Goal: Task Accomplishment & Management: Manage account settings

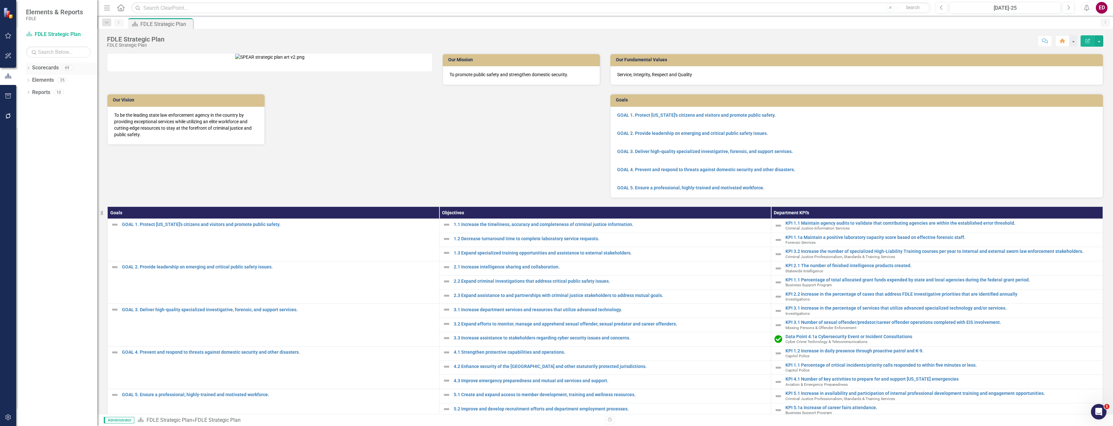
click at [31, 71] on div "Dropdown Scorecards 69" at bounding box center [61, 69] width 71 height 12
click at [29, 69] on icon "Dropdown" at bounding box center [28, 69] width 5 height 4
click at [32, 117] on icon "Dropdown" at bounding box center [31, 117] width 5 height 4
click at [40, 168] on icon "Dropdown" at bounding box center [38, 166] width 5 height 4
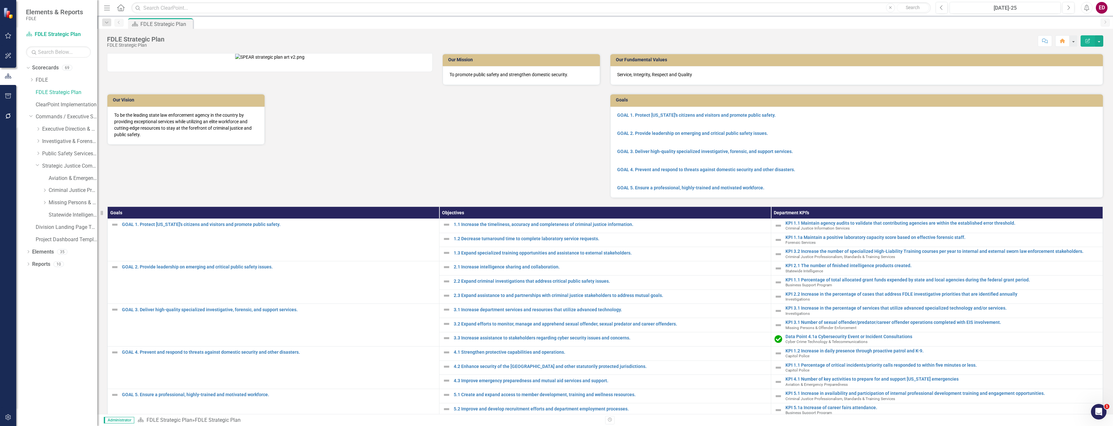
click at [71, 210] on div "Dropdown Missing Persons & Offender Enforcement" at bounding box center [63, 204] width 68 height 12
click at [76, 212] on link "Statewide Intelligence" at bounding box center [73, 214] width 49 height 7
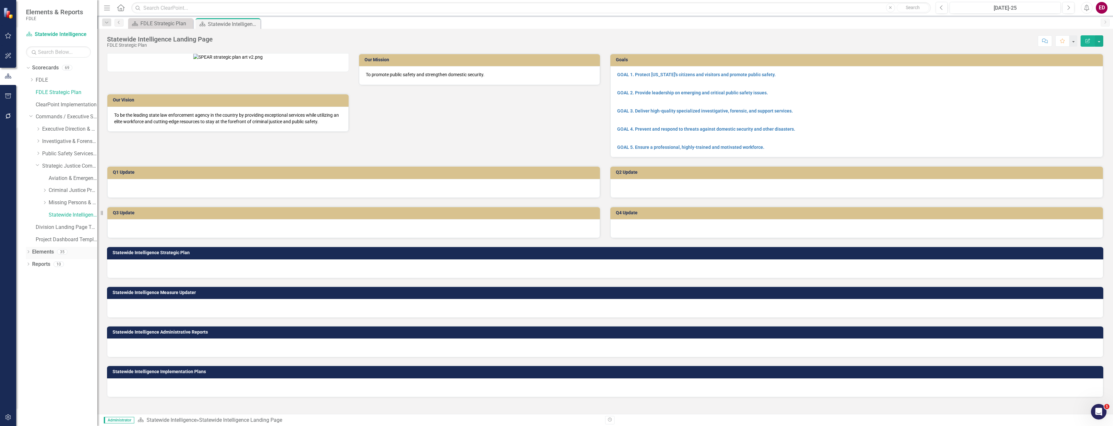
click at [33, 251] on link "Elements" at bounding box center [43, 251] width 22 height 7
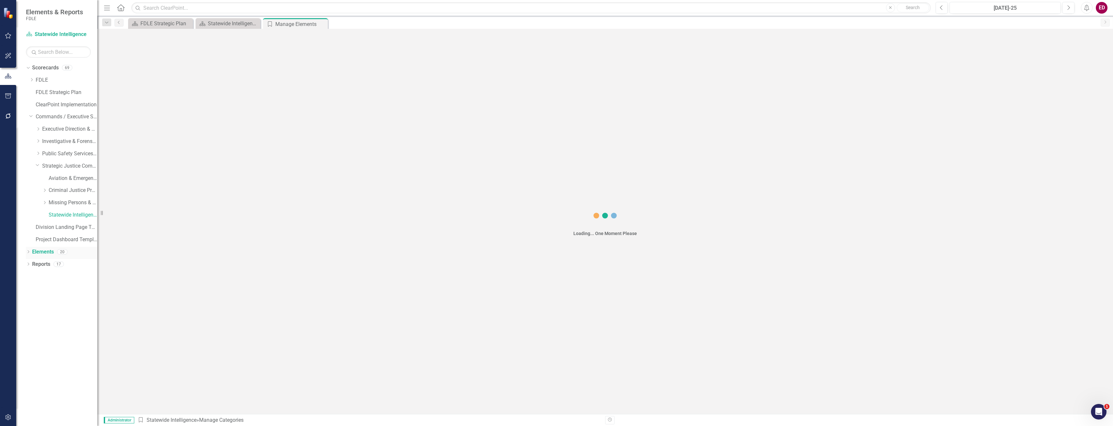
click at [30, 251] on icon "Dropdown" at bounding box center [28, 253] width 5 height 4
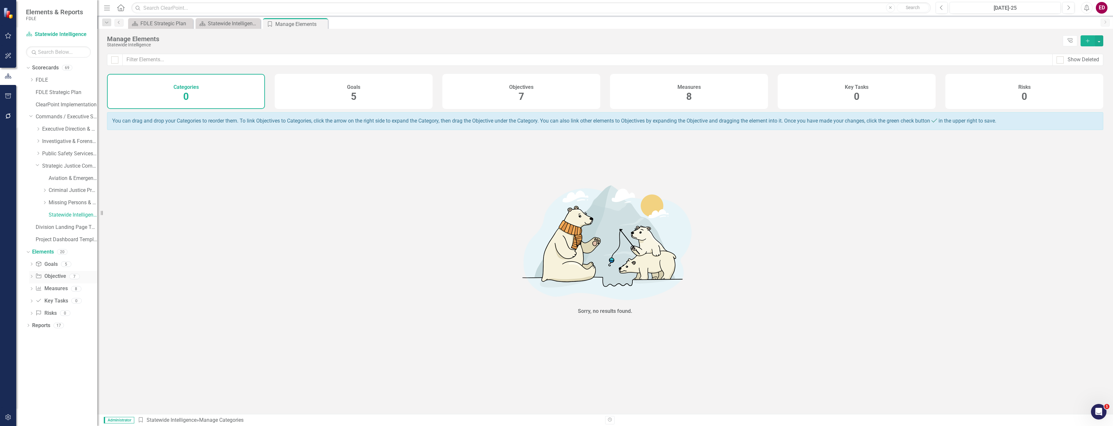
click at [32, 276] on icon "Dropdown" at bounding box center [31, 277] width 5 height 4
click at [76, 356] on div "Objective 5.1 Facilitate training opportunities to FDLE Members" at bounding box center [75, 355] width 44 height 6
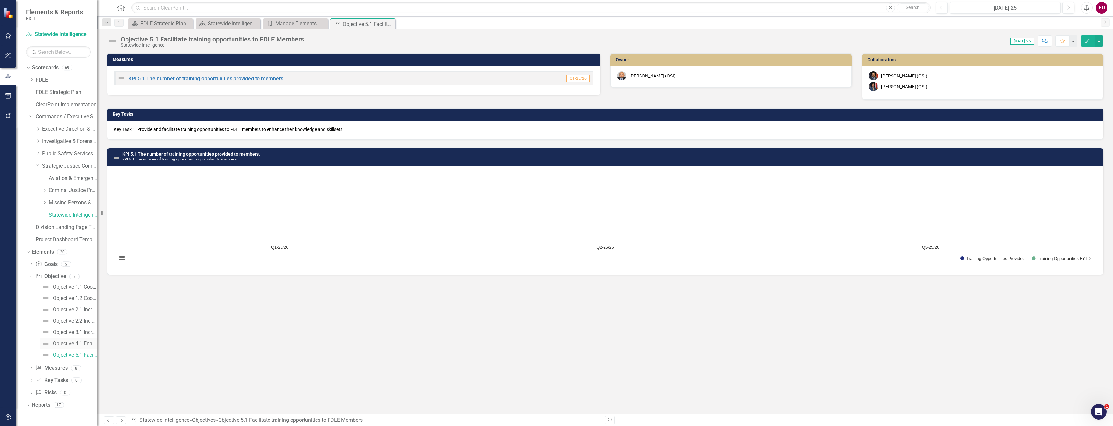
click at [78, 344] on div "Objective 4.1 Enhance regional coordination to protect, prepare, recover, and r…" at bounding box center [75, 344] width 44 height 6
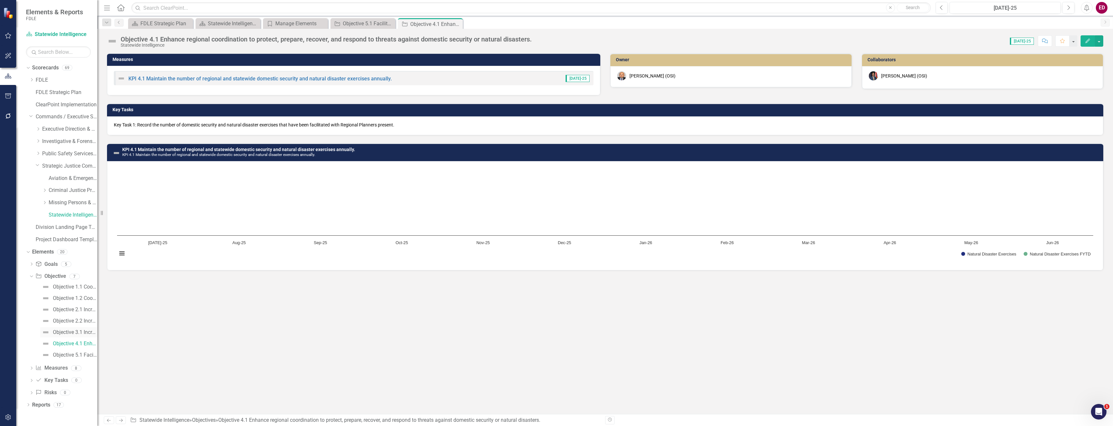
click at [80, 332] on div "Objective 3.1 Increase intelligence sharing with public safety partners to incr…" at bounding box center [75, 333] width 44 height 6
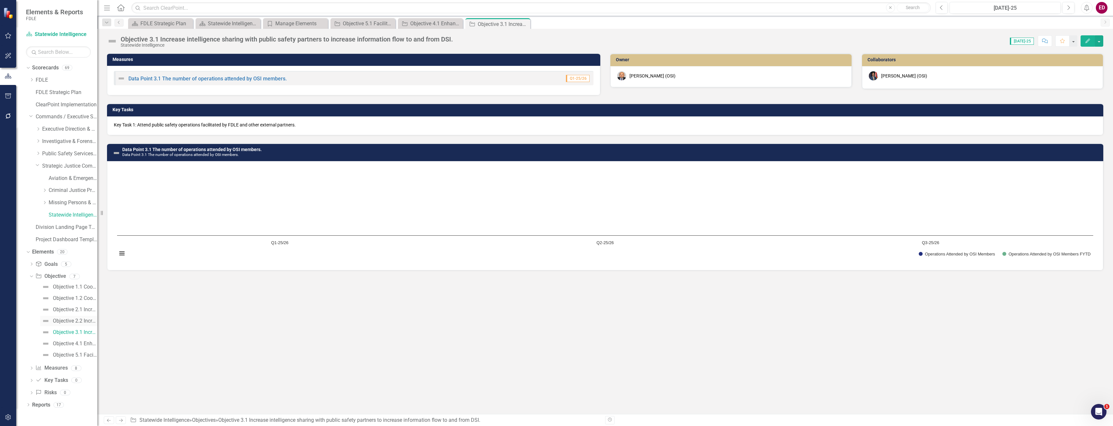
click at [78, 325] on link "Objective 2.2 Increase information sharing and collaboration" at bounding box center [68, 321] width 57 height 10
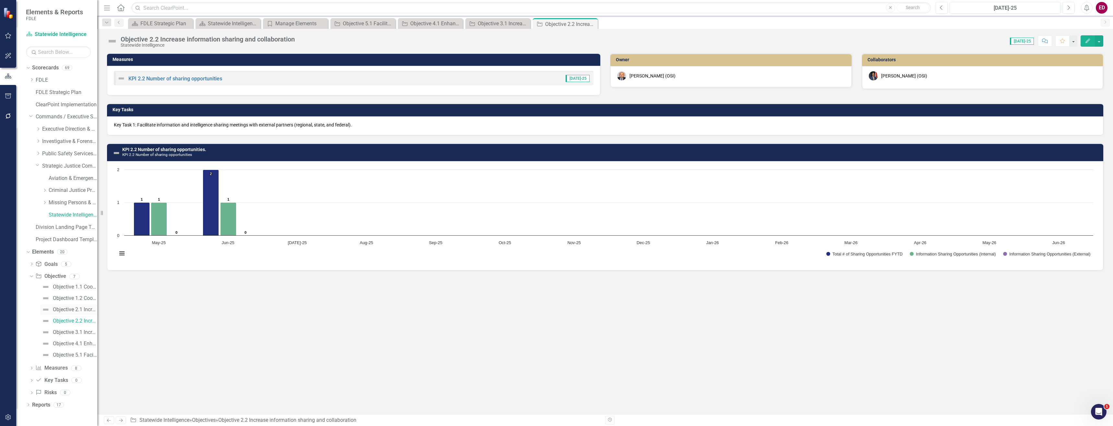
click at [76, 308] on div "Objective 2.1 Increase collaboration in the sharing of intelligence and informa…" at bounding box center [75, 310] width 44 height 6
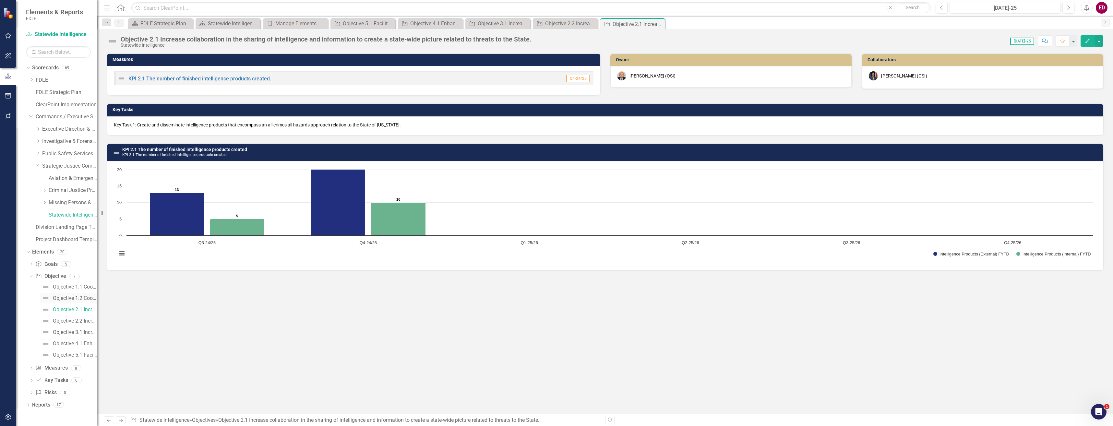
click at [76, 295] on link "Objective 1.2 Coordinate and create reports that outline the State’s domestic s…" at bounding box center [68, 298] width 57 height 10
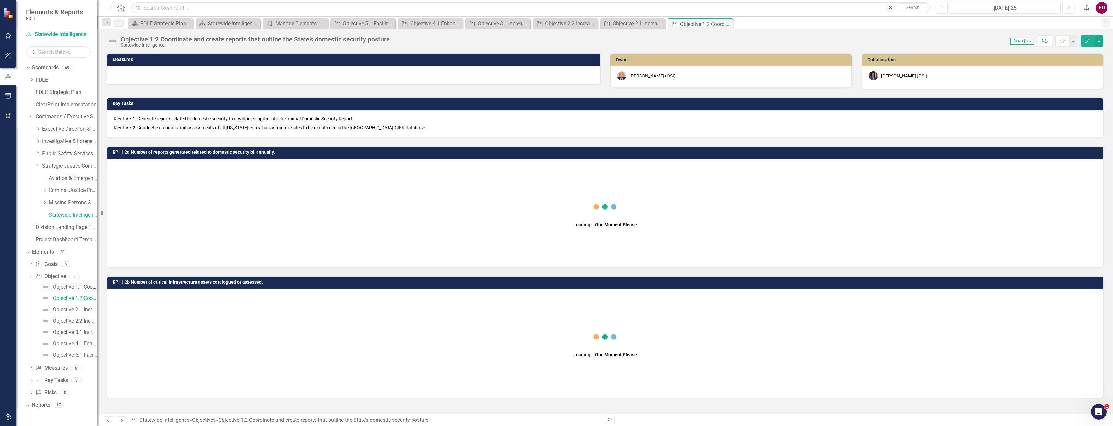
click at [78, 285] on div "Objective 1.1 Coordinate and facilitate domestic security focused meetings." at bounding box center [75, 287] width 44 height 6
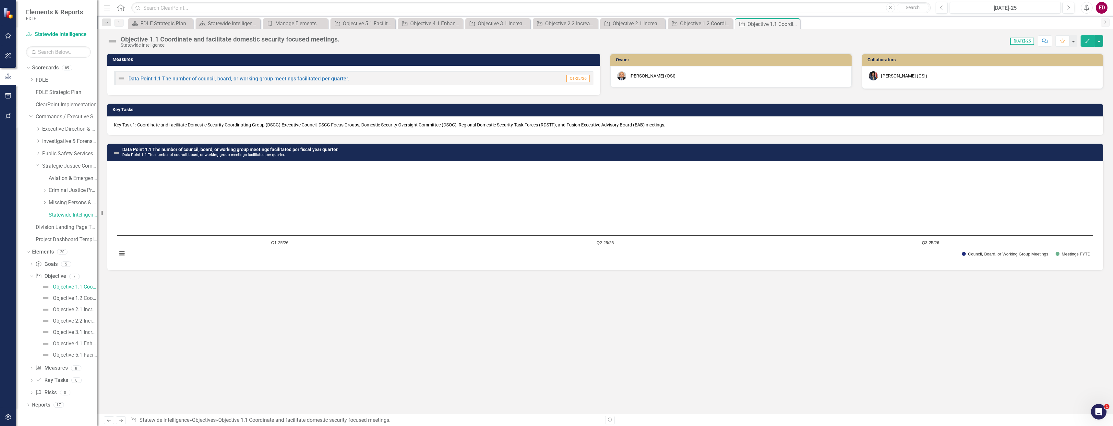
click at [167, 330] on div "Measures Data Point 1.1 The number of council, board, or working group meetings…" at bounding box center [605, 233] width 1016 height 361
click at [58, 296] on div "Objective 1.2 Coordinate and create reports that outline the State’s domestic s…" at bounding box center [75, 298] width 44 height 6
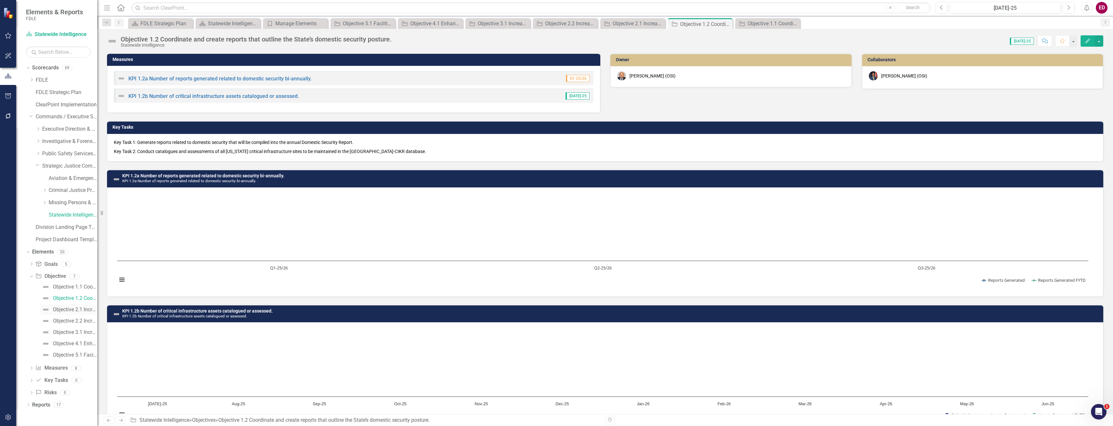
click at [70, 308] on div "Objective 2.1 Increase collaboration in the sharing of intelligence and informa…" at bounding box center [75, 310] width 44 height 6
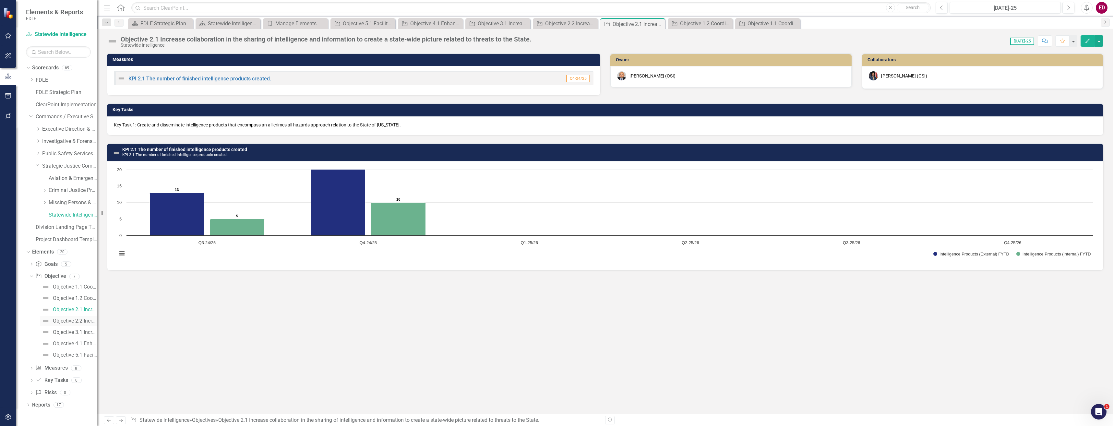
click at [70, 319] on div "Objective 2.2 Increase information sharing and collaboration" at bounding box center [75, 321] width 44 height 6
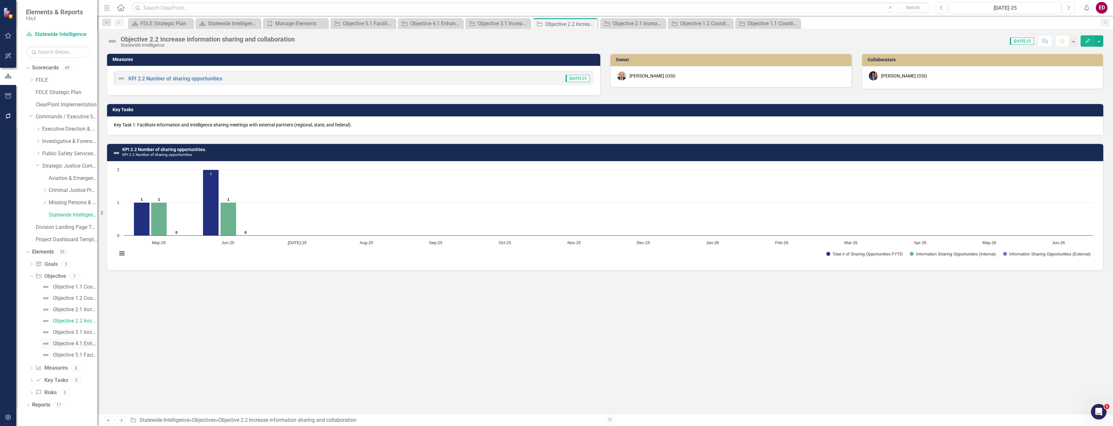
click at [76, 339] on link "Objective 4.1 Enhance regional coordination to protect, prepare, recover, and r…" at bounding box center [68, 344] width 57 height 10
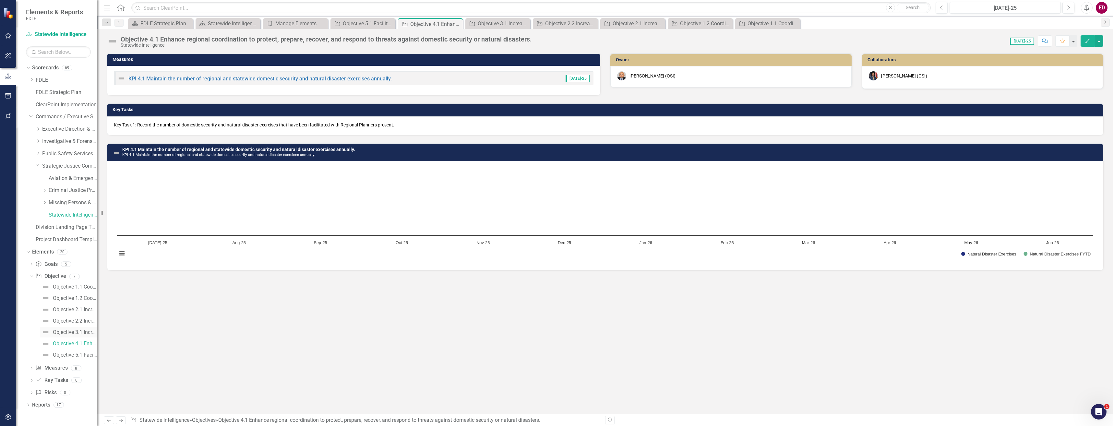
click at [80, 331] on div "Objective 3.1 Increase intelligence sharing with public safety partners to incr…" at bounding box center [75, 333] width 44 height 6
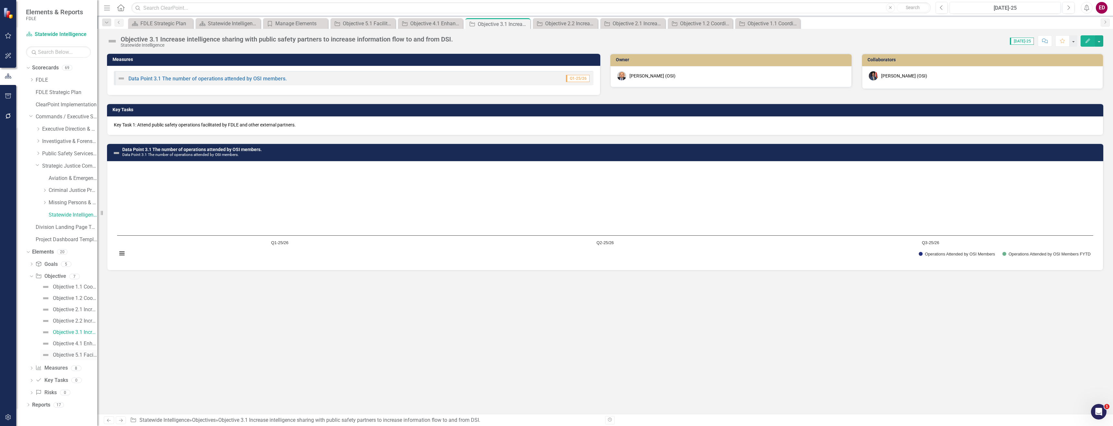
click at [73, 358] on link "Objective 5.1 Facilitate training opportunities to FDLE Members" at bounding box center [68, 355] width 57 height 10
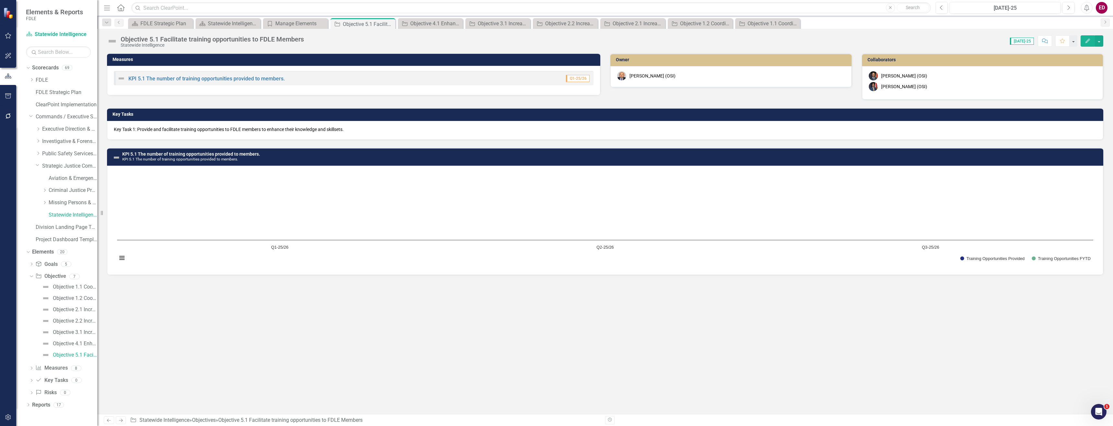
click at [139, 128] on p "Key Task 1: Provide and facilitate training opportunities to FDLE members to en…" at bounding box center [605, 129] width 983 height 6
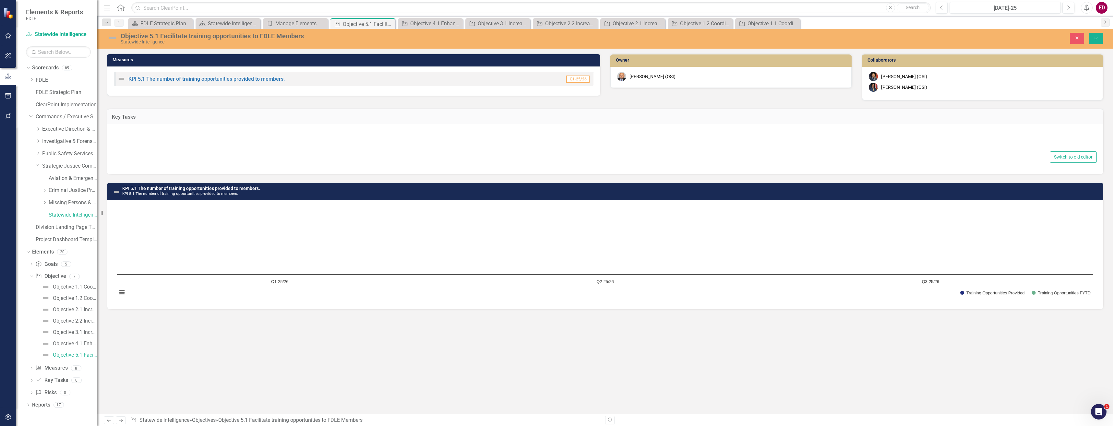
type textarea "<p>Key Task 1: Provide and facilitate training opportunities to FDLE members to…"
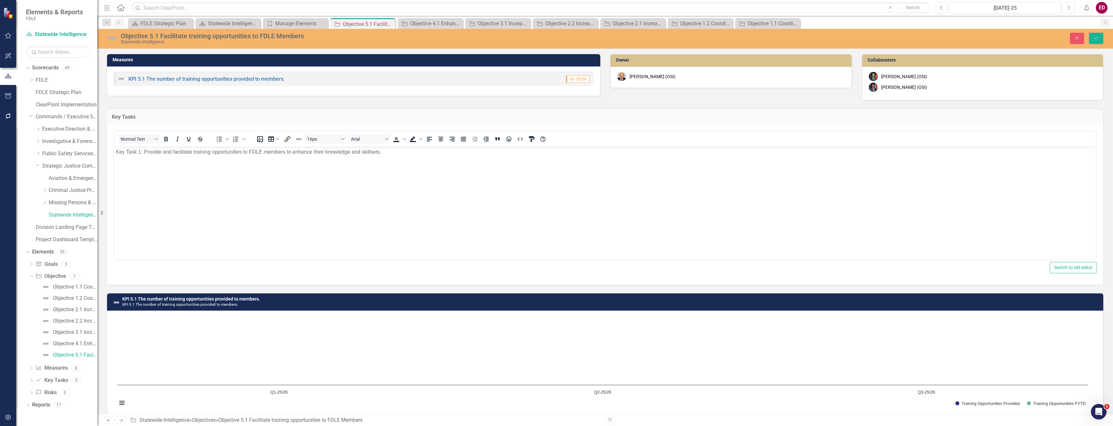
click at [139, 153] on p "Key Task 1: Provide and facilitate training opportunities to FDLE members to en…" at bounding box center [605, 152] width 979 height 8
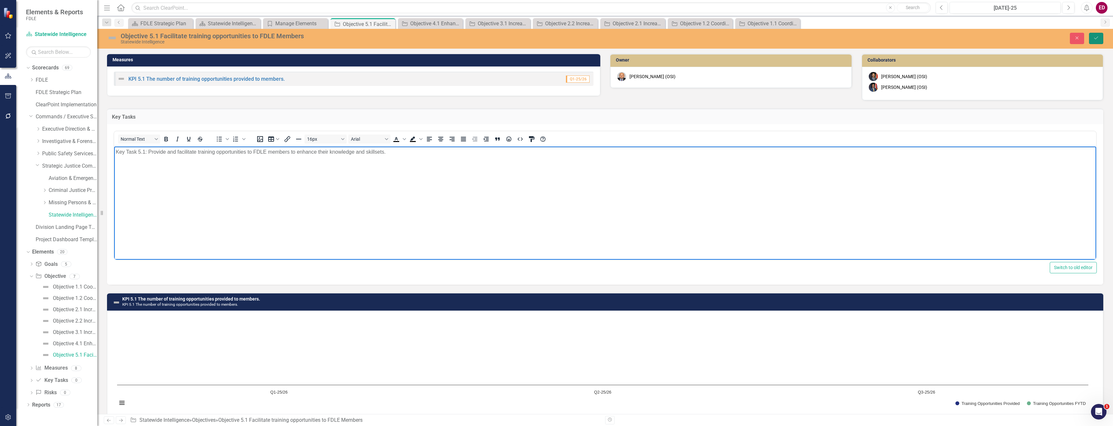
click at [1096, 37] on icon "Save" at bounding box center [1096, 38] width 6 height 5
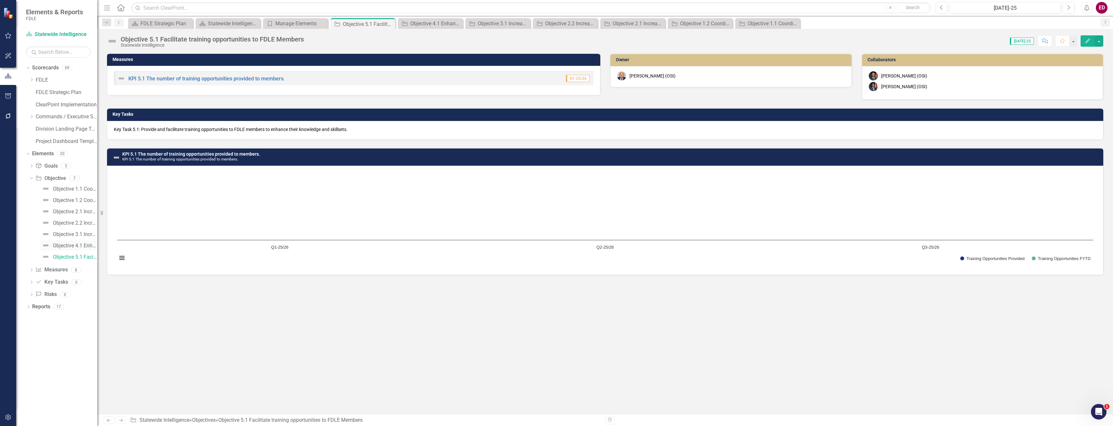
click at [66, 249] on link "Objective 4.1 Enhance regional coordination to protect, prepare, recover, and r…" at bounding box center [68, 245] width 57 height 10
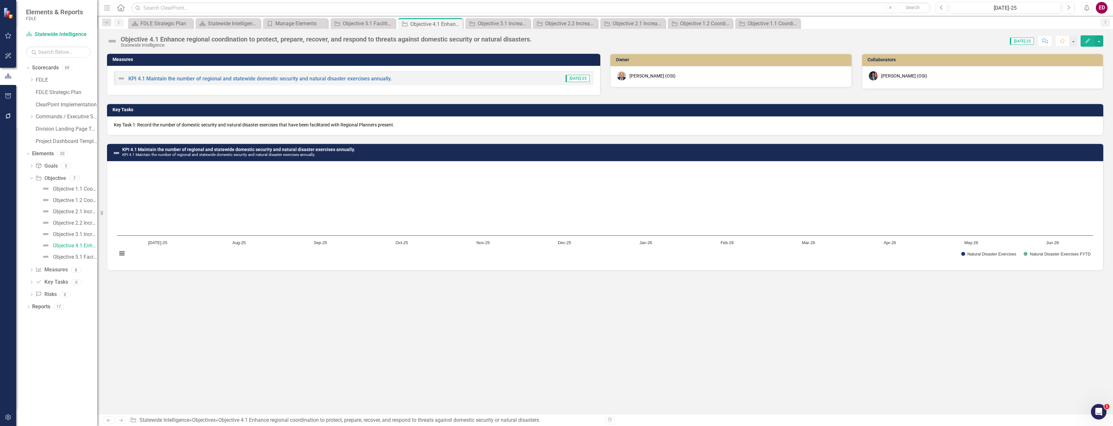
click at [143, 128] on div "Key Task 1: Record the number of domestic security and natural disaster exercis…" at bounding box center [605, 125] width 996 height 19
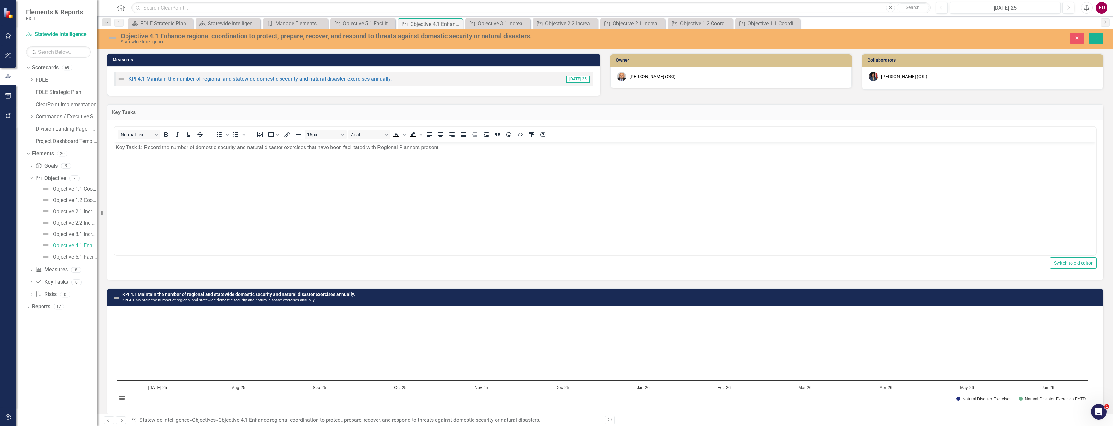
click at [138, 147] on p "Key Task 1: Record the number of domestic security and natural disaster exercis…" at bounding box center [605, 148] width 979 height 8
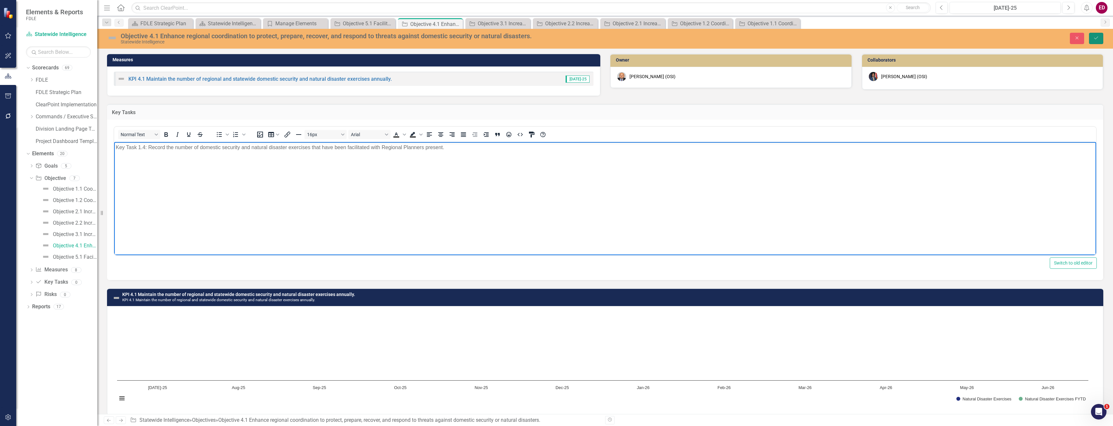
click at [1096, 37] on icon "Save" at bounding box center [1096, 38] width 6 height 5
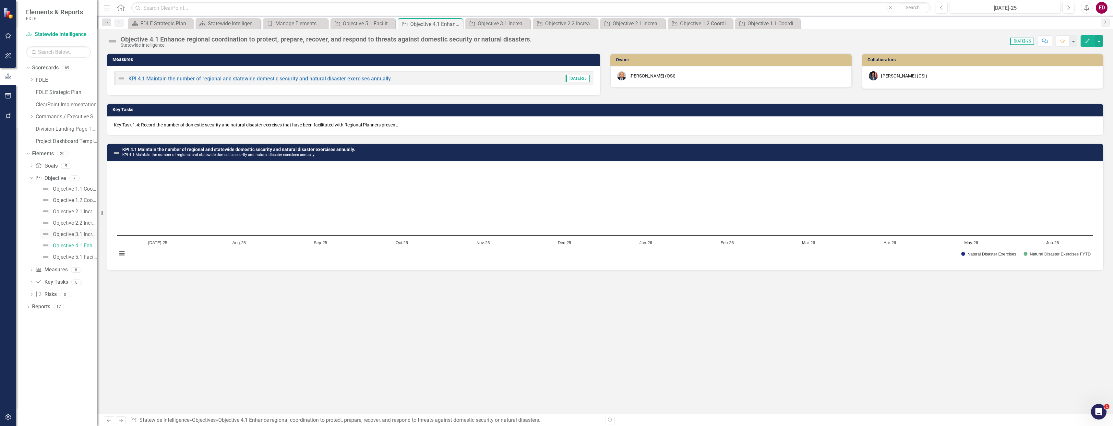
click at [87, 229] on link "Objective 3.1 Increase intelligence sharing with public safety partners to incr…" at bounding box center [68, 234] width 57 height 10
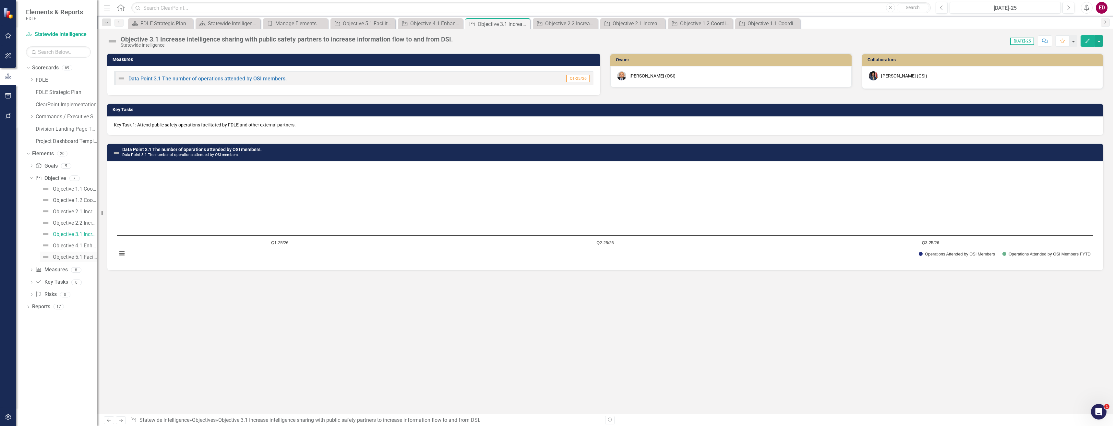
click at [85, 258] on div "Objective 5.1 Facilitate training opportunities to FDLE Members" at bounding box center [75, 257] width 44 height 6
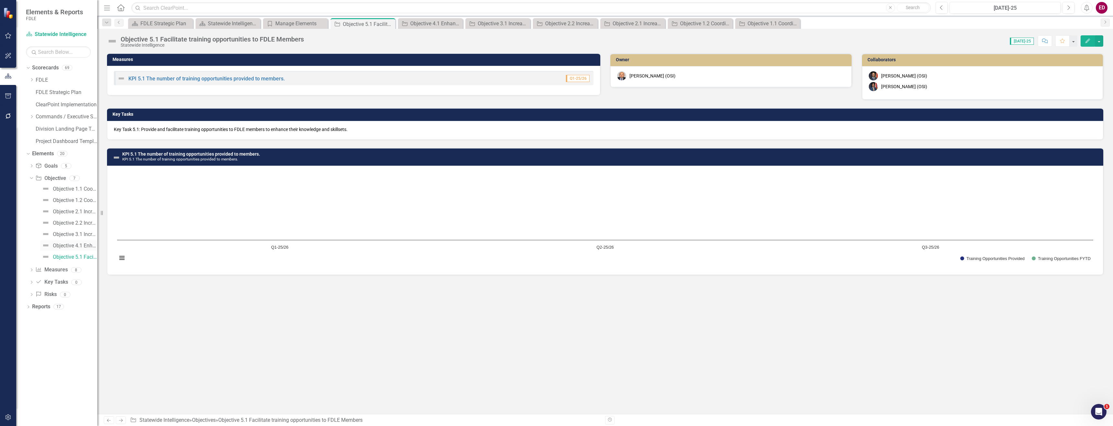
click at [82, 242] on link "Objective 4.1 Enhance regional coordination to protect, prepare, recover, and r…" at bounding box center [68, 245] width 57 height 10
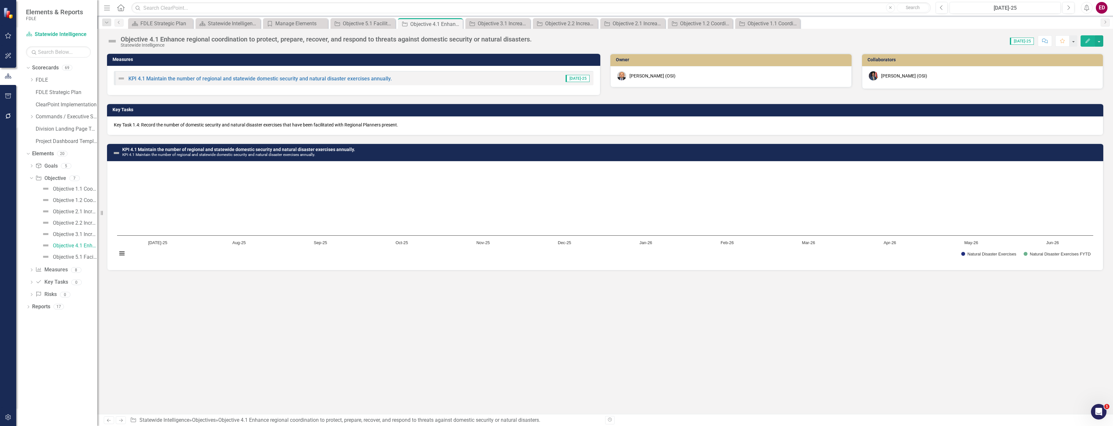
click at [143, 131] on div "Key Task 1.4: Record the number of domestic security and natural disaster exerc…" at bounding box center [605, 125] width 996 height 19
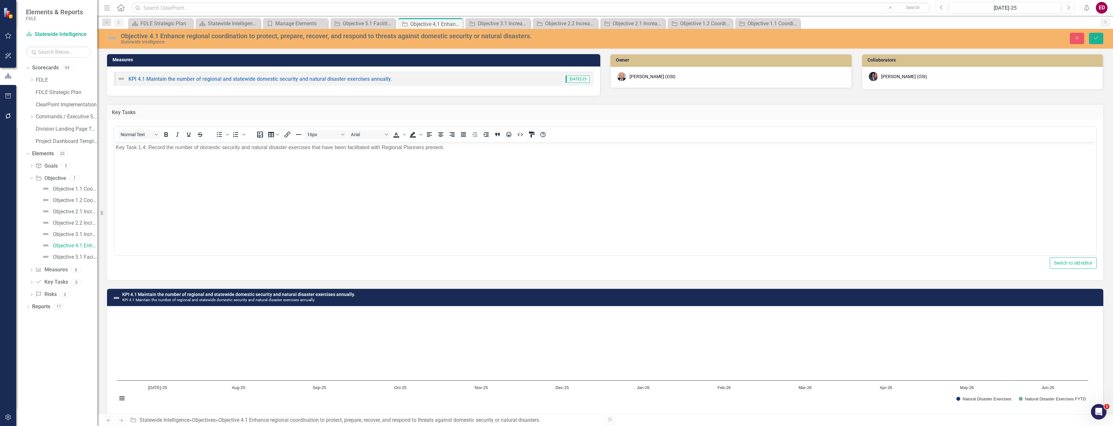
click at [145, 149] on p "Key Task 1.4: Record the number of domestic security and natural disaster exerc…" at bounding box center [605, 148] width 979 height 8
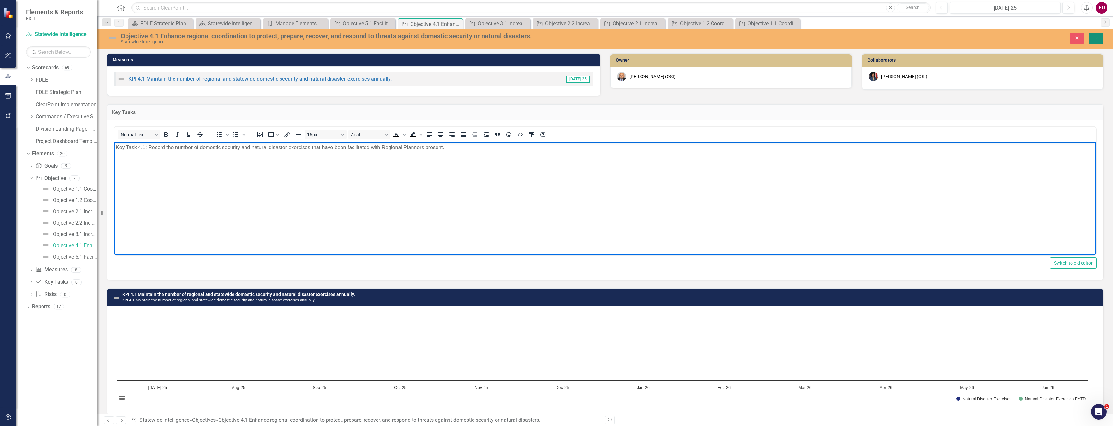
click at [1099, 35] on button "Save" at bounding box center [1096, 38] width 14 height 11
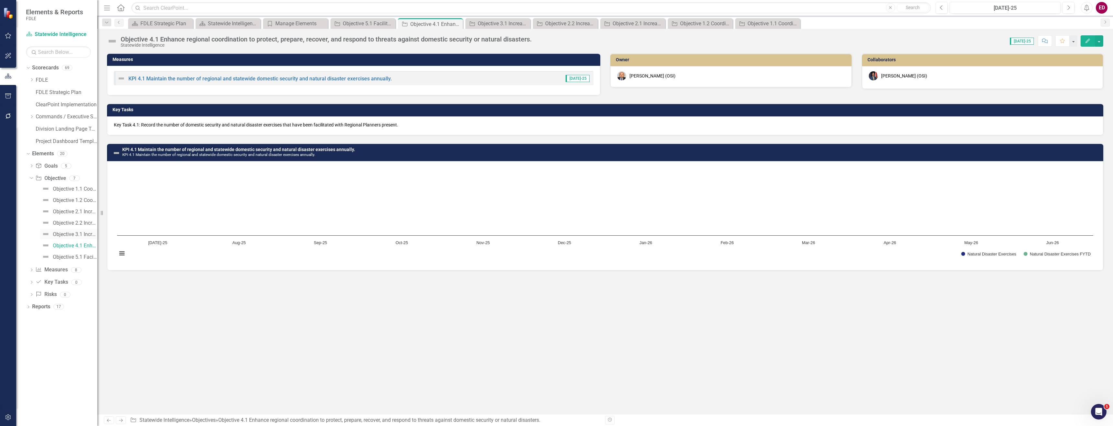
click at [71, 235] on div "Objective 3.1 Increase intelligence sharing with public safety partners to incr…" at bounding box center [75, 235] width 44 height 6
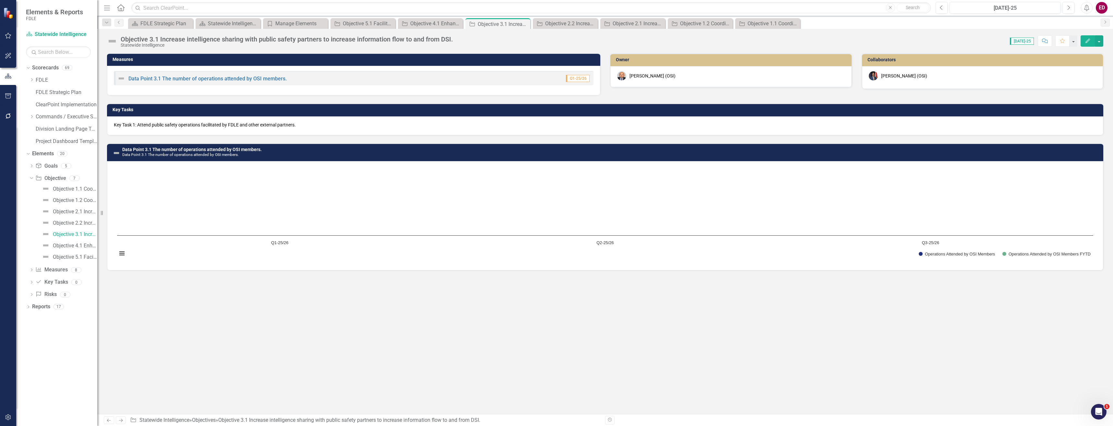
click at [173, 109] on h3 "Key Tasks" at bounding box center [607, 109] width 988 height 5
click at [175, 118] on div "Key Task 1: Attend public safety operations facilitated by FDLE and other exter…" at bounding box center [605, 125] width 996 height 19
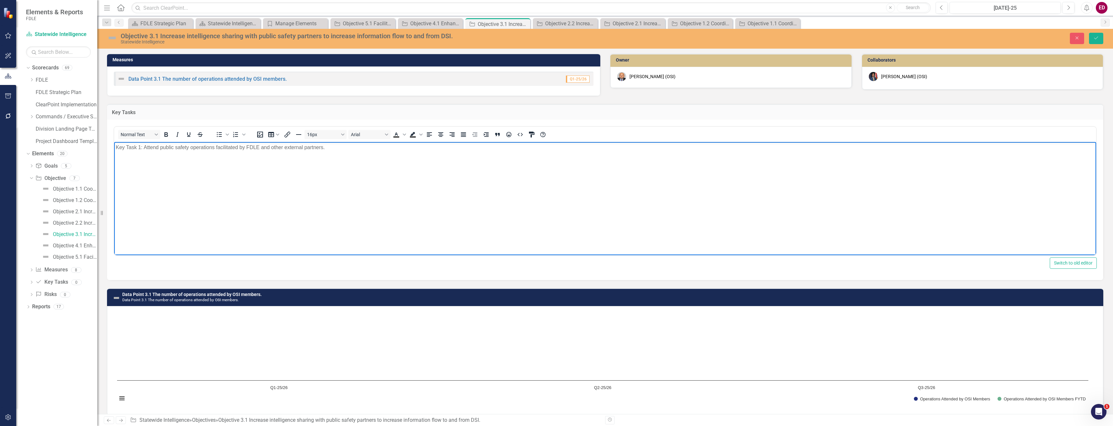
click at [139, 148] on p "Key Task 1: Attend public safety operations facilitated by FDLE and other exter…" at bounding box center [605, 148] width 979 height 8
click at [1098, 38] on icon "Save" at bounding box center [1096, 38] width 6 height 5
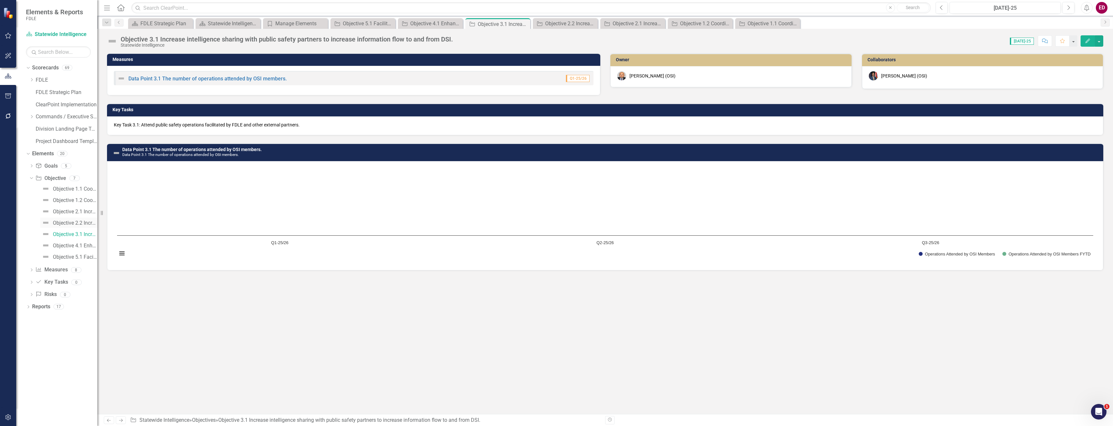
click at [74, 223] on div "Objective 2.2 Increase information sharing and collaboration" at bounding box center [75, 223] width 44 height 6
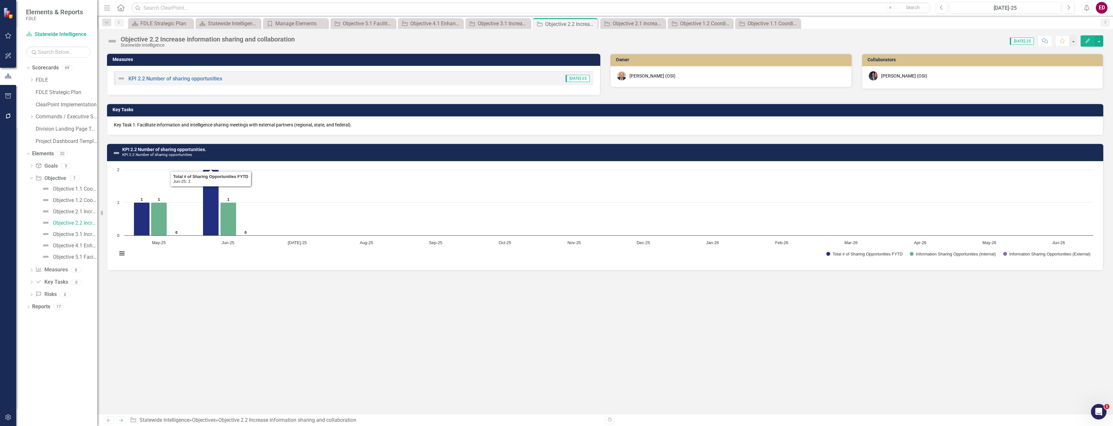
click at [148, 126] on p "Key Task 1: Facilitate information and intelligence sharing meetings with exter…" at bounding box center [605, 125] width 983 height 6
click at [147, 126] on p "Key Task 1: Facilitate information and intelligence sharing meetings with exter…" at bounding box center [605, 125] width 983 height 6
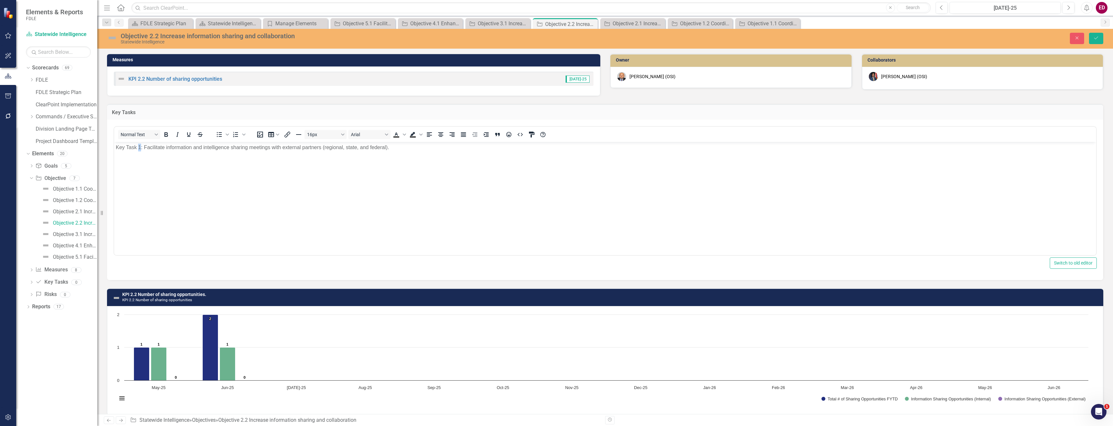
click at [141, 145] on p "Key Task 1: Facilitate information and intelligence sharing meetings with exter…" at bounding box center [605, 148] width 979 height 8
click at [1095, 31] on div "Objective 2.2 Increase information sharing and collaboration Statewide Intellig…" at bounding box center [605, 39] width 1016 height 20
drag, startPoint x: 1095, startPoint y: 31, endPoint x: 1095, endPoint y: 38, distance: 7.5
click at [1095, 38] on icon "submit" at bounding box center [1096, 38] width 4 height 3
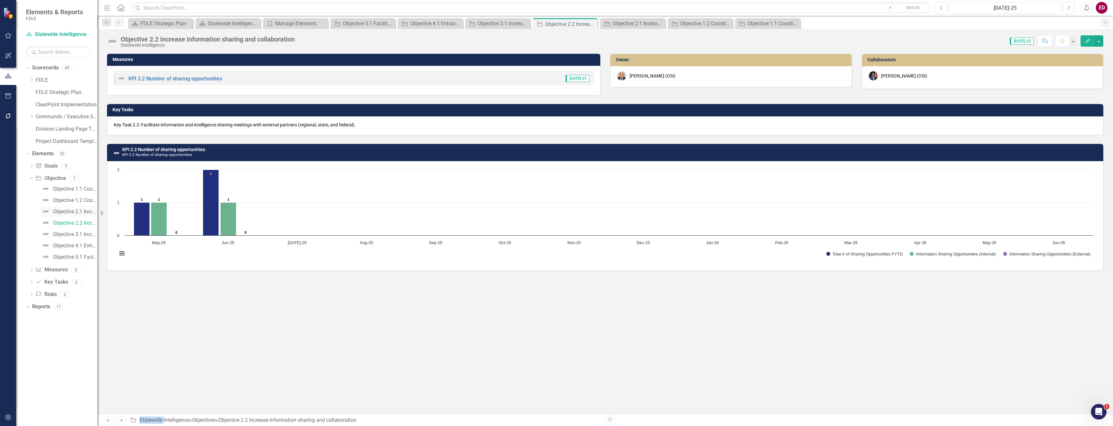
click at [88, 208] on link "Objective 2.1 Increase collaboration in the sharing of intelligence and informa…" at bounding box center [68, 211] width 57 height 10
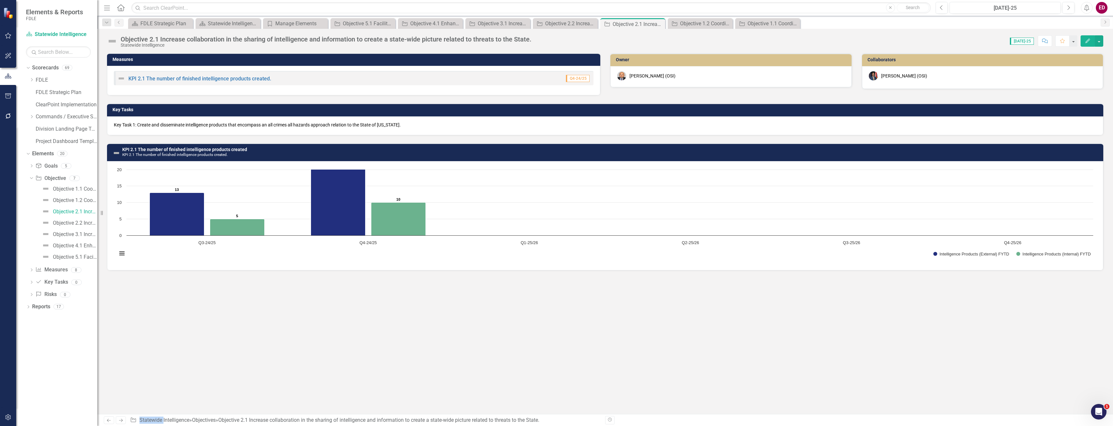
click at [140, 127] on p "Key Task 1: Create and disseminate intelligence products that encompass an all …" at bounding box center [605, 125] width 983 height 6
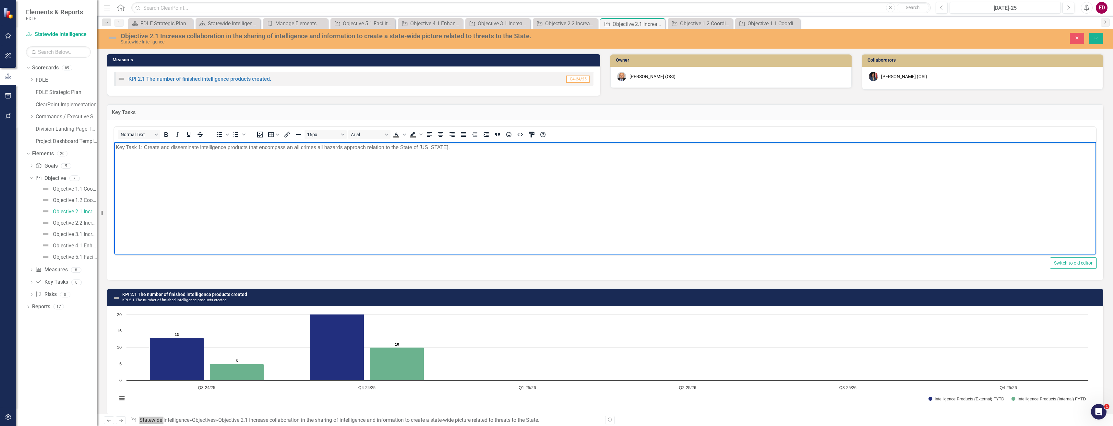
drag, startPoint x: 254, startPoint y: 269, endPoint x: 139, endPoint y: 149, distance: 166.6
click at [139, 149] on p "Key Task 1: Create and disseminate intelligence products that encompass an all …" at bounding box center [605, 148] width 979 height 8
click at [1097, 36] on button "Save" at bounding box center [1096, 38] width 14 height 11
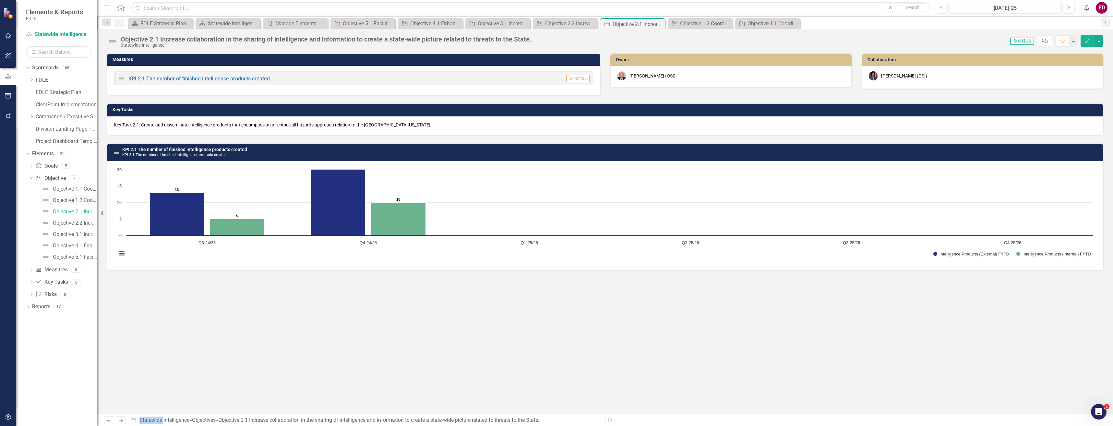
click at [70, 203] on div "Objective 1.2 Coordinate and create reports that outline the State’s domestic s…" at bounding box center [75, 201] width 44 height 6
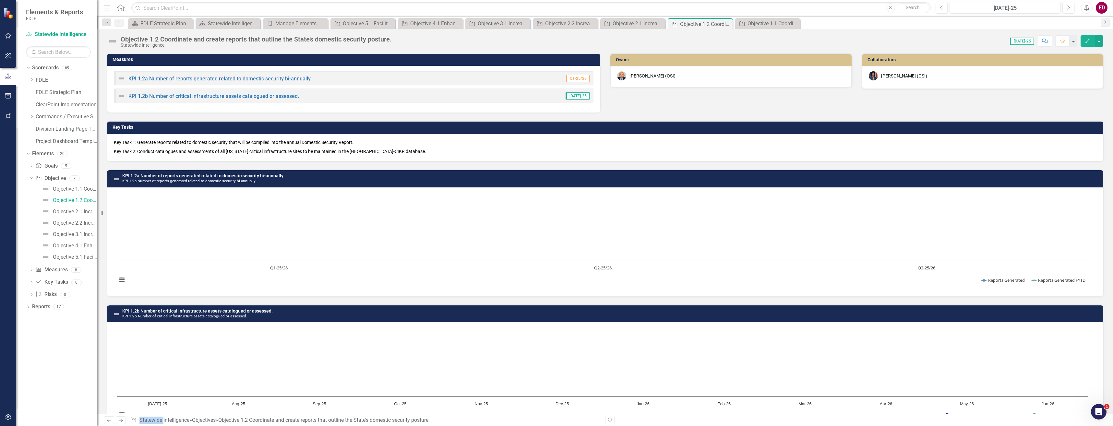
click at [155, 153] on p "Key Task 2: Conduct catalogues and assessments of all [US_STATE] critical infra…" at bounding box center [605, 151] width 983 height 8
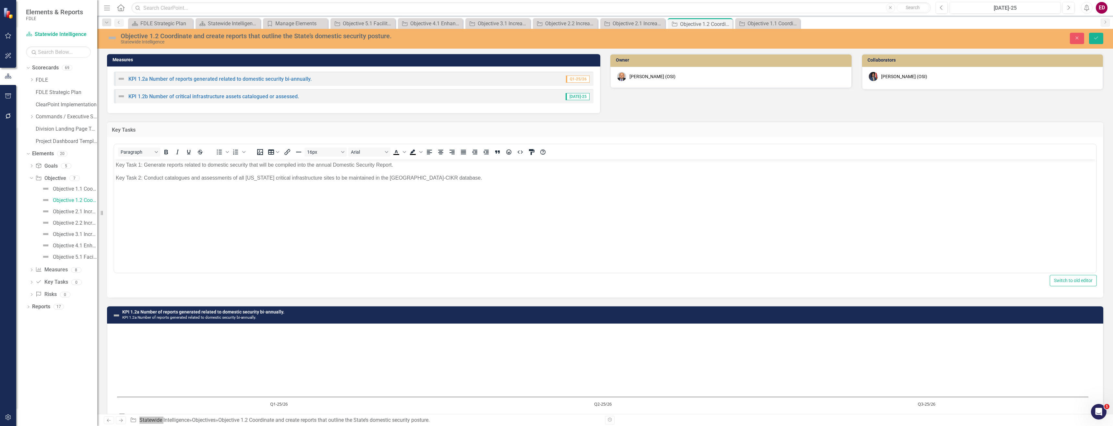
click at [140, 164] on p "Key Task 1: Generate reports related to domestic security that will be compiled…" at bounding box center [605, 165] width 979 height 8
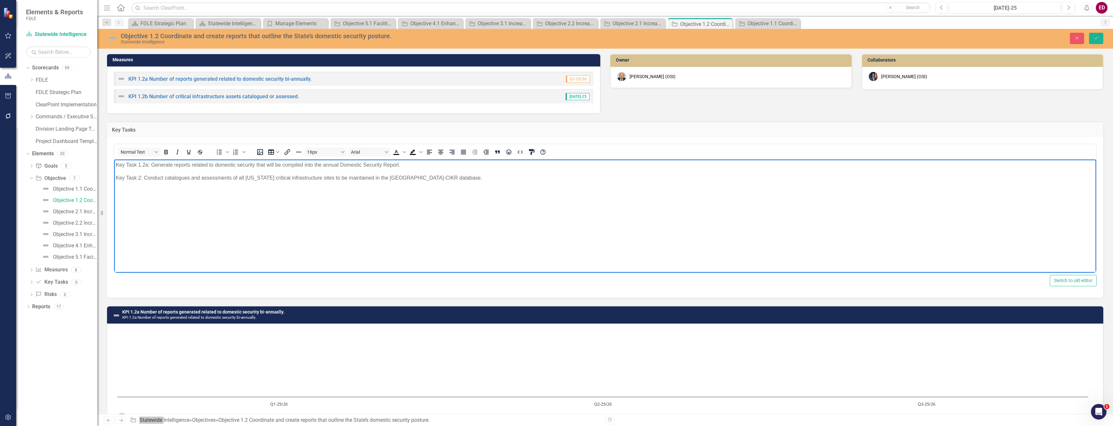
click at [139, 179] on p "Key Task 2: Conduct catalogues and assessments of all [US_STATE] critical infra…" at bounding box center [605, 178] width 979 height 8
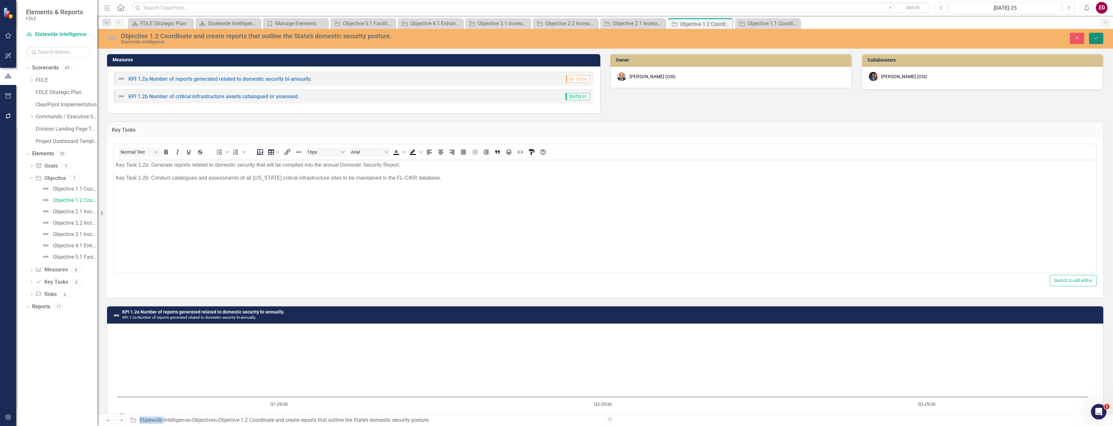
click at [1092, 40] on button "Save" at bounding box center [1096, 38] width 14 height 11
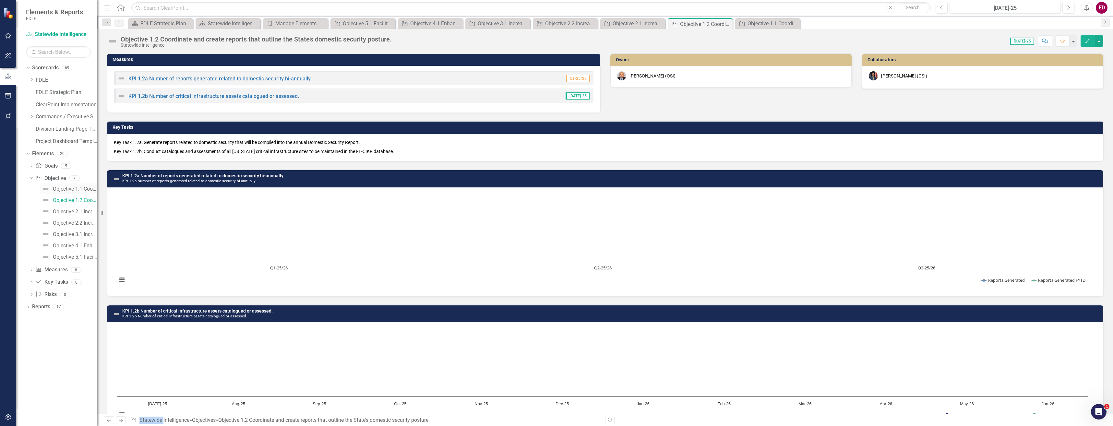
click at [73, 184] on link "Objective 1.1 Coordinate and facilitate domestic security focused meetings." at bounding box center [68, 189] width 57 height 10
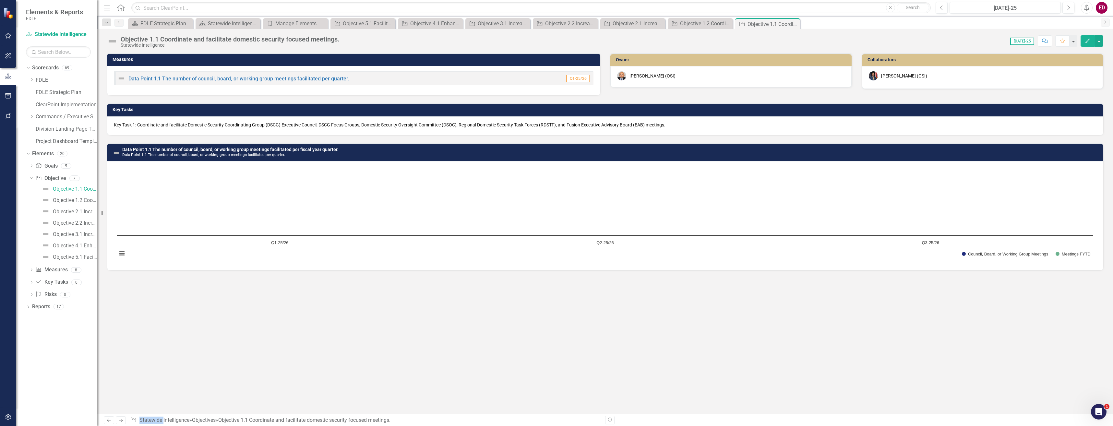
click at [139, 126] on p "Key Task 1: Coordinate and facilitate Domestic Security Coordinating Group (DSC…" at bounding box center [605, 125] width 983 height 6
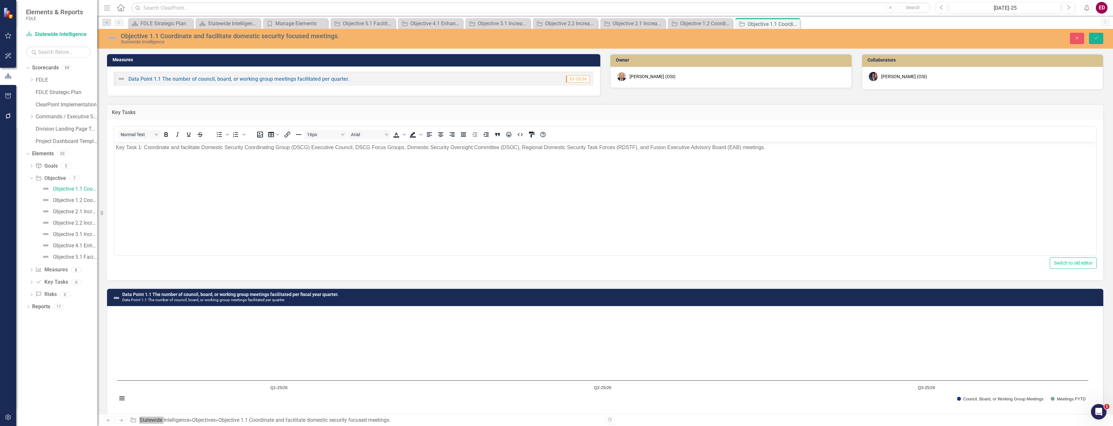
click at [139, 149] on p "Key Task 1: Coordinate and facilitate Domestic Security Coordinating Group (DSC…" at bounding box center [605, 148] width 979 height 8
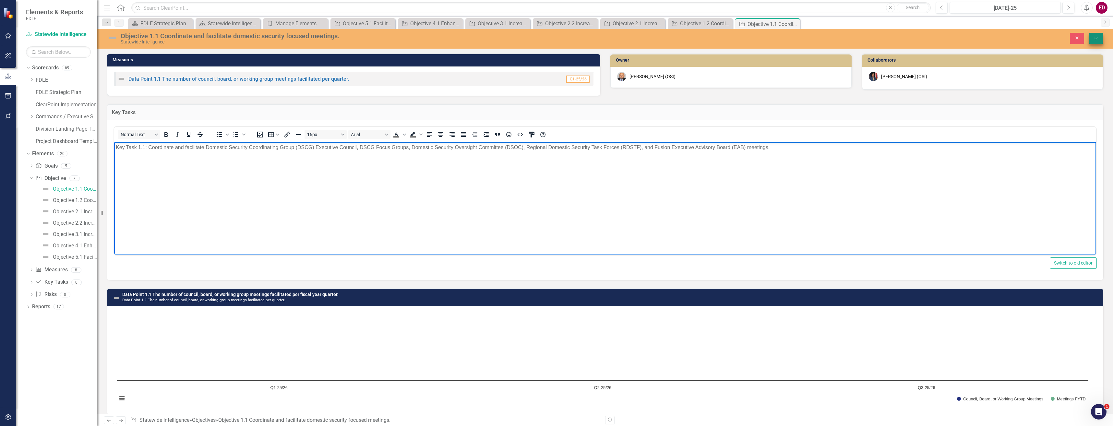
drag, startPoint x: 1107, startPoint y: 37, endPoint x: 1096, endPoint y: 37, distance: 11.0
click at [1099, 37] on div "Close Save" at bounding box center [902, 38] width 414 height 11
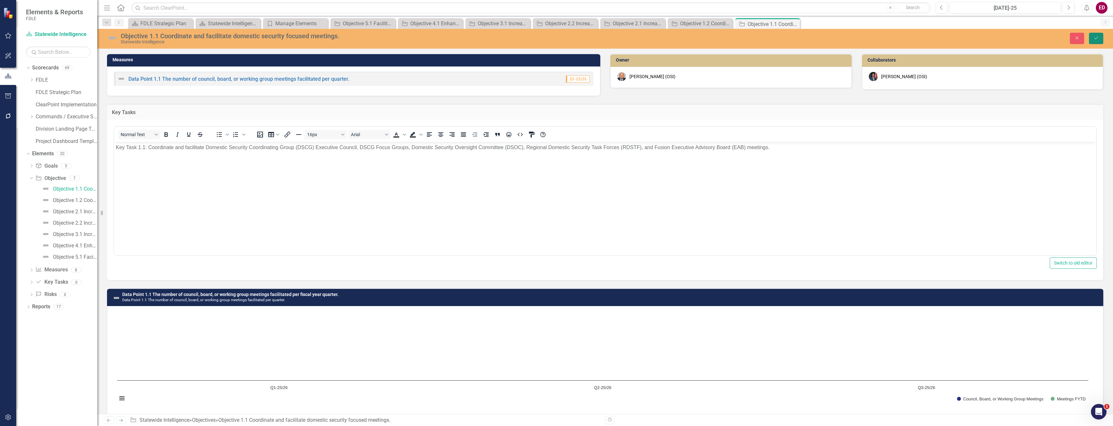
click at [1096, 37] on icon "Save" at bounding box center [1096, 38] width 6 height 5
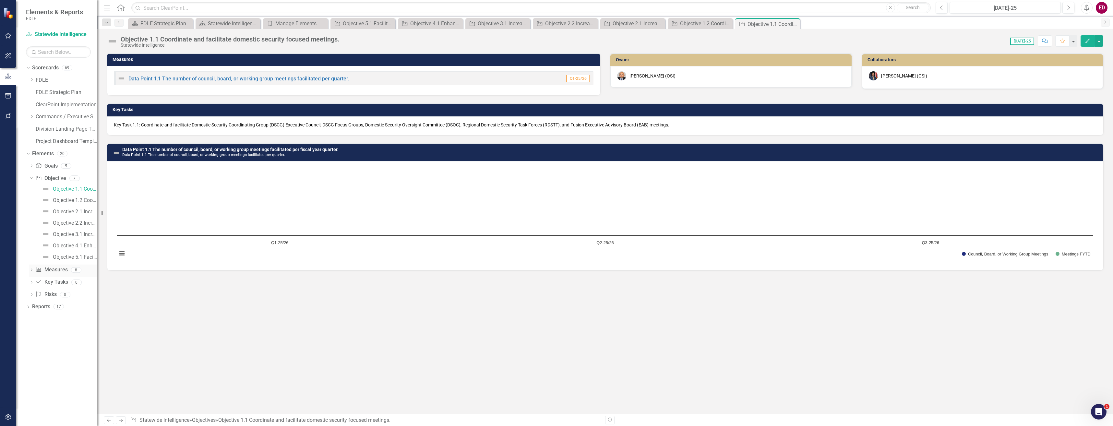
click at [33, 269] on icon "Dropdown" at bounding box center [31, 271] width 5 height 4
click at [74, 199] on div "Data Point 1.1 The number of council, board, or working group meetings facilita…" at bounding box center [72, 201] width 52 height 6
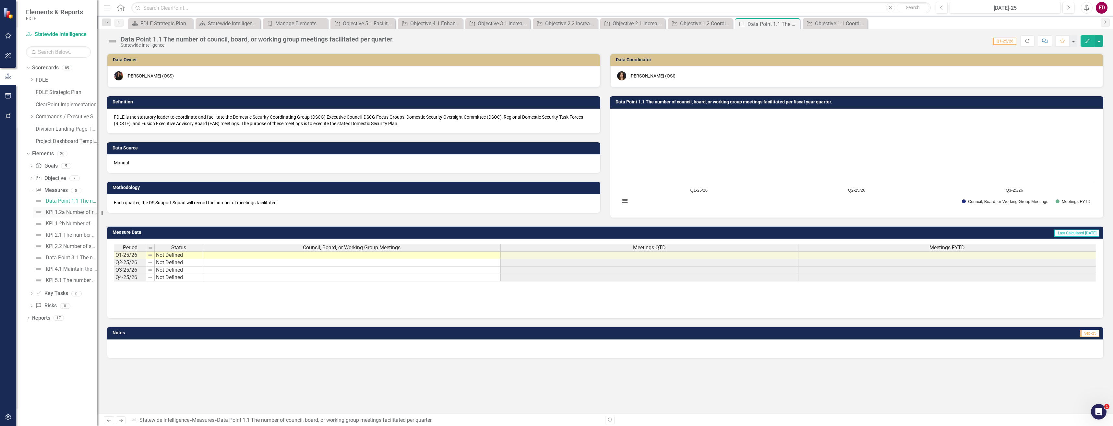
click at [75, 214] on div "KPI 1.2a Number of reports generated related to domestic security bi-annually." at bounding box center [72, 213] width 52 height 6
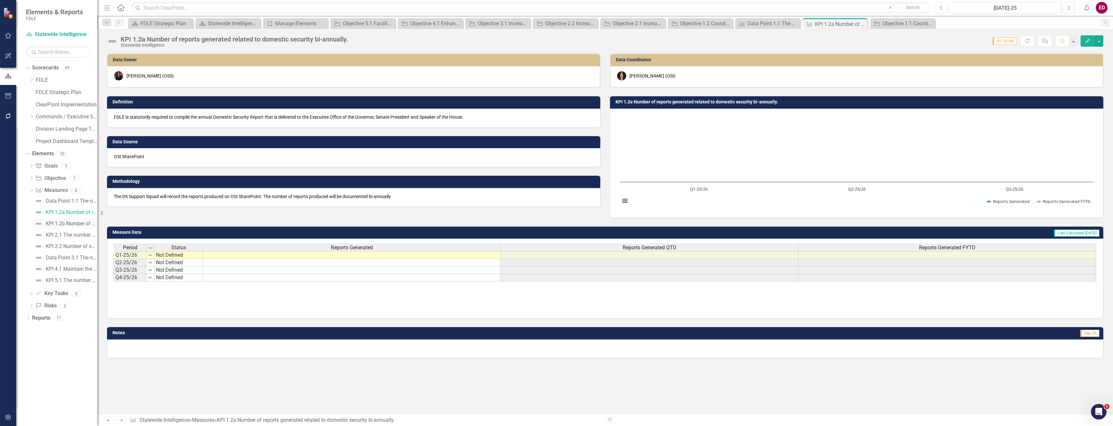
click at [77, 224] on div "KPI 1.2b Number of critical infrastructure assets catalogued or assessed." at bounding box center [72, 224] width 52 height 6
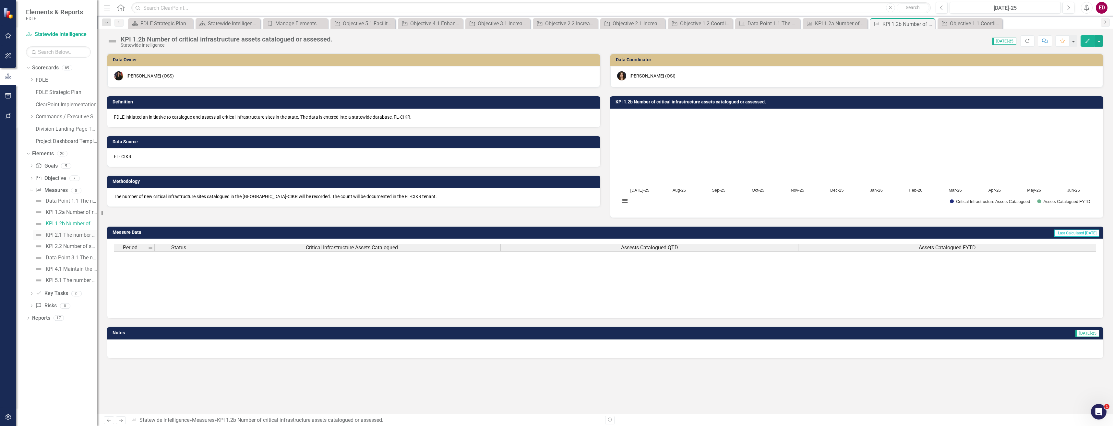
click at [86, 239] on link "KPI 2.1 The number of finished intelligence products created." at bounding box center [65, 235] width 64 height 10
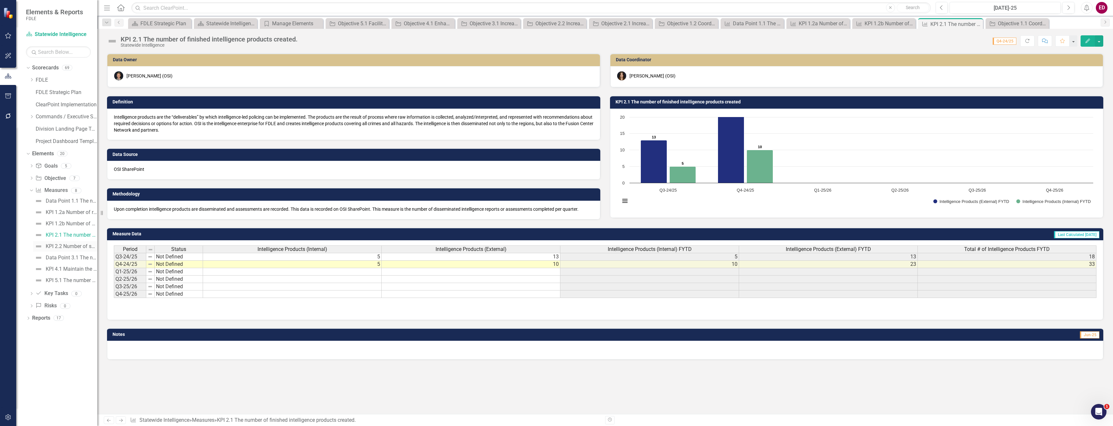
click at [88, 250] on link "KPI 2.2 Number of sharing opportunities" at bounding box center [65, 246] width 64 height 10
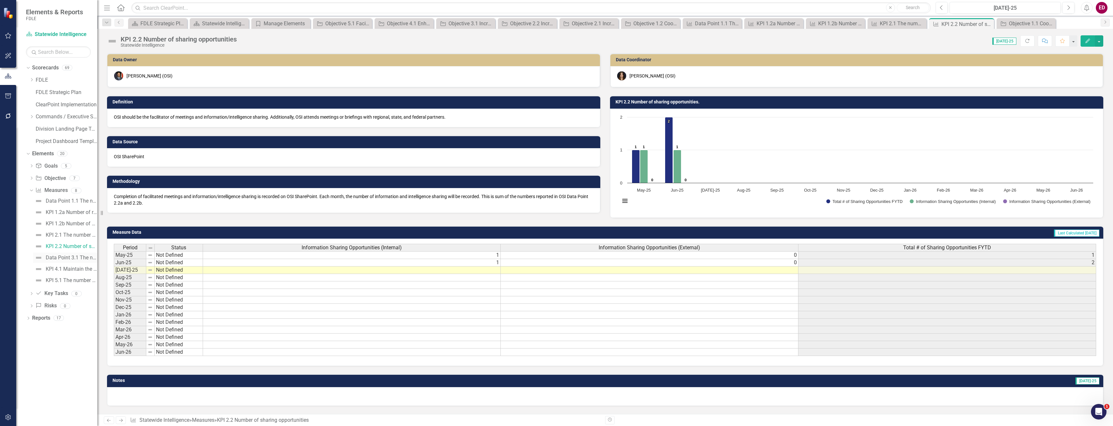
click at [88, 262] on link "Data Point 3.1 The number of operations attended by OSI members." at bounding box center [65, 258] width 64 height 10
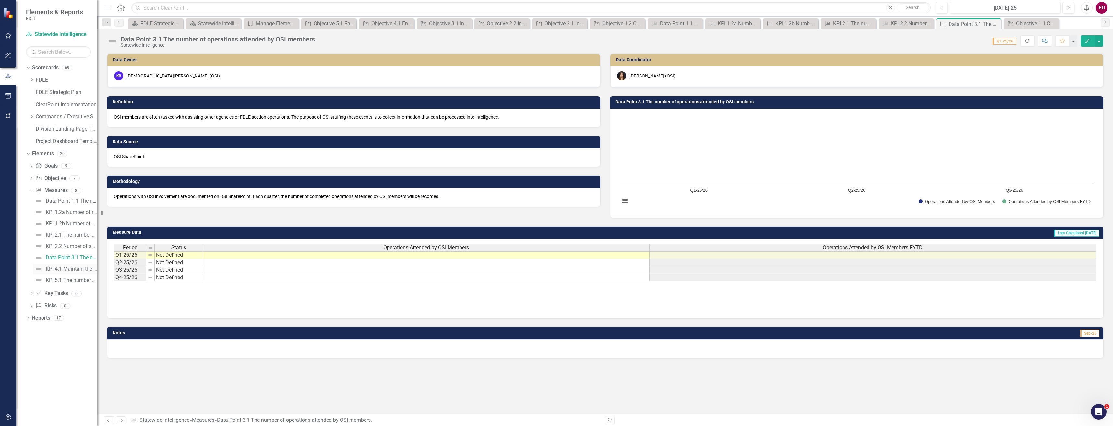
click at [86, 270] on div "KPI 4.1 Maintain the number of regional and statewide domestic security and nat…" at bounding box center [72, 269] width 52 height 6
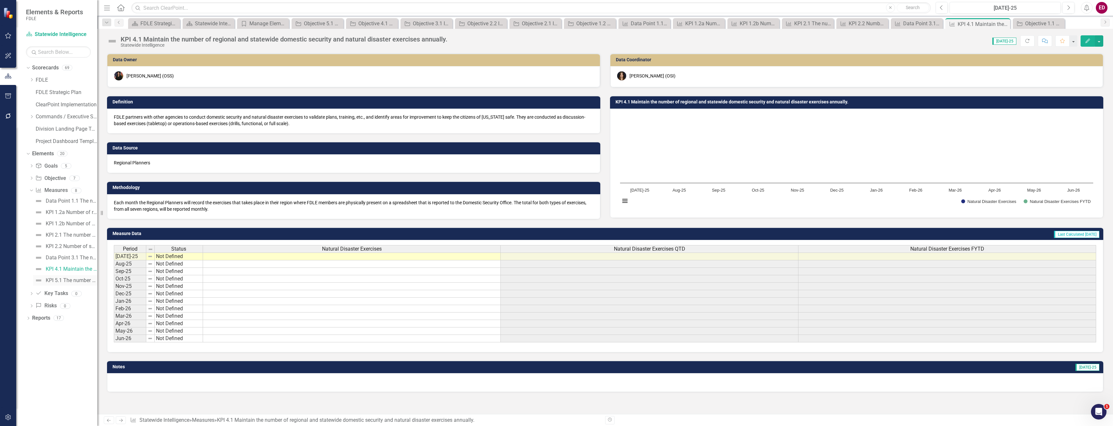
click at [86, 281] on div "KPI 5.1 The number of training opportunities provided to members." at bounding box center [72, 281] width 52 height 6
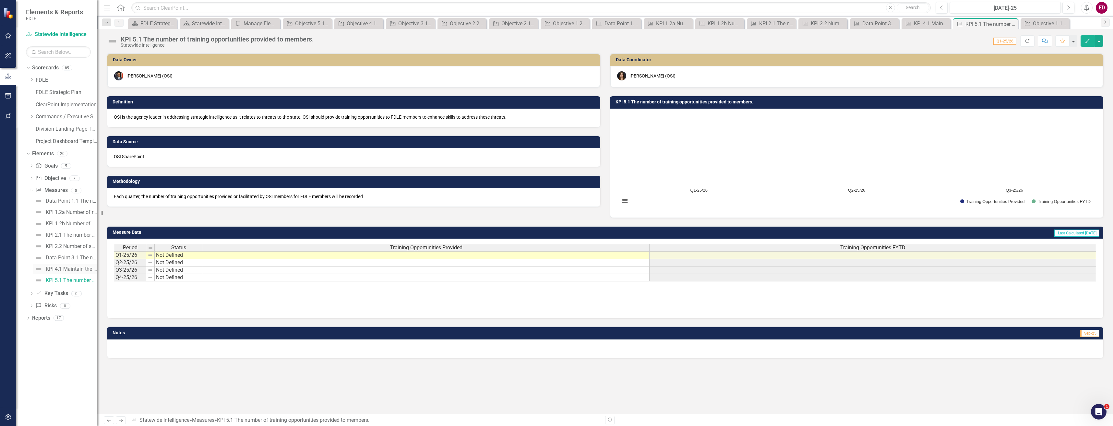
click at [91, 267] on div "KPI 4.1 Maintain the number of regional and statewide domestic security and nat…" at bounding box center [72, 269] width 52 height 6
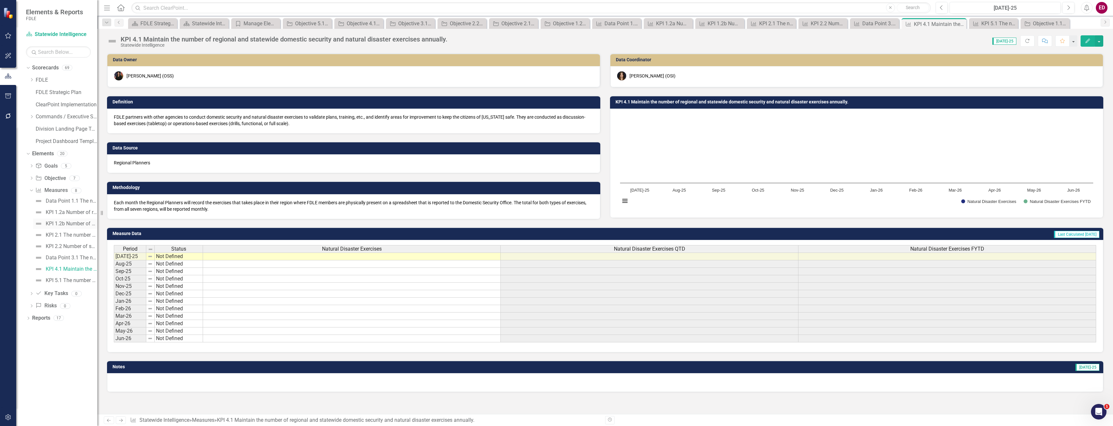
click at [69, 220] on link "KPI 1.2b Number of critical infrastructure assets catalogued or assessed." at bounding box center [65, 224] width 64 height 10
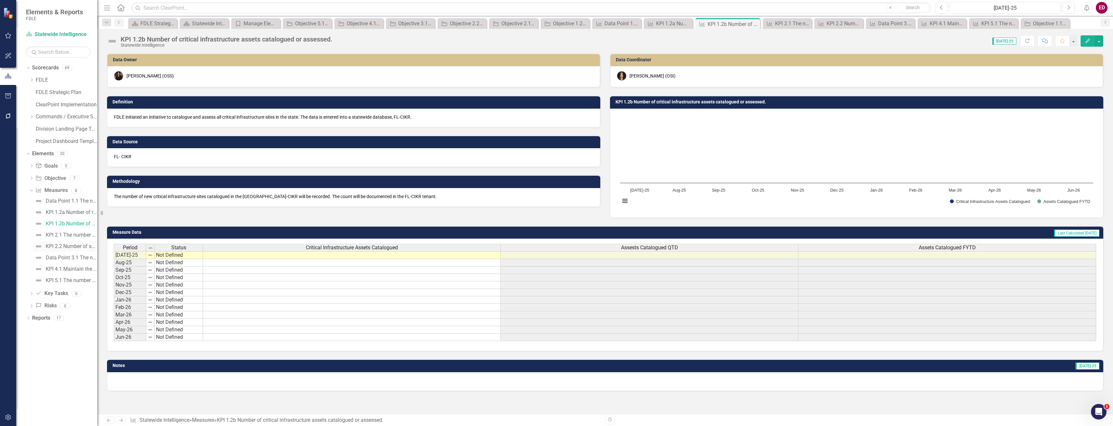
click at [78, 246] on div "KPI 2.2 Number of sharing opportunities" at bounding box center [72, 247] width 52 height 6
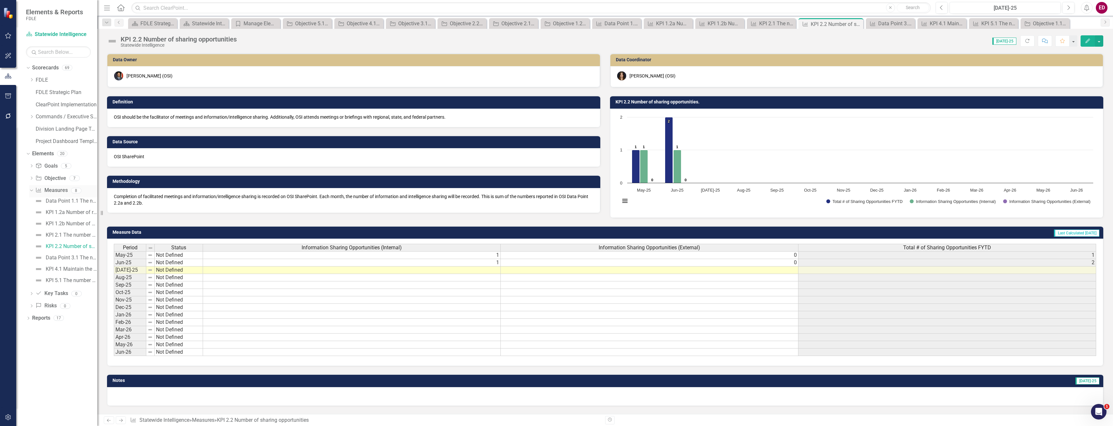
click at [33, 189] on div "Dropdown" at bounding box center [31, 190] width 6 height 5
click at [35, 115] on div "Dropdown" at bounding box center [32, 117] width 6 height 6
click at [42, 164] on div "Dropdown" at bounding box center [39, 166] width 6 height 6
click at [67, 199] on link "Missing Persons & Offender Enforcement" at bounding box center [73, 202] width 49 height 7
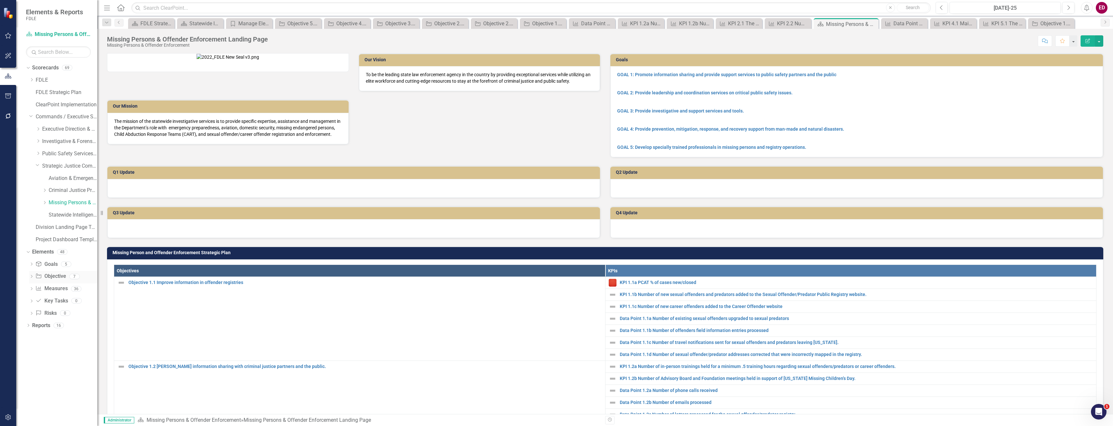
click at [34, 277] on icon "Dropdown" at bounding box center [31, 277] width 5 height 4
click at [68, 280] on div "Objective Objective 7" at bounding box center [66, 277] width 62 height 12
click at [65, 285] on div "Objective 1.1 Improve information in offender registries" at bounding box center [75, 287] width 44 height 6
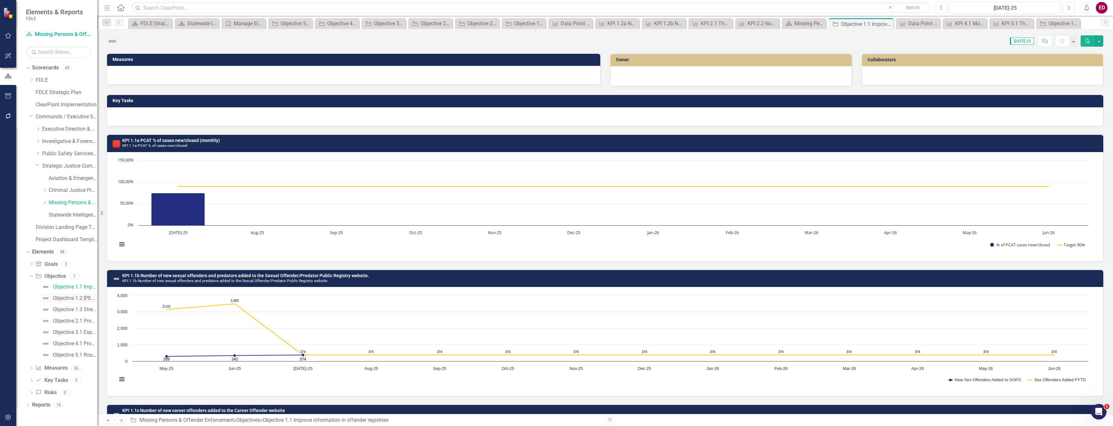
click at [78, 301] on div "Objective 1.2 [PERSON_NAME] information sharing with criminal justice partners …" at bounding box center [75, 298] width 44 height 6
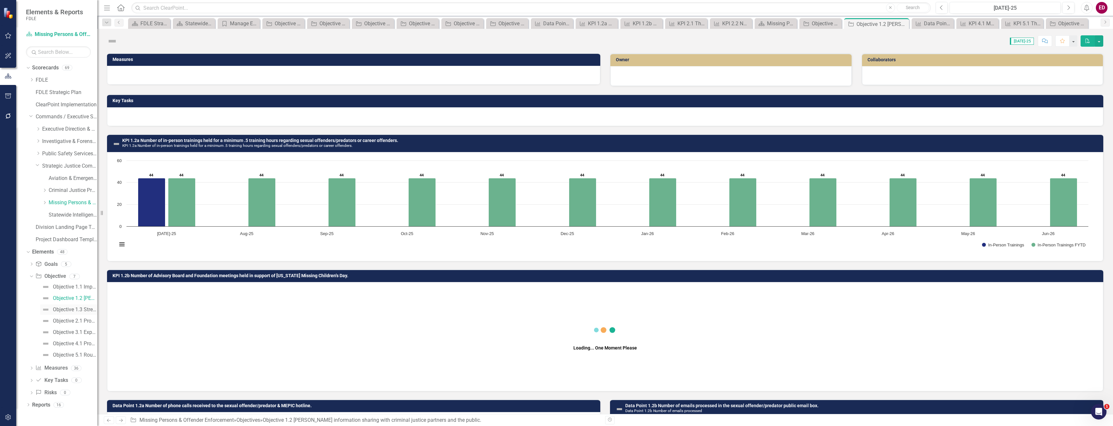
click at [85, 313] on link "Objective 1.3 Strengthen educational and community outreach offerings." at bounding box center [68, 310] width 57 height 10
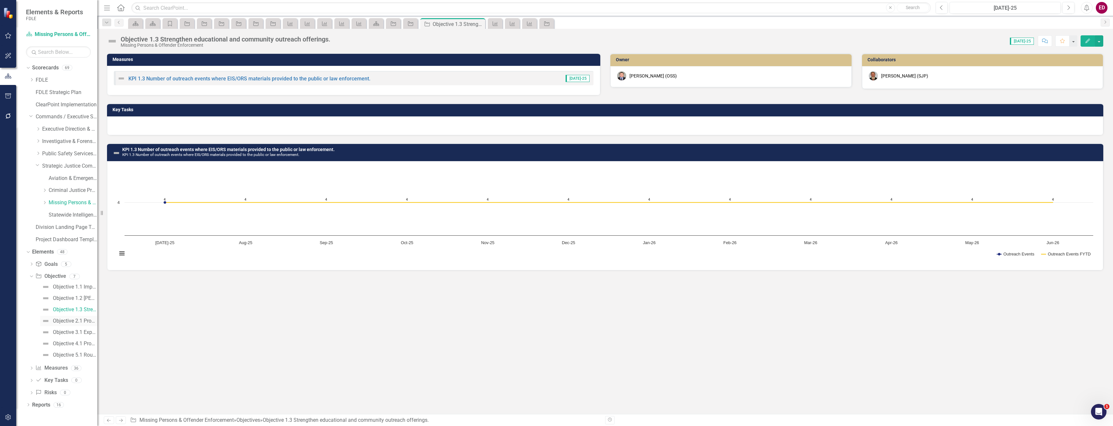
click at [84, 321] on div "Objective 2.1 Proactively investigate to locate missing persons" at bounding box center [75, 321] width 44 height 6
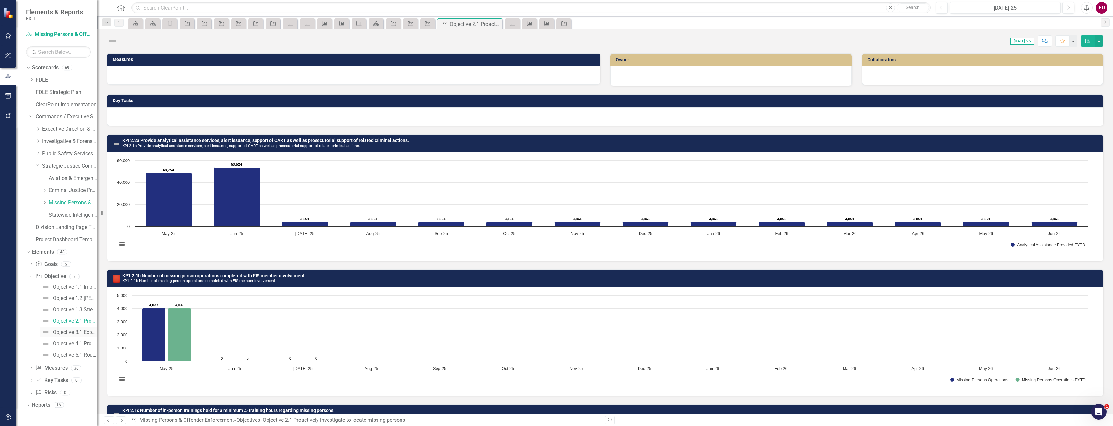
click at [88, 331] on div "Objective 3.1 Expand efforts to monitor, manage and apprehend sexual offenders,…" at bounding box center [75, 333] width 44 height 6
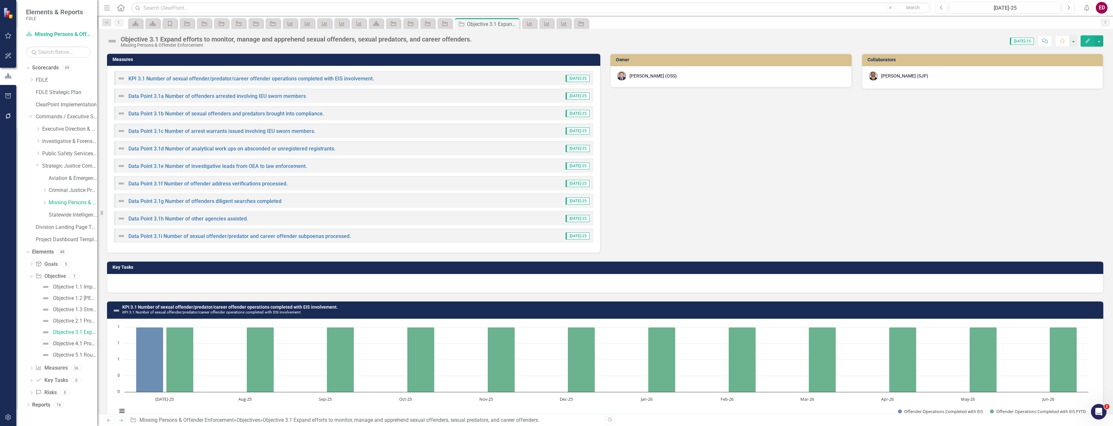
click at [88, 347] on link "Objective 4.1 Provide sworn and analytical support as needed." at bounding box center [68, 344] width 57 height 10
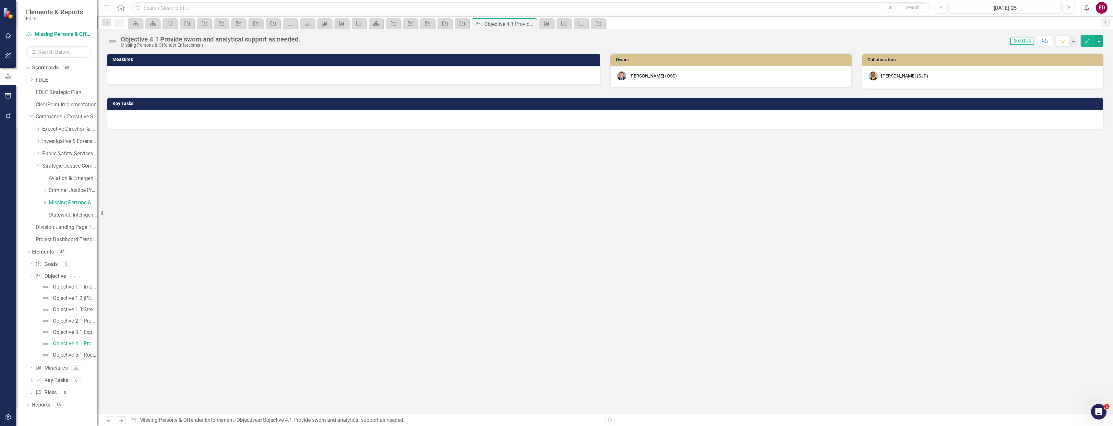
click at [88, 354] on div "Objective 5.1 Routinely attend specialized or analytical training and pursue op…" at bounding box center [75, 355] width 44 height 6
click at [28, 371] on div "Dropdown Goal Goals 5 GOAL 1: Promote information sharing and provide support s…" at bounding box center [61, 329] width 71 height 141
click at [31, 369] on icon "Dropdown" at bounding box center [31, 369] width 5 height 4
click at [83, 382] on link "KPI 1.2a Number of in-person trainings held for a minimum .5 training hours reg…" at bounding box center [65, 379] width 64 height 10
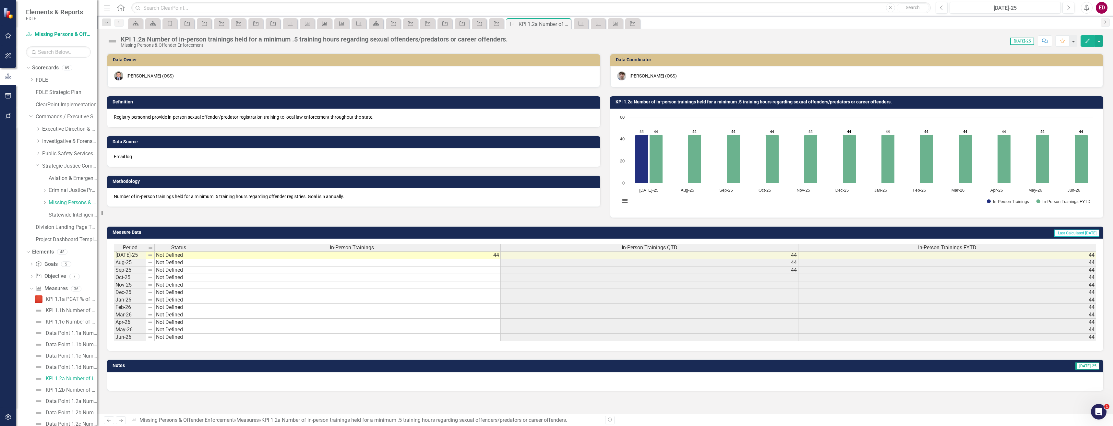
click at [84, 371] on div "Data Point 1.2a Number of phone calls received" at bounding box center [72, 369] width 52 height 6
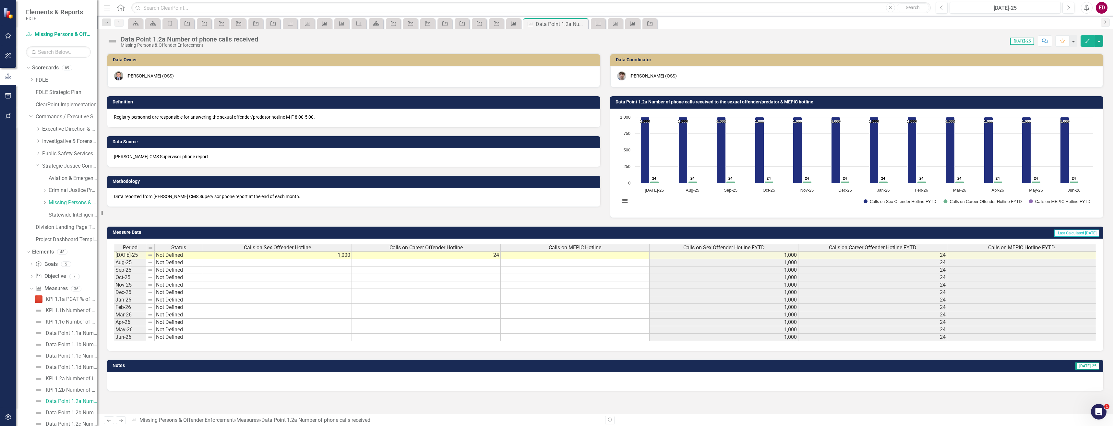
click at [50, 210] on div "Dropdown Missing Persons & Offender Enforcement" at bounding box center [63, 204] width 68 height 12
click at [65, 218] on link "Statewide Intelligence" at bounding box center [73, 214] width 49 height 7
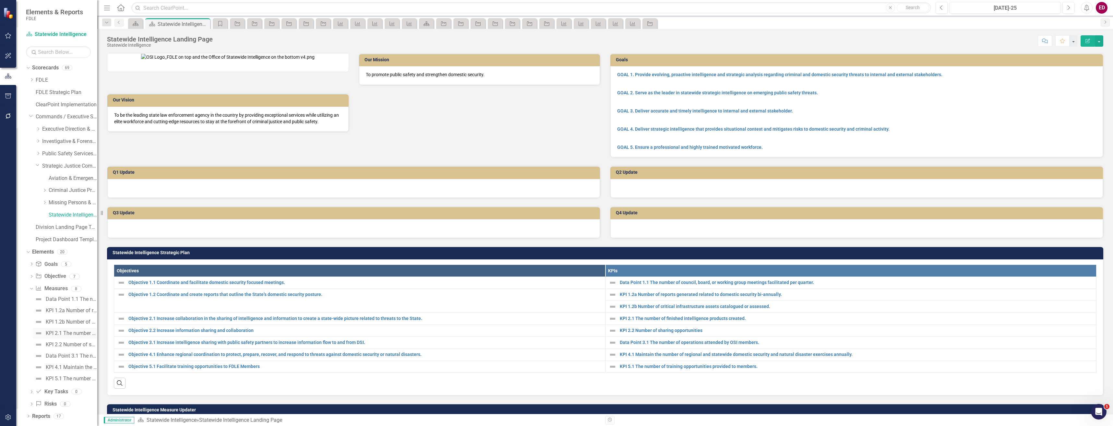
click at [53, 332] on div "KPI 2.1 The number of finished intelligence products created." at bounding box center [72, 334] width 52 height 6
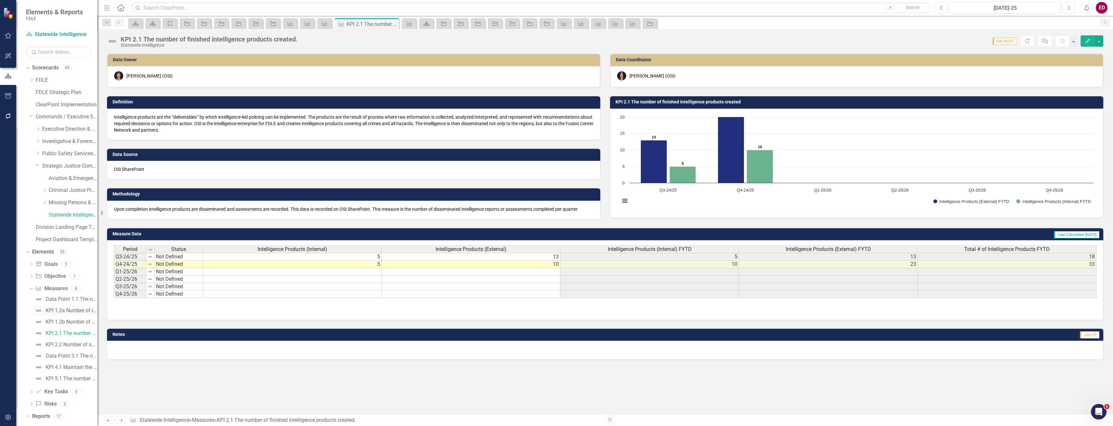
click at [84, 311] on div "KPI 1.2a Number of reports generated related to domestic security bi-annually." at bounding box center [72, 311] width 52 height 6
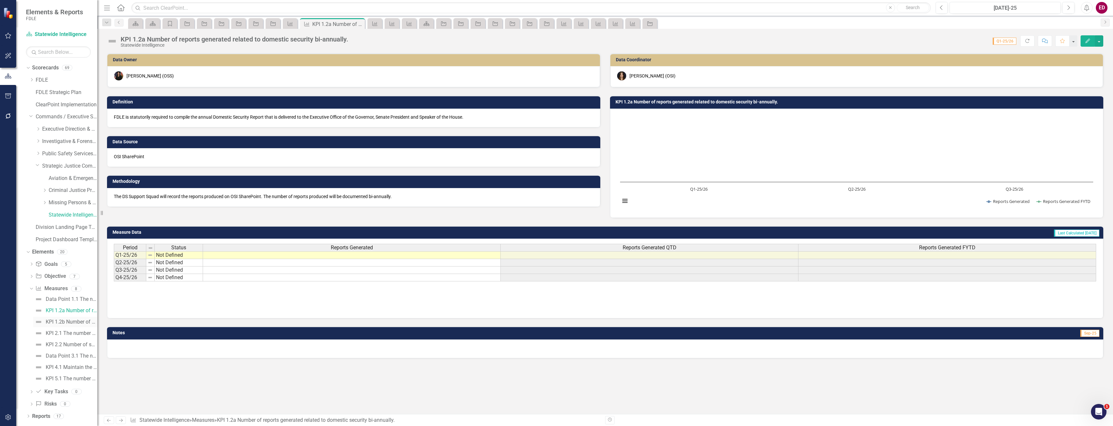
click at [88, 324] on div "KPI 1.2b Number of critical infrastructure assets catalogued or assessed." at bounding box center [72, 322] width 52 height 6
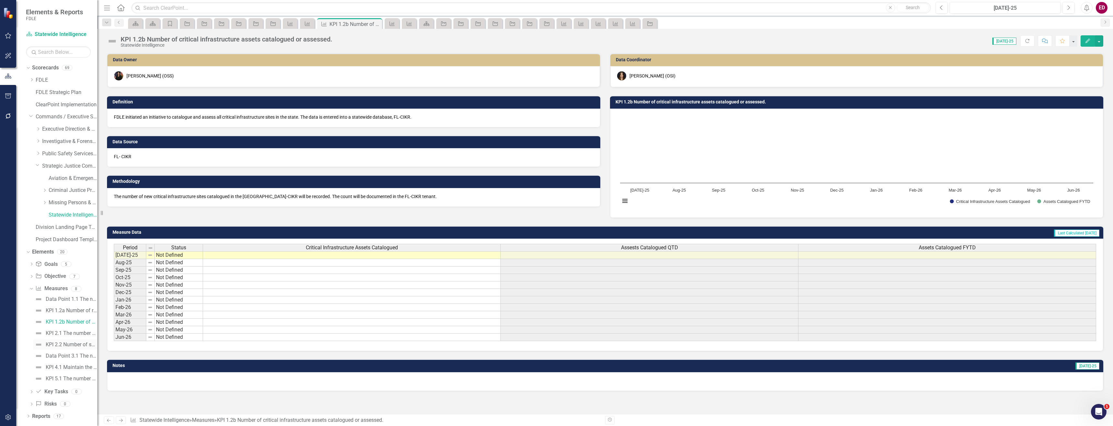
click at [90, 341] on link "KPI 2.2 Number of sharing opportunities" at bounding box center [65, 345] width 64 height 10
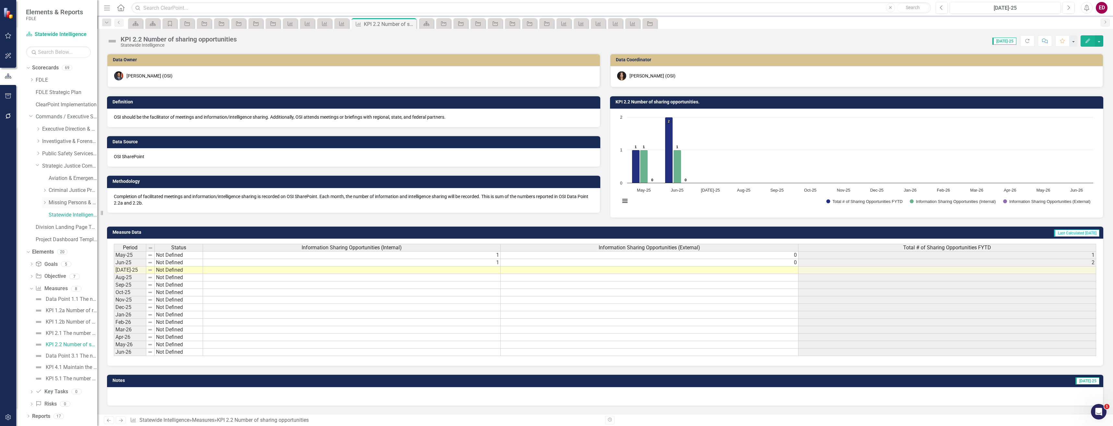
click at [69, 205] on link "Missing Persons & Offender Enforcement" at bounding box center [73, 202] width 49 height 7
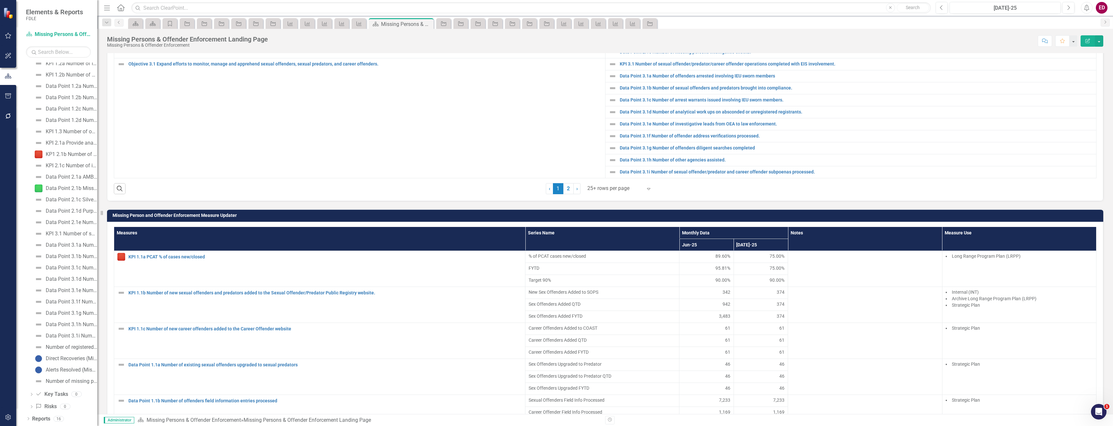
scroll to position [88, 0]
click at [59, 102] on link "Criminal Justice Professionalism, Standards & Training Services" at bounding box center [73, 102] width 49 height 7
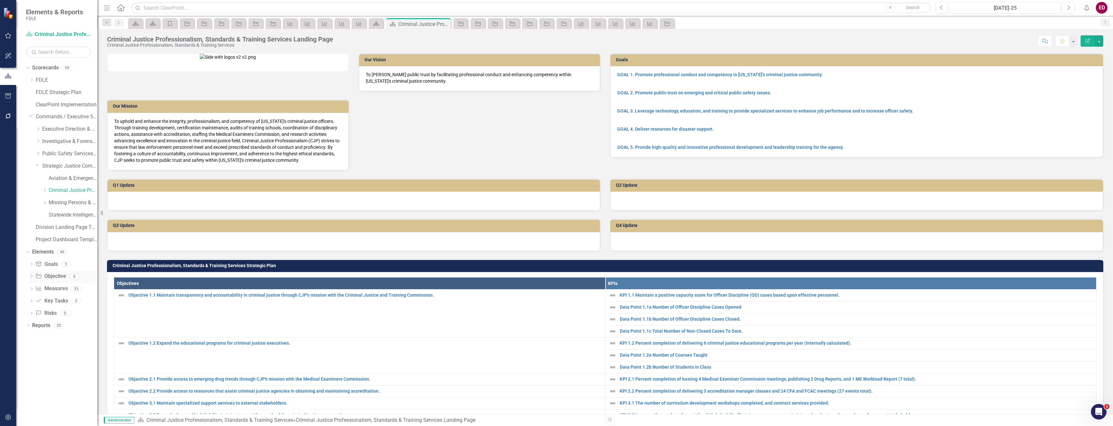
click at [30, 278] on icon "Dropdown" at bounding box center [31, 277] width 5 height 4
click at [68, 289] on div "Objective 1.1 Maintain transparency and accountability in criminal justice thro…" at bounding box center [75, 287] width 44 height 6
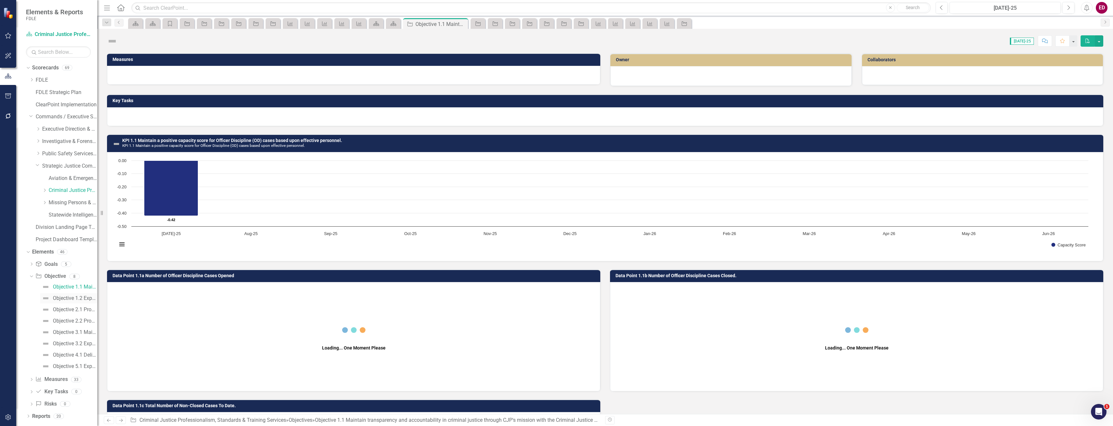
click at [73, 302] on link "Objective 1.2 Expand the educational programs for criminal justice executives." at bounding box center [68, 298] width 57 height 10
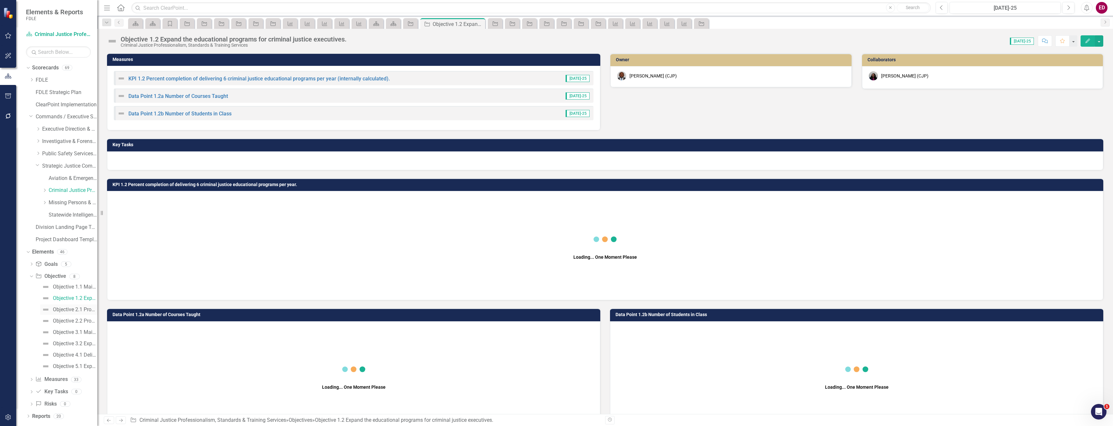
click at [79, 309] on div "Objective 2.1 Provide access to emerging drug trends through CJP's mission with…" at bounding box center [75, 310] width 44 height 6
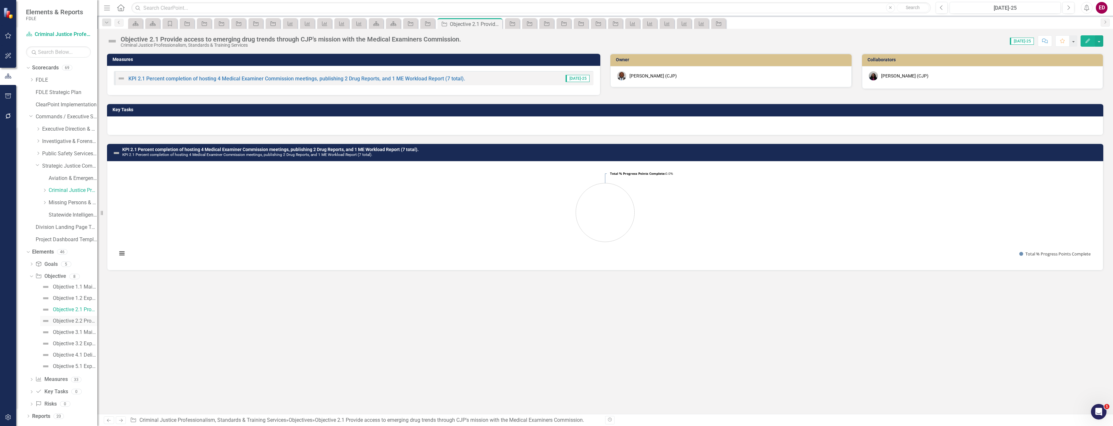
click at [81, 320] on div "Objective 2.2 Provide access to resources that assist criminal justice agencies…" at bounding box center [75, 321] width 44 height 6
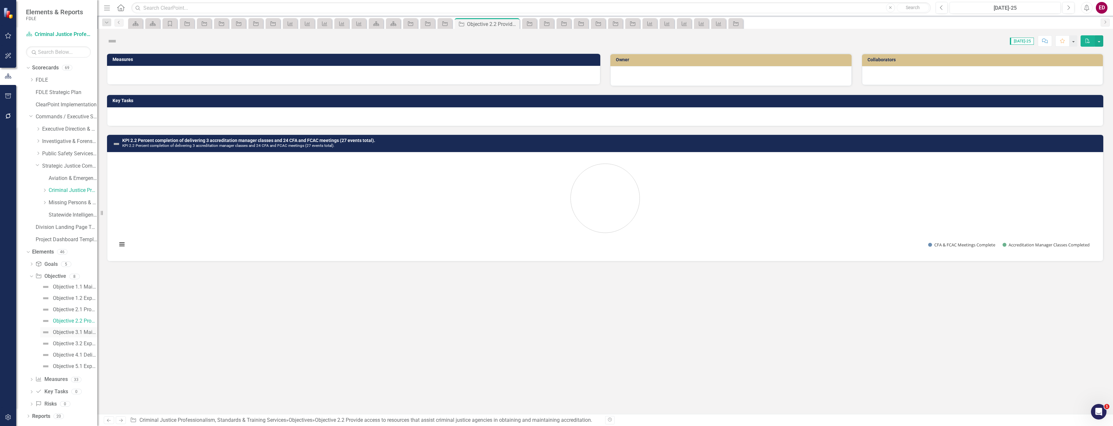
click at [86, 334] on div "Objective 3.1 Maintain specialized support services to external stakeholders." at bounding box center [75, 333] width 44 height 6
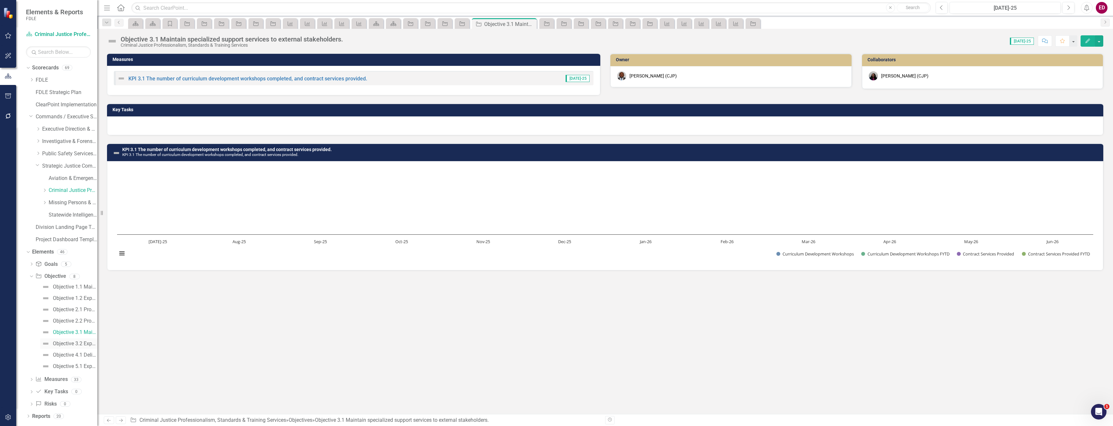
click at [86, 347] on link "Objective 3.2 Expand advanced high liability training to meet the needs of the …" at bounding box center [68, 344] width 57 height 10
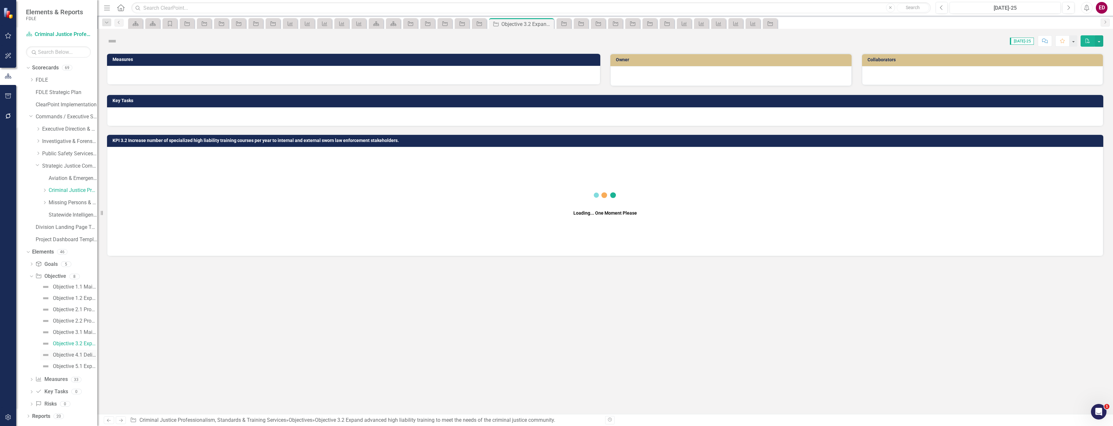
click at [83, 351] on link "Objective 4.1 Deliver timely and accurate information on reported disaster fata…" at bounding box center [68, 355] width 57 height 10
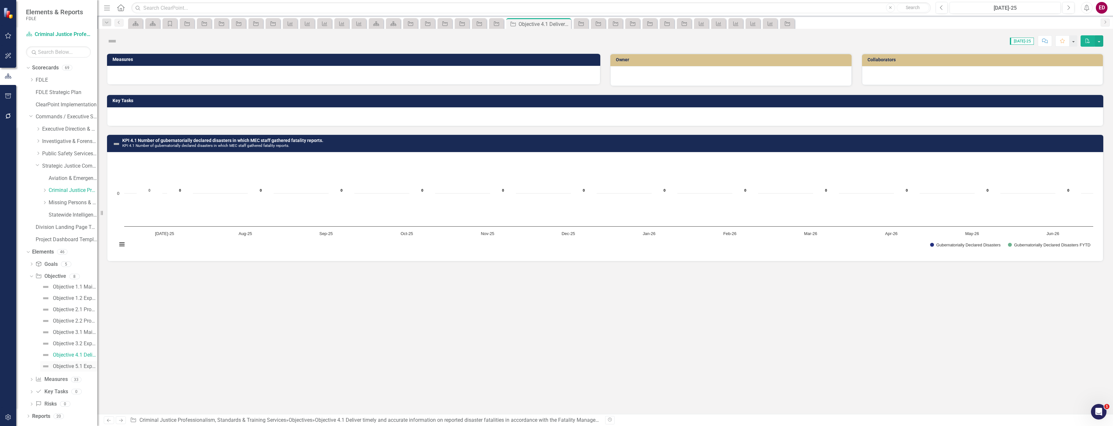
click at [91, 369] on link "Objective 5.1 Expand classroom-based member development program and engagement …" at bounding box center [68, 366] width 57 height 10
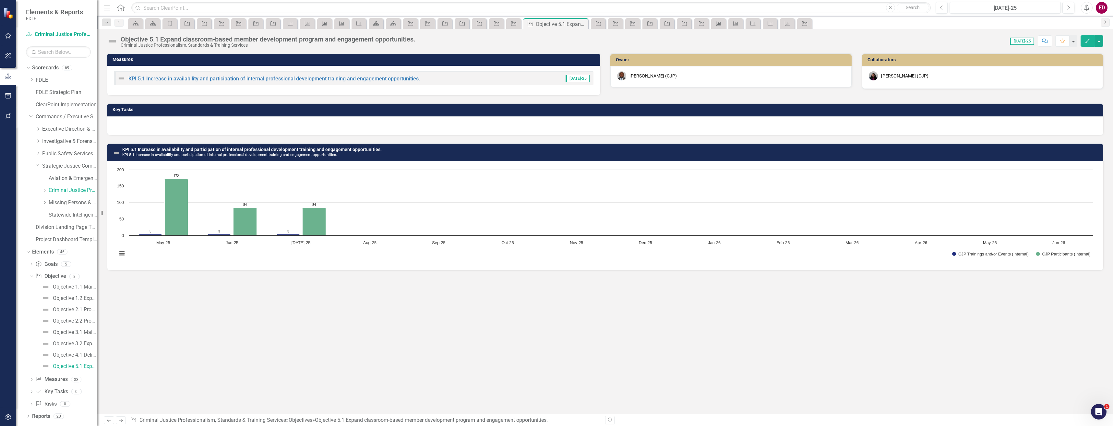
click at [959, 302] on div "Measures KPI 5.1 Increase in availability and participation of internal profess…" at bounding box center [605, 233] width 1016 height 361
click at [40, 154] on icon "Dropdown" at bounding box center [38, 153] width 5 height 4
click at [40, 154] on div "Dropdown" at bounding box center [37, 152] width 6 height 5
click at [28, 378] on div "Dropdown Goal Goals 5 GOAL 1. Promote professional conduct and competency in Fl…" at bounding box center [61, 335] width 71 height 152
click at [33, 379] on icon "Dropdown" at bounding box center [31, 381] width 5 height 4
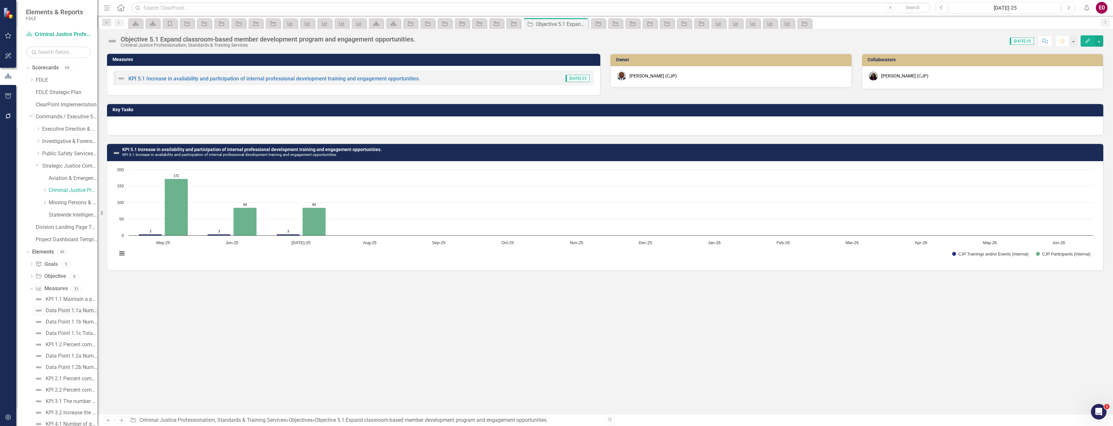
click at [57, 310] on div "Data Point 1.1a Number of Officer Discipline Cases Opened" at bounding box center [72, 311] width 52 height 6
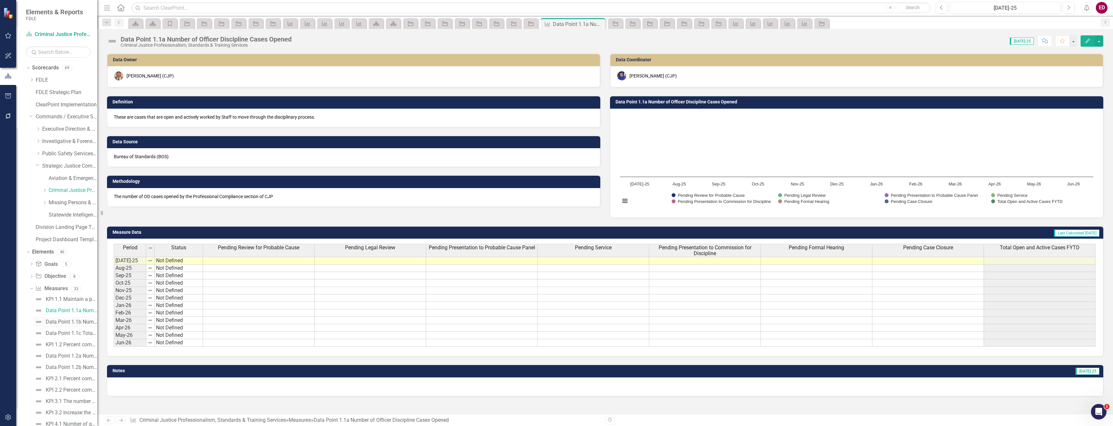
click at [69, 323] on div "Data Point 1.1b Number of Officer Discipline Cases Closed." at bounding box center [72, 322] width 52 height 6
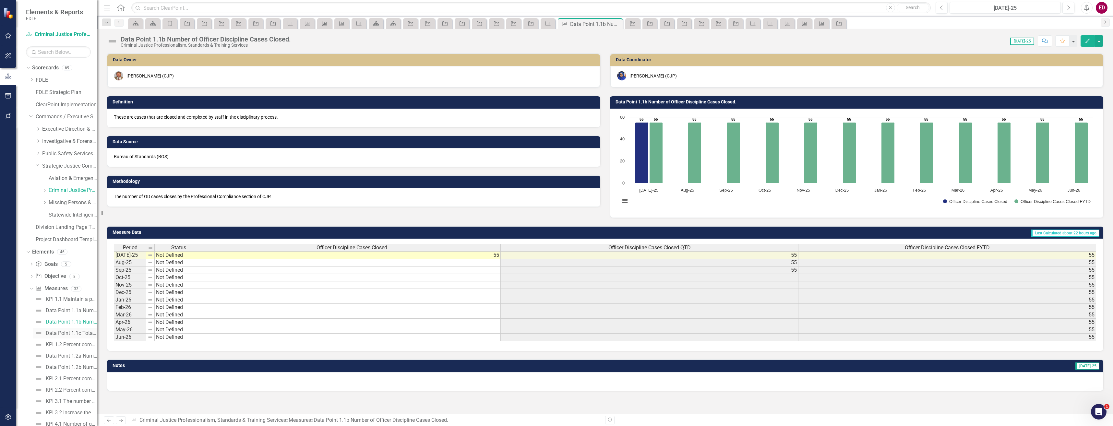
click at [71, 331] on div "Data Point 1.1c Total Number of Non-Closed Cases To Date." at bounding box center [72, 334] width 52 height 6
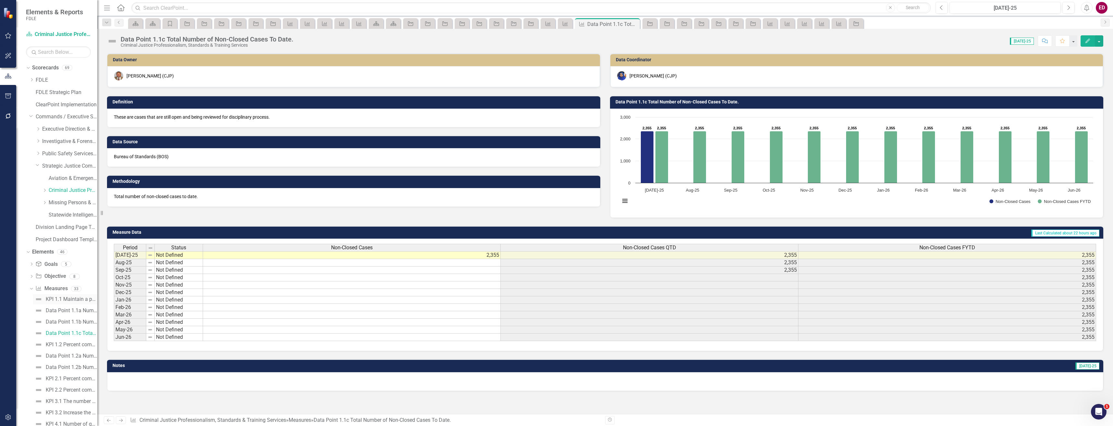
click at [77, 296] on link "KPI 1.1 Maintain a positive capacity score for Officer Discipline (OD) cases ba…" at bounding box center [65, 299] width 64 height 10
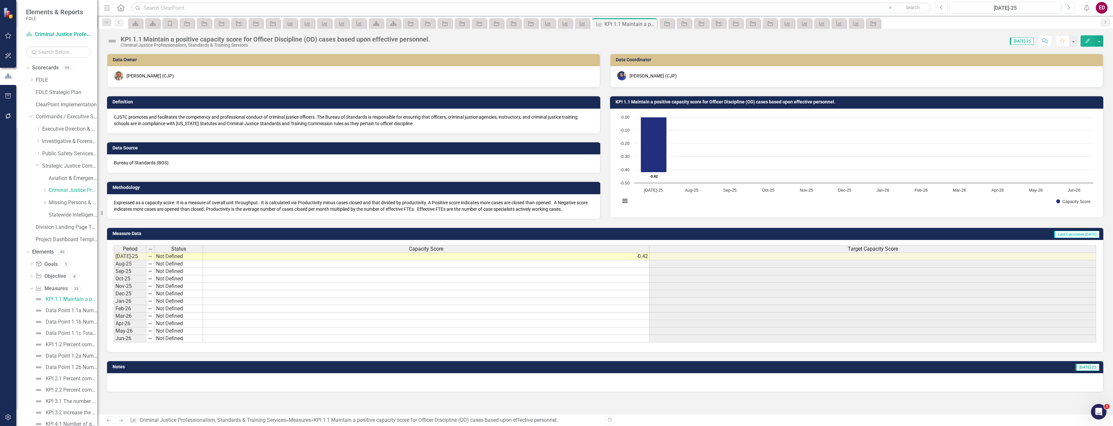
click at [76, 354] on div "Data Point 1.2a Number of Courses Taught" at bounding box center [72, 356] width 52 height 6
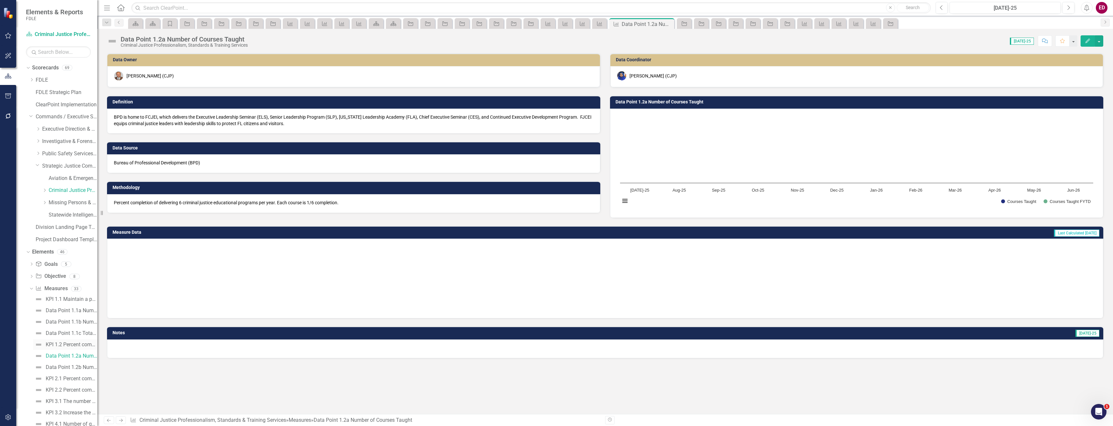
click at [81, 344] on div "KPI 1.2 Percent completion of delivering 6 criminal justice educational program…" at bounding box center [72, 345] width 52 height 6
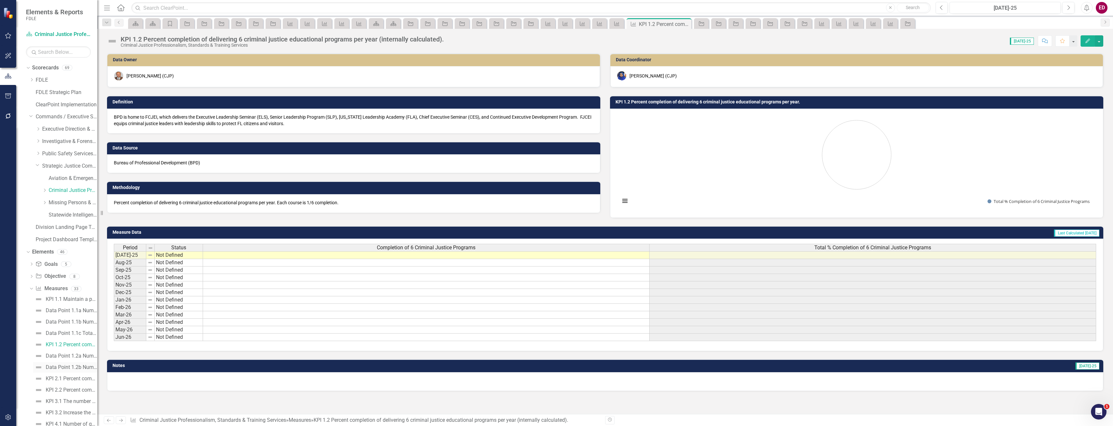
click at [80, 370] on link "Data Point 1.2b Number of Students in Class" at bounding box center [65, 367] width 64 height 10
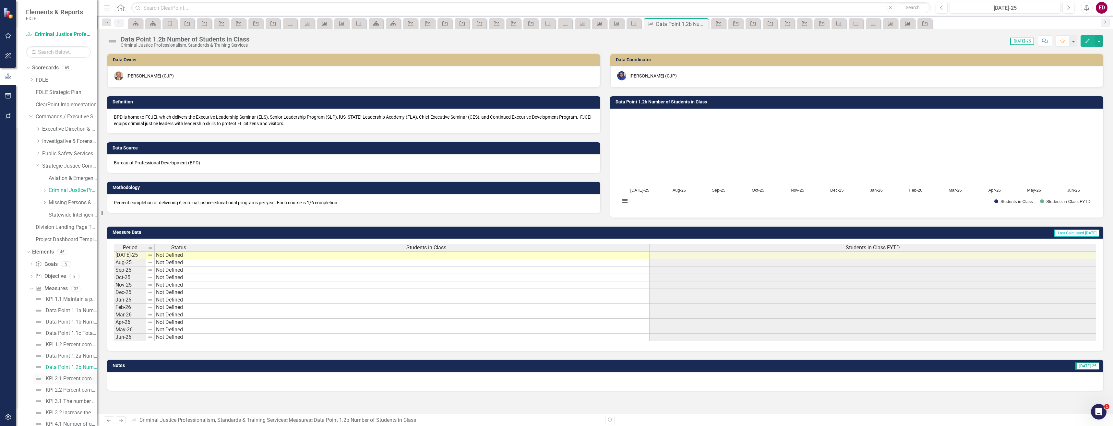
click at [74, 381] on div "KPI 2.1 Percent completion of hosting 4 Medical Examiner Commission meetings, p…" at bounding box center [72, 379] width 52 height 6
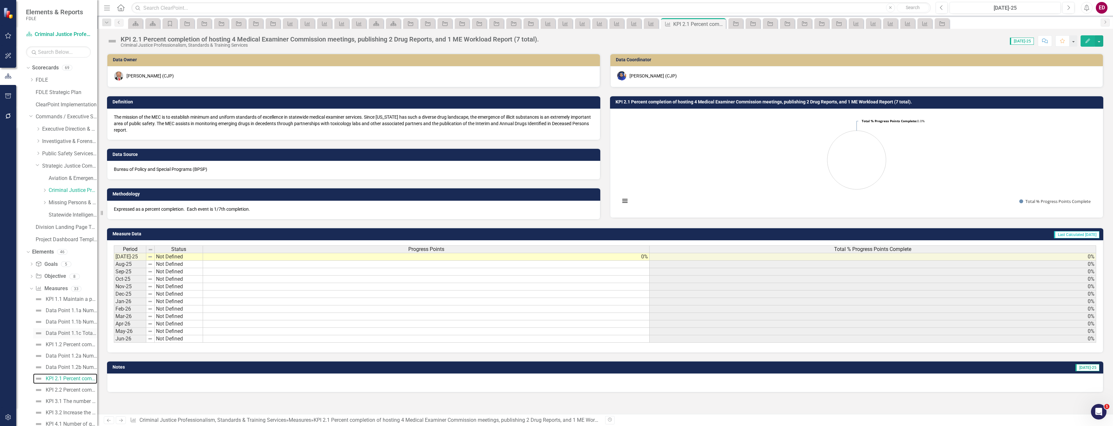
scroll to position [97, 0]
click at [62, 219] on link "Data Point 1.1a Number of Officer Discipline Cases Opened" at bounding box center [65, 213] width 64 height 10
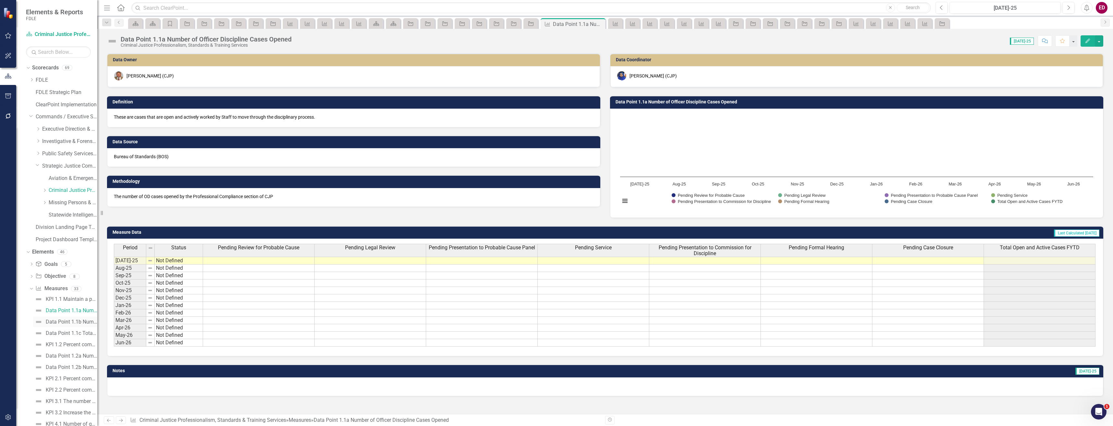
click at [80, 317] on link "Data Point 1.1b Number of Officer Discipline Cases Closed." at bounding box center [65, 322] width 64 height 10
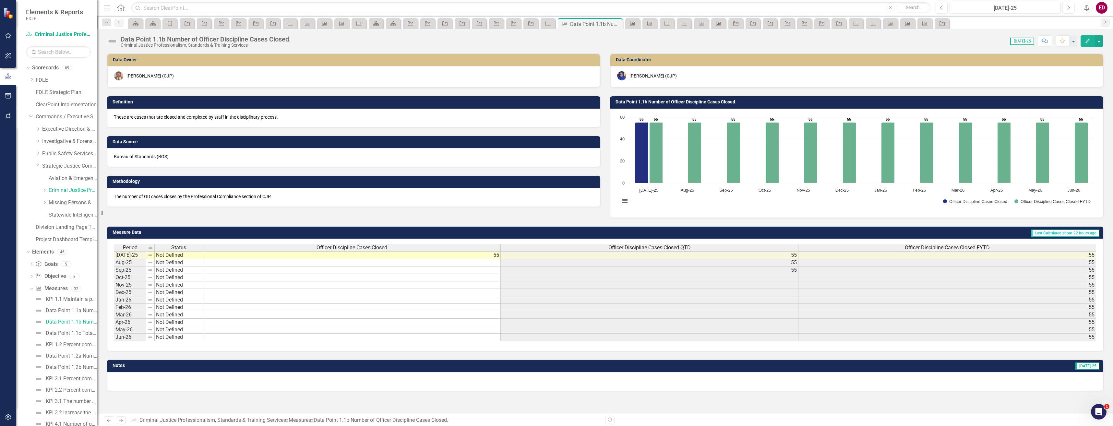
click at [610, 418] on icon "button" at bounding box center [610, 420] width 4 height 4
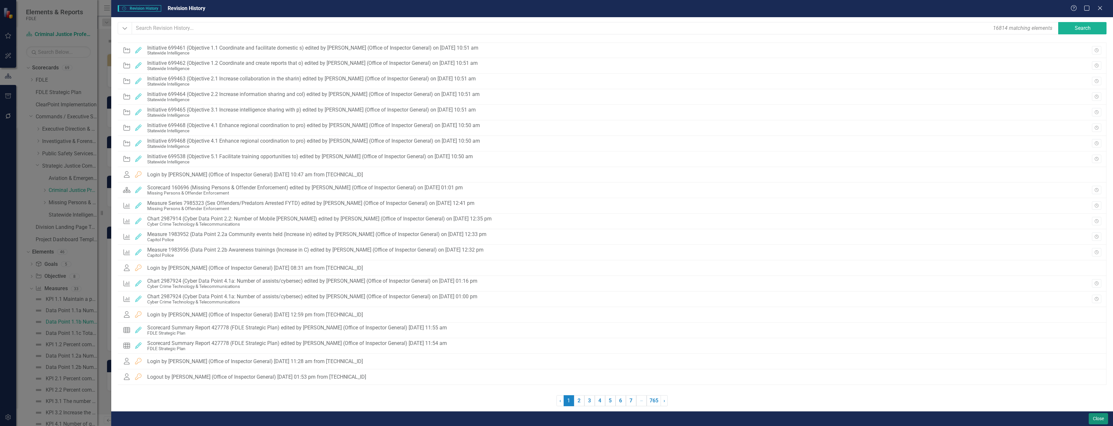
click at [1104, 416] on button "Close" at bounding box center [1098, 418] width 19 height 11
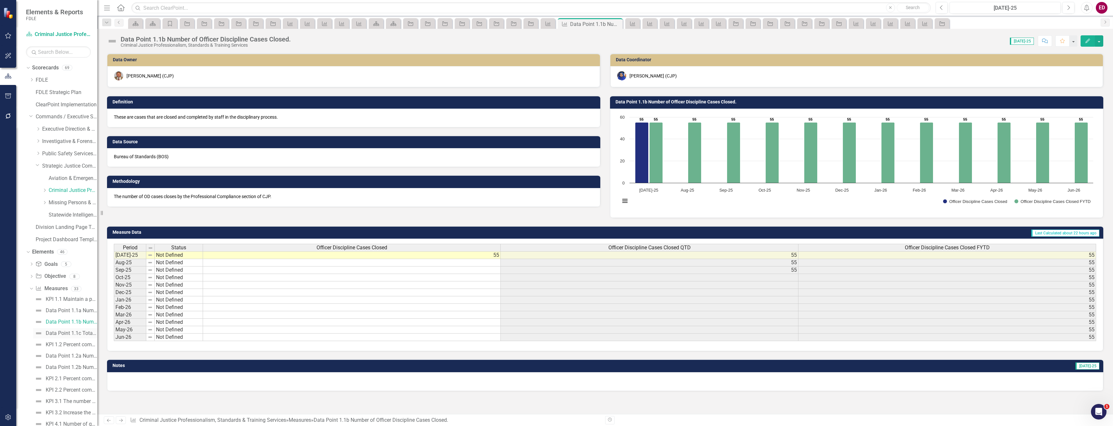
click at [85, 335] on div "Data Point 1.1c Total Number of Non-Closed Cases To Date." at bounding box center [72, 334] width 52 height 6
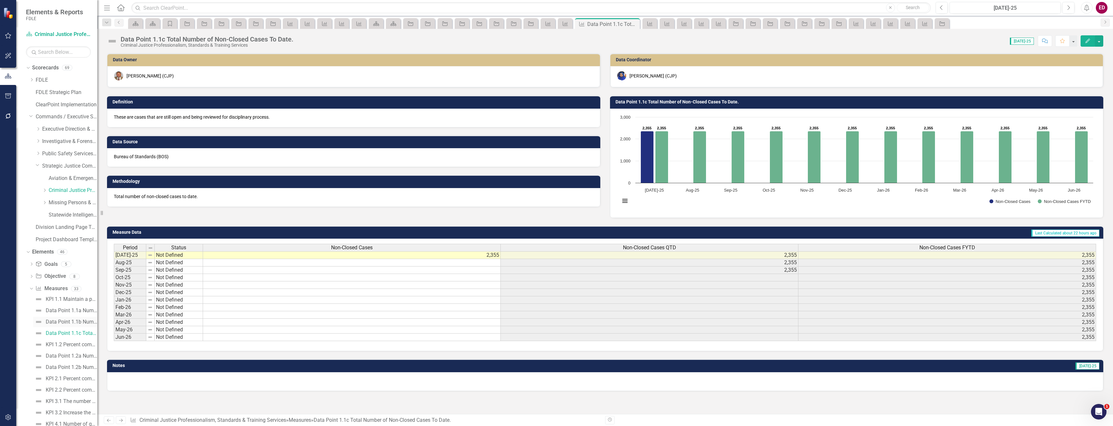
click at [82, 317] on link "Data Point 1.1b Number of Officer Discipline Cases Closed." at bounding box center [65, 322] width 64 height 10
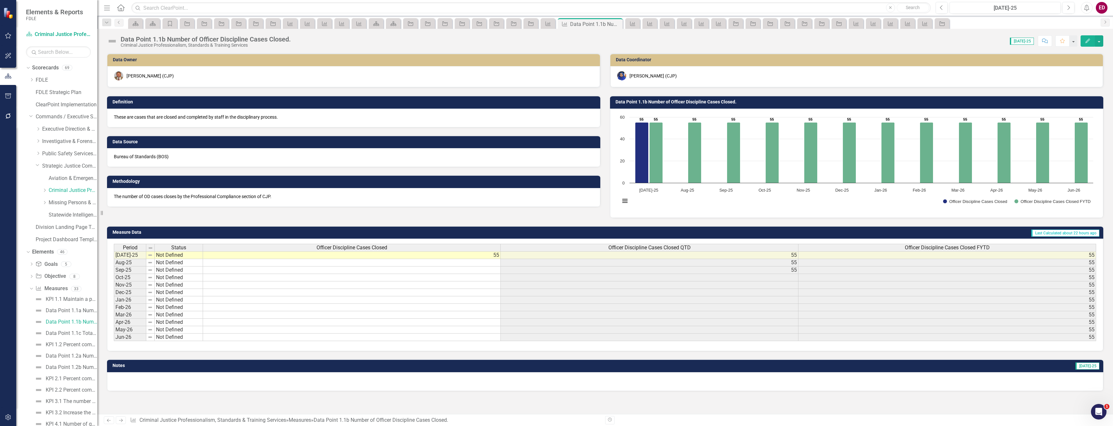
click at [1043, 344] on div "Period Status Officer Discipline Cases Closed Officer Discipline Cases Closed Q…" at bounding box center [605, 295] width 996 height 113
click at [78, 285] on div "Measure Measures 33" at bounding box center [66, 289] width 62 height 12
click at [40, 289] on icon "Measure" at bounding box center [38, 288] width 6 height 5
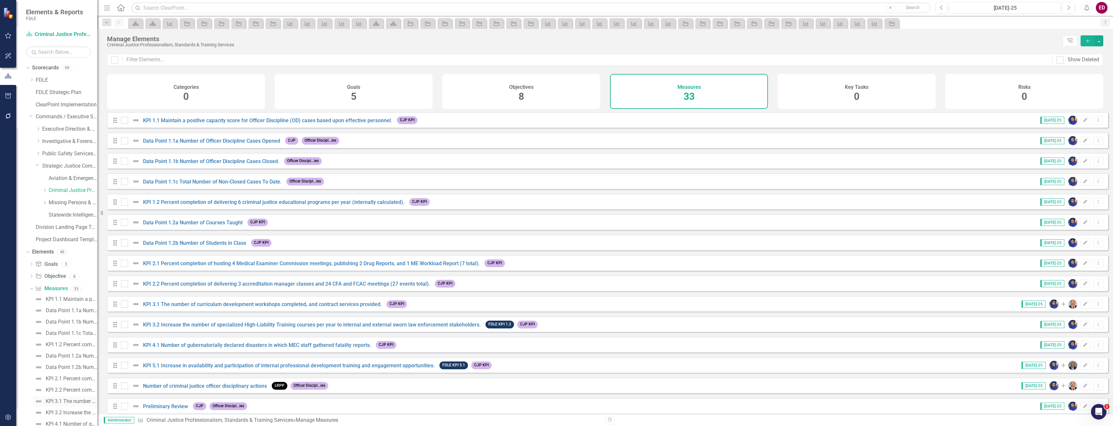
scroll to position [65, 0]
drag, startPoint x: 84, startPoint y: 233, endPoint x: 81, endPoint y: 244, distance: 11.3
click at [84, 233] on div "KPI 1.1 Maintain a positive capacity score for Officer Discipline (OD) cases ba…" at bounding box center [72, 235] width 52 height 6
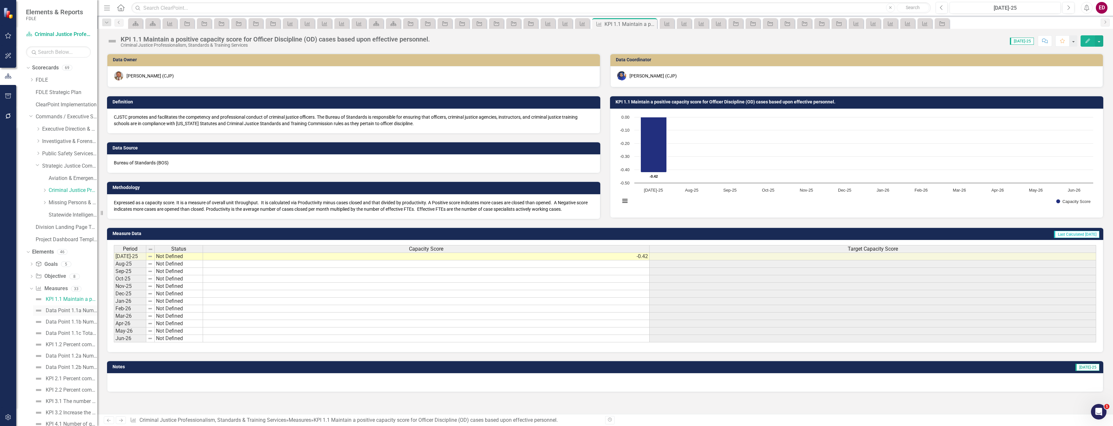
click at [69, 312] on div "Data Point 1.1a Number of Officer Discipline Cases Opened" at bounding box center [72, 311] width 52 height 6
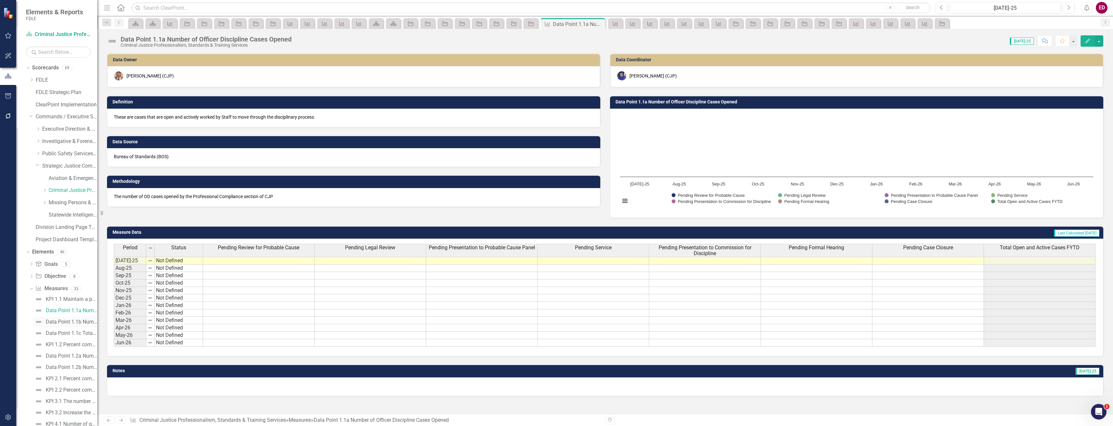
click at [66, 324] on div "Data Point 1.1b Number of Officer Discipline Cases Closed." at bounding box center [72, 322] width 52 height 6
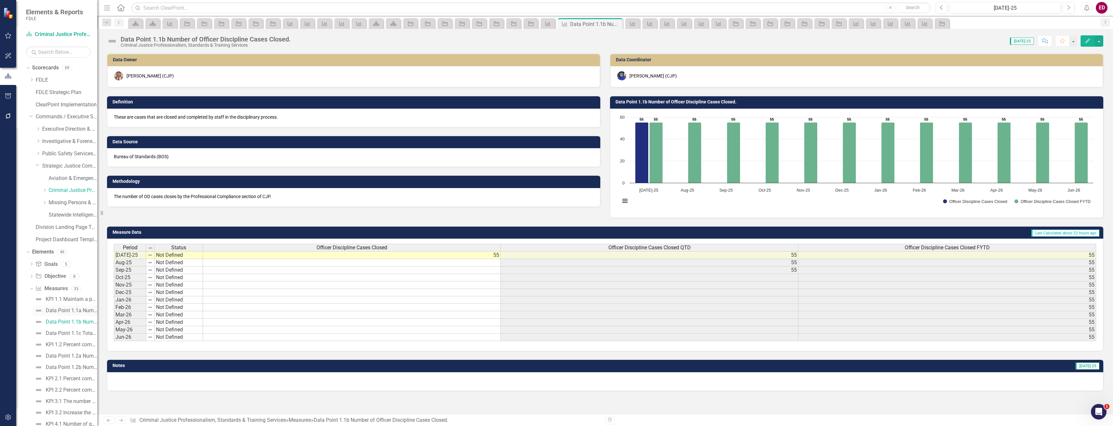
click at [70, 315] on link "Data Point 1.1a Number of Officer Discipline Cases Opened" at bounding box center [65, 311] width 64 height 10
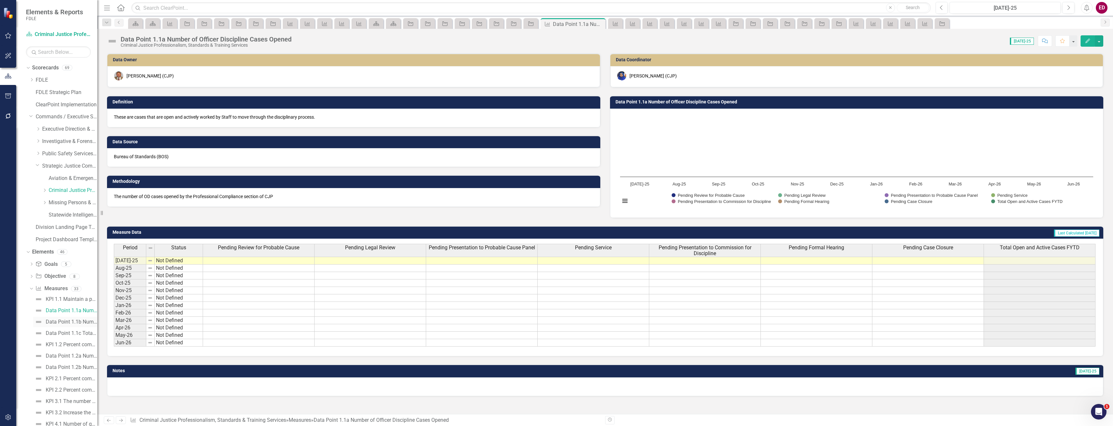
click at [72, 323] on div "Data Point 1.1b Number of Officer Discipline Cases Closed." at bounding box center [72, 322] width 52 height 6
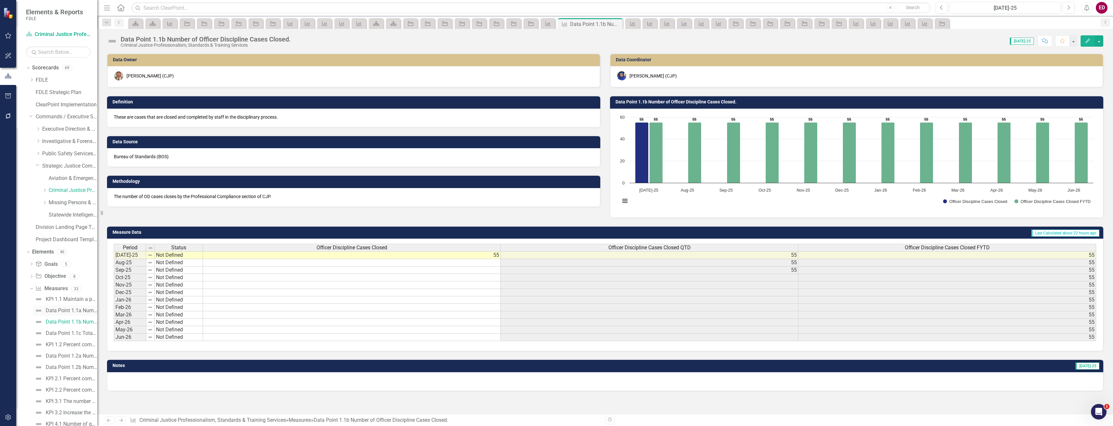
click at [84, 310] on div "Data Point 1.1a Number of Officer Discipline Cases Opened" at bounding box center [72, 311] width 52 height 6
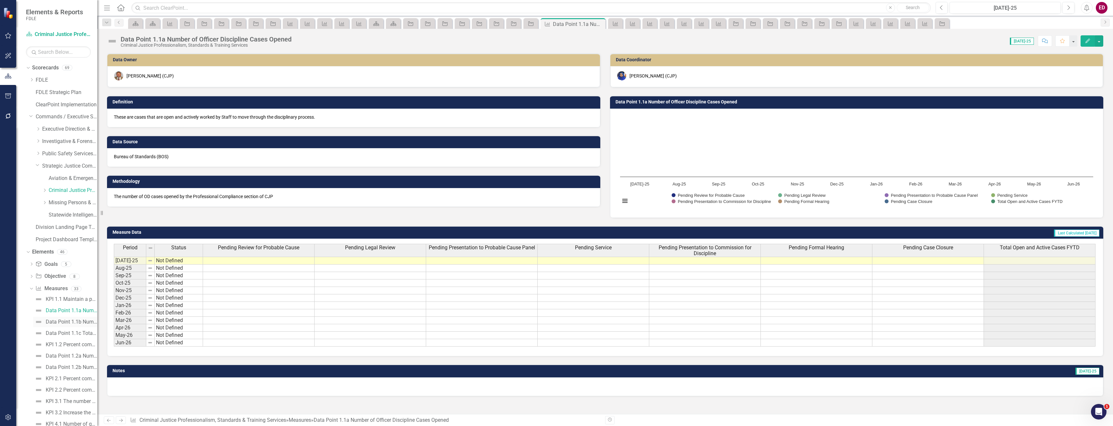
click at [83, 327] on link "Data Point 1.1b Number of Officer Discipline Cases Closed." at bounding box center [65, 322] width 64 height 10
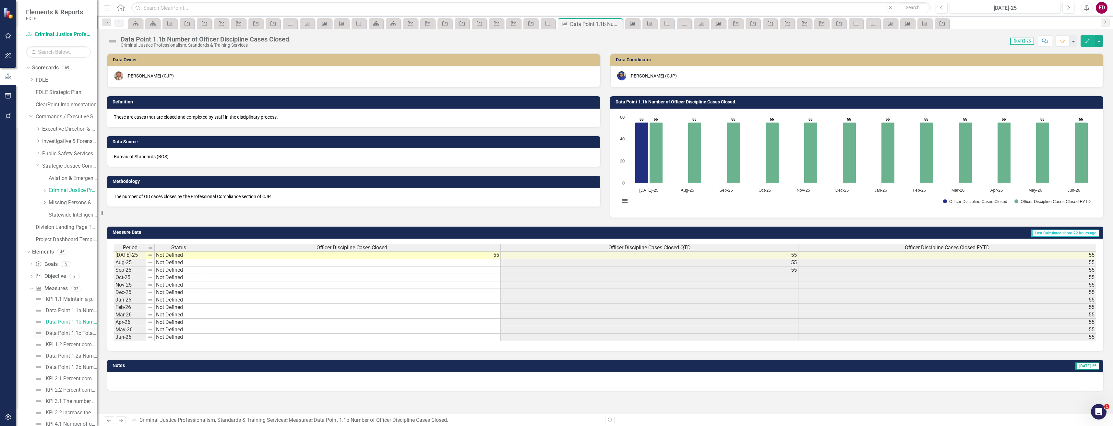
click at [86, 331] on div "Data Point 1.1c Total Number of Non-Closed Cases To Date." at bounding box center [72, 334] width 52 height 6
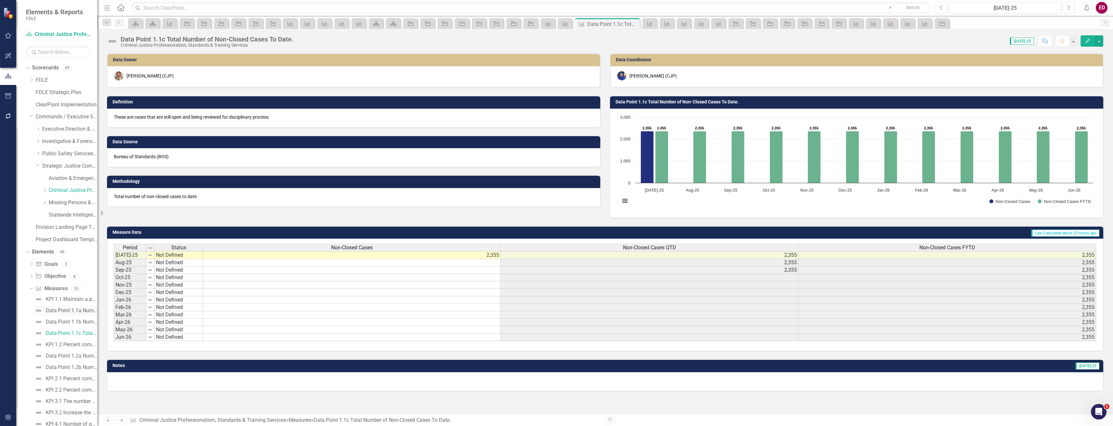
click at [83, 308] on div "Data Point 1.1a Number of Officer Discipline Cases Opened" at bounding box center [72, 311] width 52 height 6
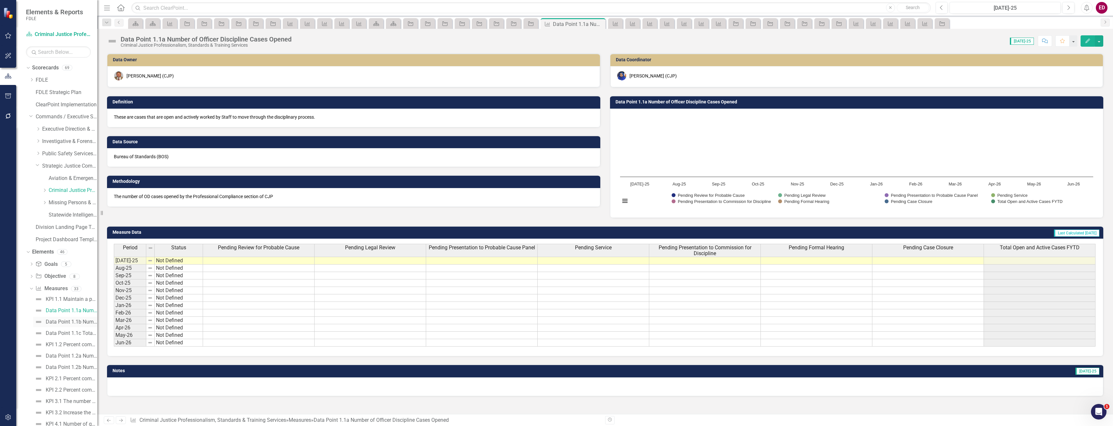
click at [86, 324] on div "Data Point 1.1b Number of Officer Discipline Cases Closed." at bounding box center [72, 322] width 52 height 6
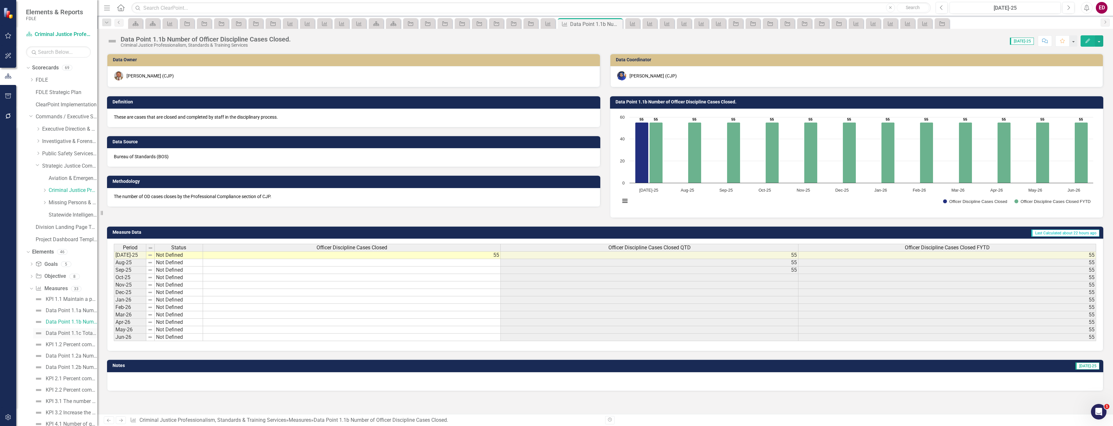
click at [82, 331] on div "Data Point 1.1c Total Number of Non-Closed Cases To Date." at bounding box center [72, 334] width 52 height 6
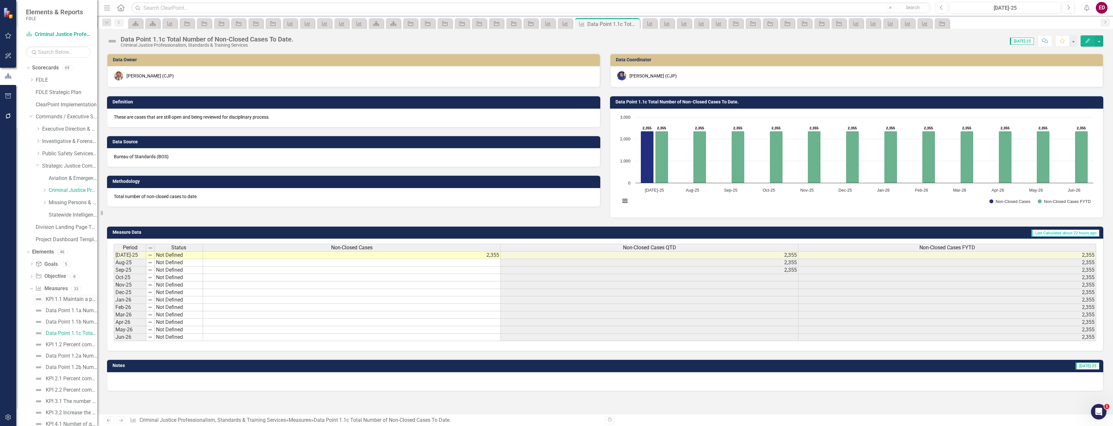
click at [75, 298] on div "KPI 1.1 Maintain a positive capacity score for Officer Discipline (OD) cases ba…" at bounding box center [72, 299] width 52 height 6
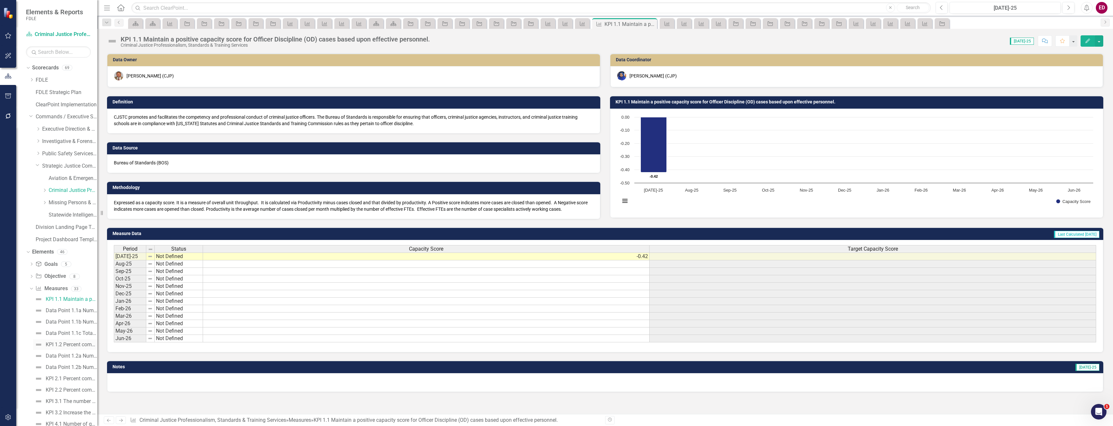
scroll to position [32, 0]
click at [85, 312] on div "KPI 1.2 Percent completion of delivering 6 criminal justice educational program…" at bounding box center [72, 312] width 52 height 6
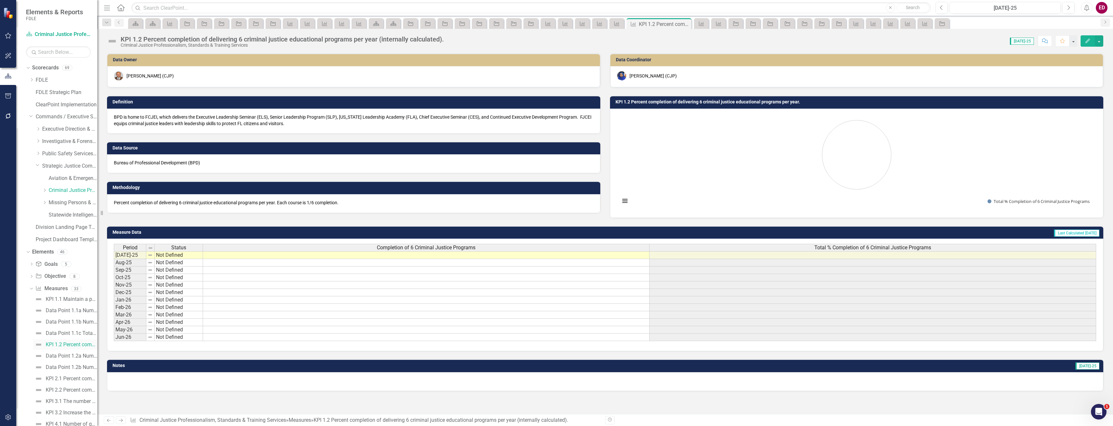
scroll to position [32, 0]
click at [85, 331] on link "Data Point 1.2b Number of Students in Class" at bounding box center [65, 335] width 64 height 10
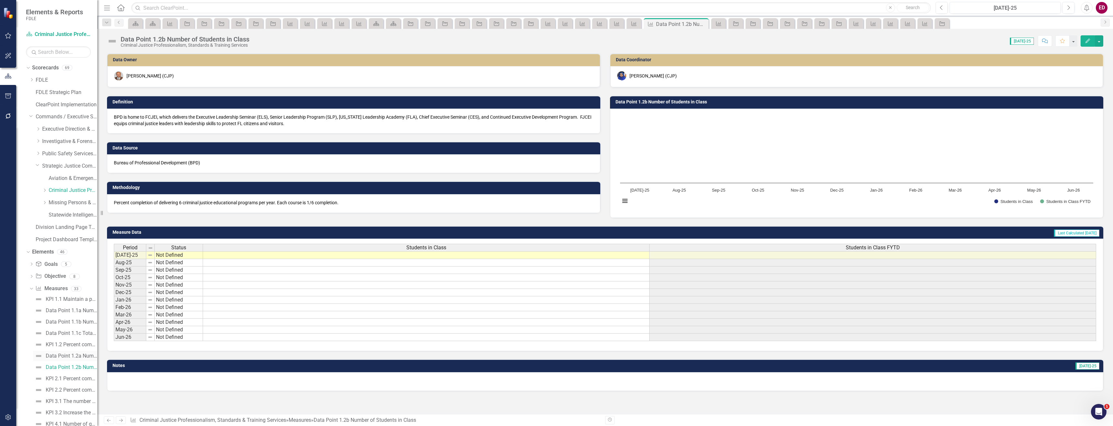
click at [81, 353] on link "Data Point 1.2a Number of Courses Taught" at bounding box center [65, 356] width 64 height 10
click at [81, 348] on link "KPI 1.2 Percent completion of delivering 6 criminal justice educational program…" at bounding box center [65, 345] width 64 height 10
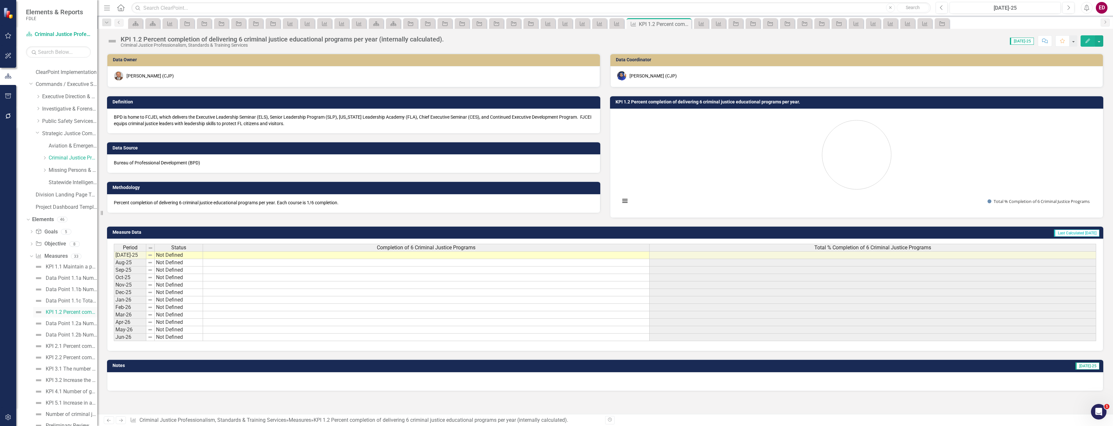
scroll to position [65, 0]
click at [60, 291] on div "Data Point 1.2a Number of Courses Taught" at bounding box center [72, 291] width 52 height 6
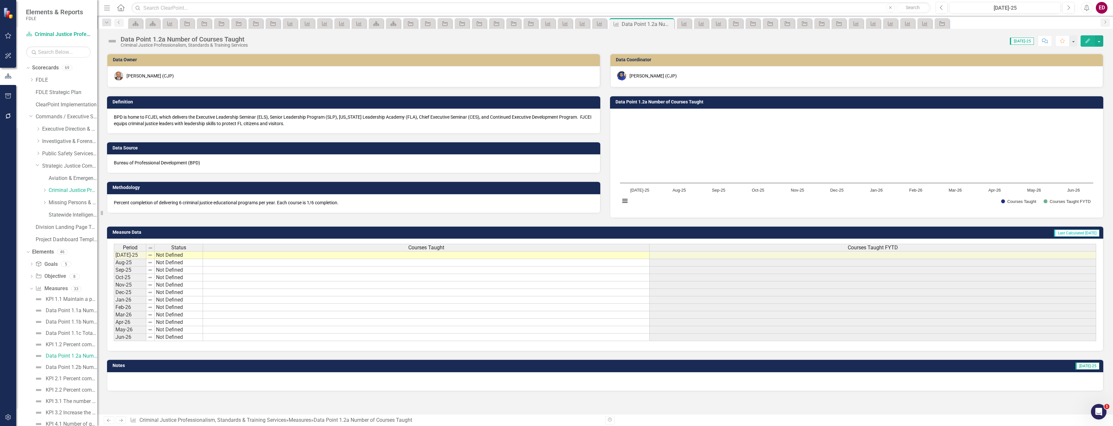
click at [211, 39] on div "Data Point 1.2a Number of Courses Taught" at bounding box center [184, 39] width 127 height 7
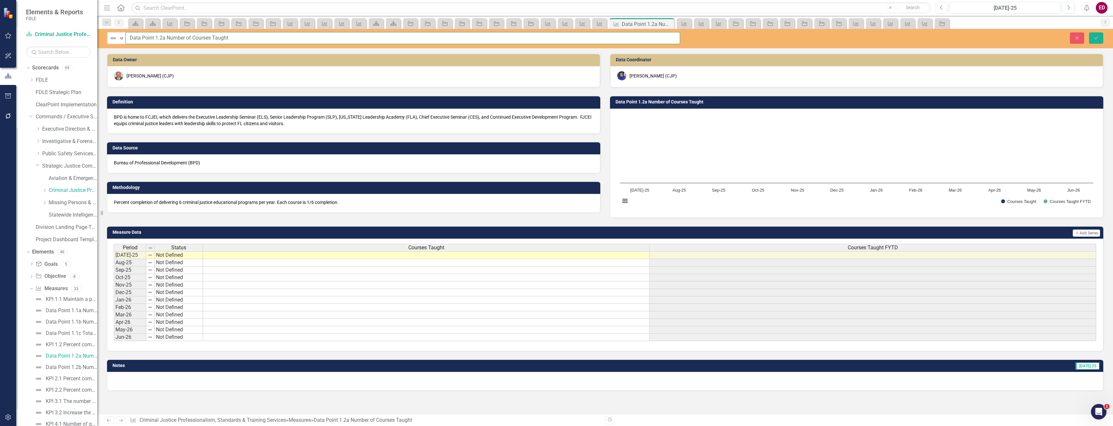
click at [240, 39] on input "Data Point 1.2a Number of Courses Taught" at bounding box center [403, 38] width 555 height 12
drag, startPoint x: 240, startPoint y: 39, endPoint x: 175, endPoint y: 40, distance: 65.2
click at [175, 40] on input "Data Point 1.2a Number of Courses Taught" at bounding box center [403, 38] width 555 height 12
click at [73, 366] on div "Data Point 1.2b Number of Students in Class" at bounding box center [72, 368] width 52 height 6
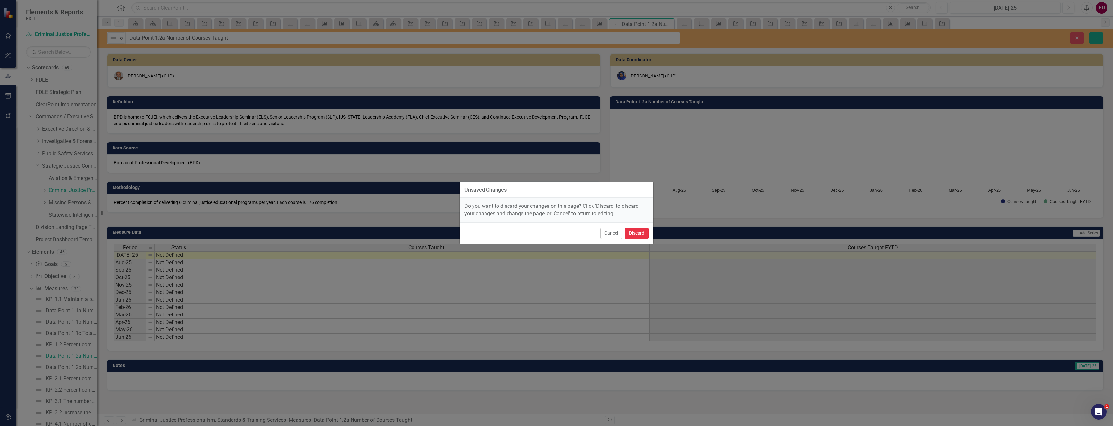
click at [636, 236] on button "Discard" at bounding box center [637, 233] width 24 height 11
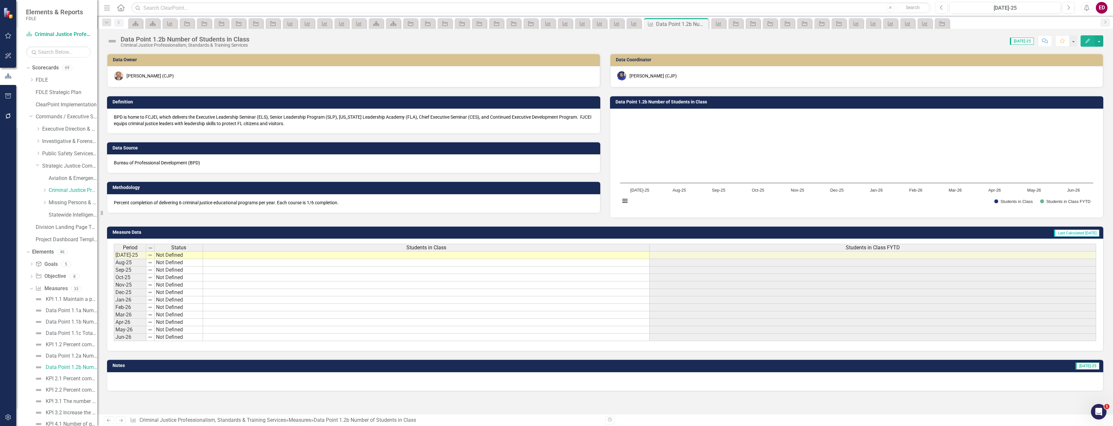
click at [193, 43] on div "Criminal Justice Professionalism, Standards & Training Services" at bounding box center [185, 45] width 129 height 5
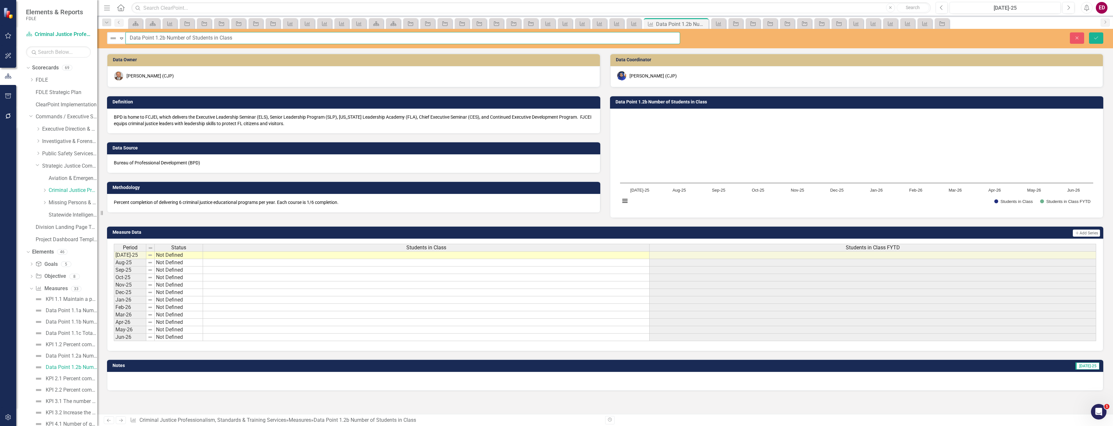
drag, startPoint x: 287, startPoint y: 42, endPoint x: 168, endPoint y: 49, distance: 119.3
click at [168, 49] on div "Not Defined Expand Data Point 1.2b Number of Students in Class Close Save Data …" at bounding box center [605, 221] width 1016 height 385
click at [70, 376] on div "KPI 2.1 Percent completion of hosting 4 Medical Examiner Commission meetings, p…" at bounding box center [72, 379] width 52 height 6
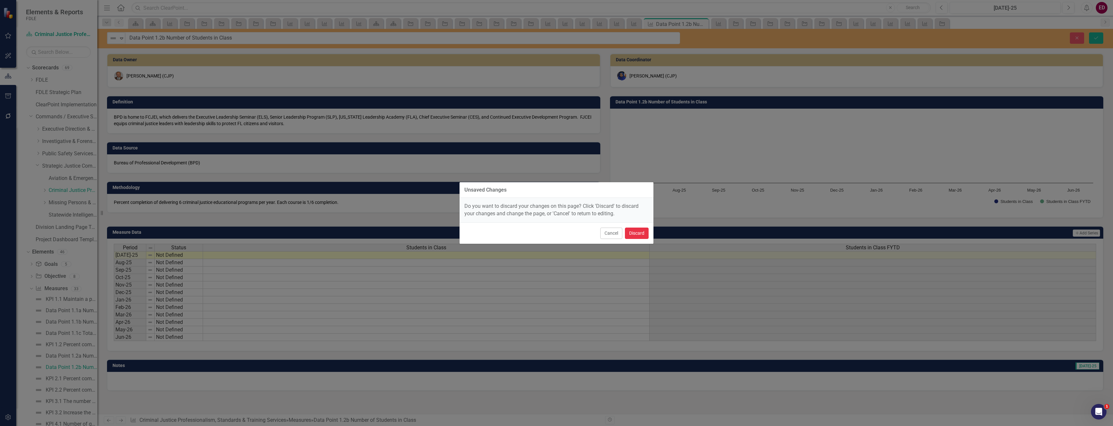
click at [646, 231] on button "Discard" at bounding box center [637, 233] width 24 height 11
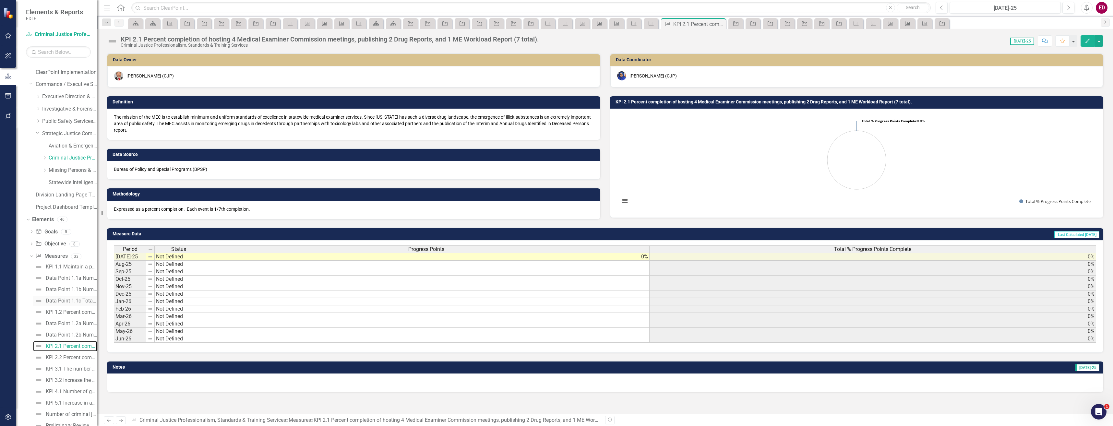
scroll to position [65, 0]
click at [83, 328] on div "KPI 2.2 Percent completion of delivering 3 accreditation manager classes and 24…" at bounding box center [72, 325] width 52 height 6
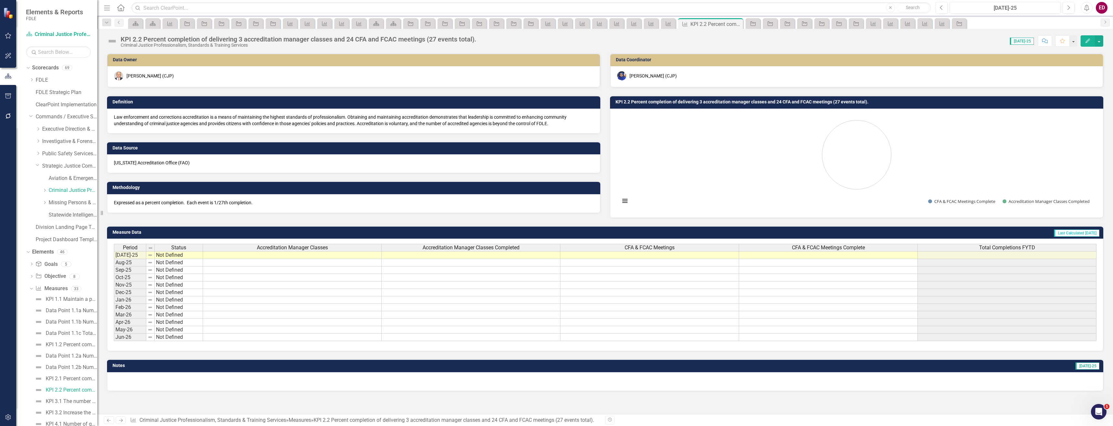
click at [67, 210] on div "Statewide Intelligence" at bounding box center [73, 215] width 49 height 11
click at [73, 213] on link "Statewide Intelligence" at bounding box center [73, 214] width 49 height 7
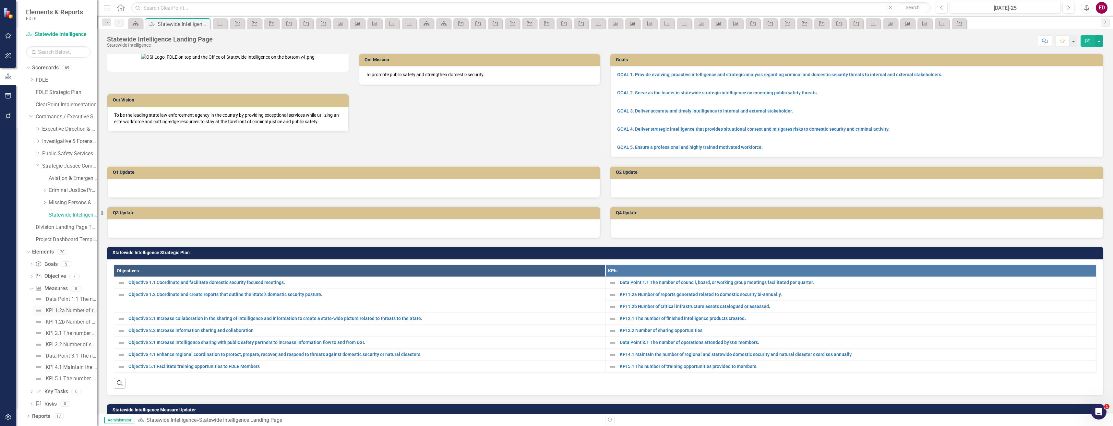
click at [81, 312] on div "KPI 1.2a Number of reports generated related to domestic security bi-annually." at bounding box center [72, 311] width 52 height 6
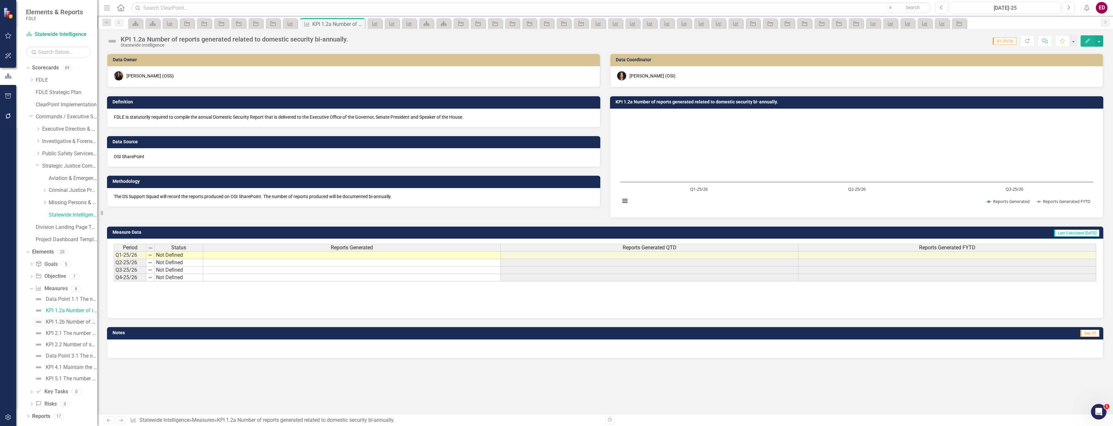
click at [76, 324] on div "KPI 1.2b Number of critical infrastructure assets catalogued or assessed." at bounding box center [72, 322] width 52 height 6
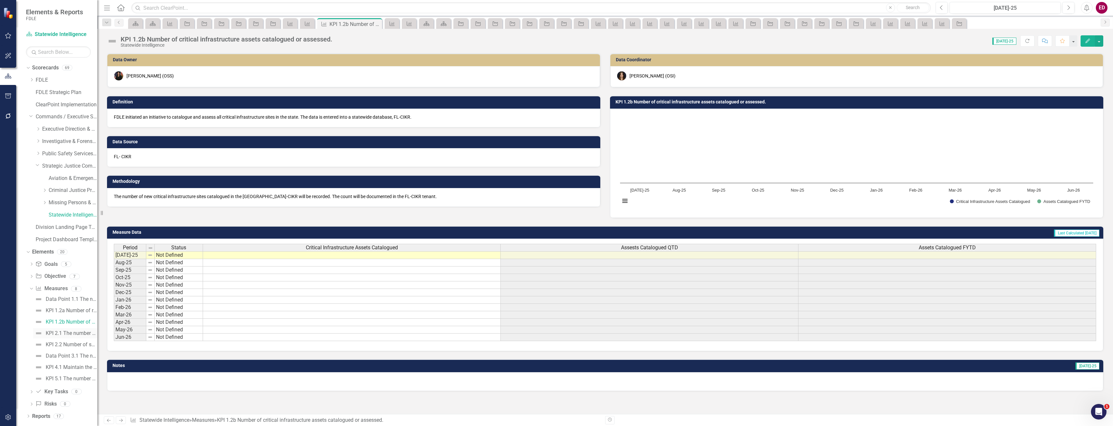
click at [83, 329] on link "KPI 2.1 The number of finished intelligence products created." at bounding box center [65, 333] width 64 height 10
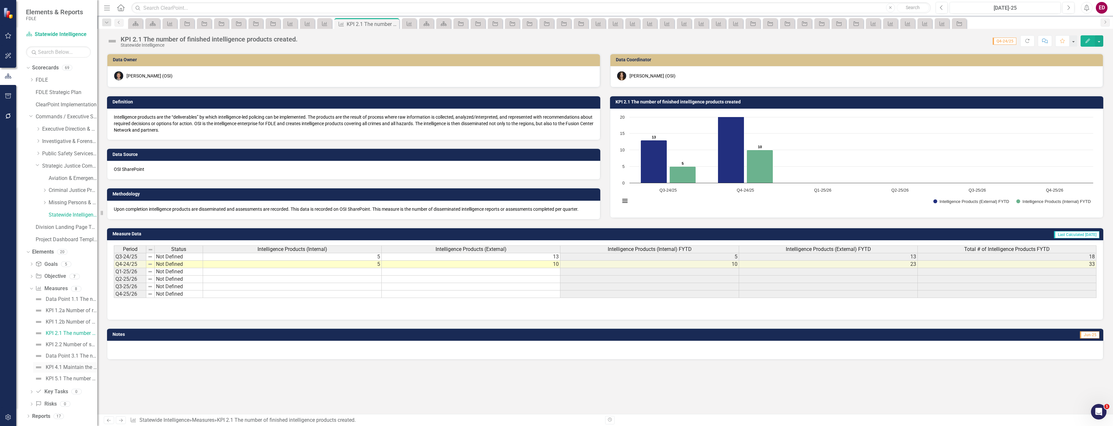
click at [86, 371] on link "KPI 4.1 Maintain the number of regional and statewide domestic security and nat…" at bounding box center [65, 367] width 64 height 10
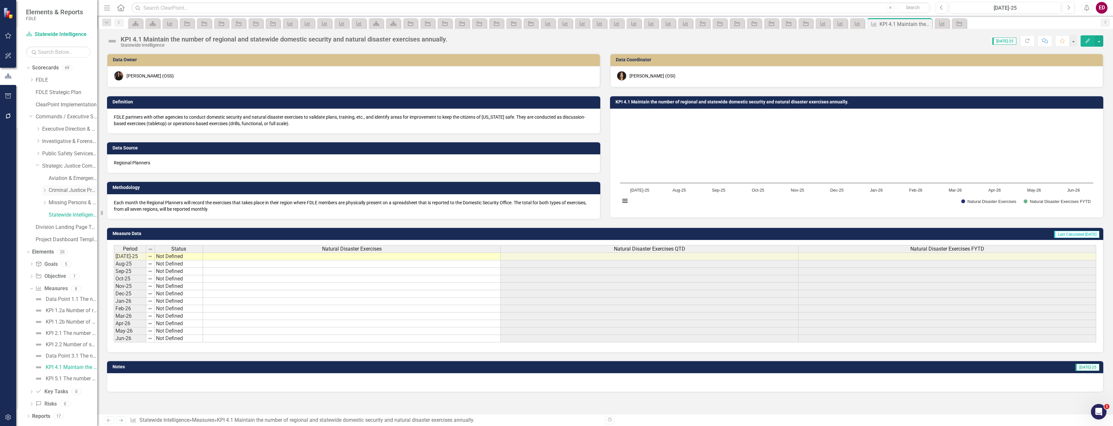
click at [89, 189] on link "Criminal Justice Professionalism, Standards & Training Services" at bounding box center [73, 190] width 49 height 7
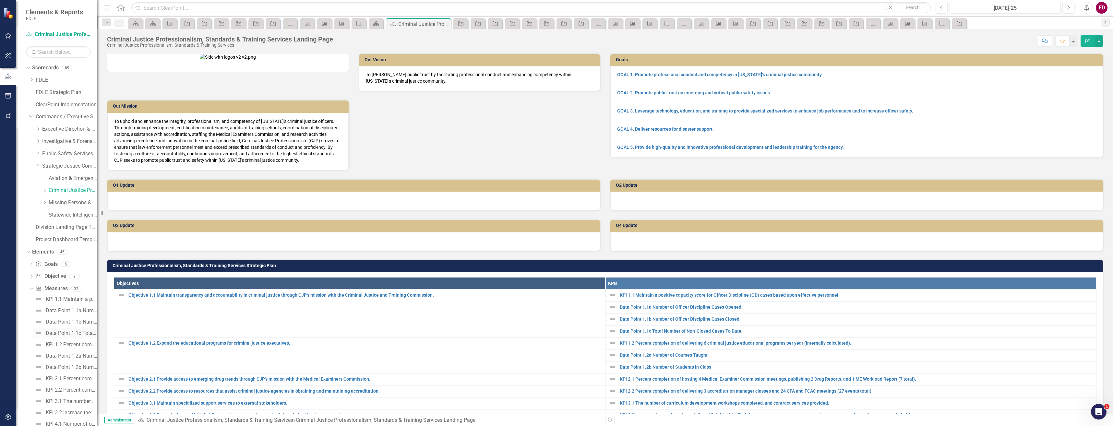
click at [84, 333] on div "Data Point 1.1c Total Number of Non-Closed Cases To Date." at bounding box center [72, 334] width 52 height 6
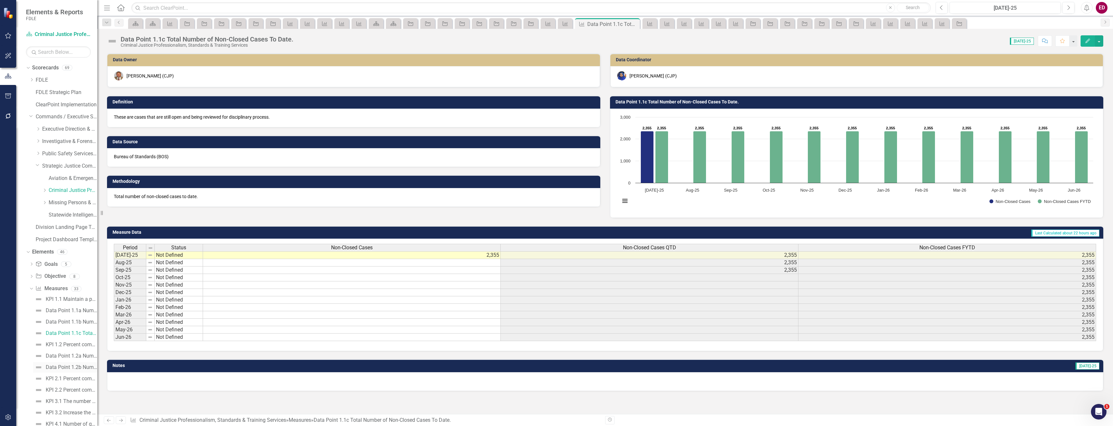
click at [87, 367] on div "Data Point 1.2b Number of Students in Class" at bounding box center [72, 368] width 52 height 6
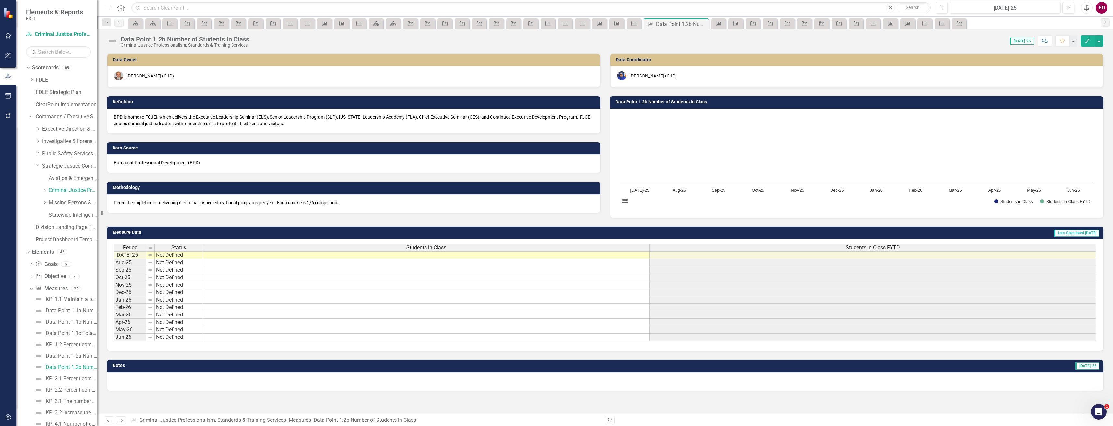
click at [212, 37] on div "Data Point 1.2b Number of Students in Class" at bounding box center [185, 39] width 129 height 7
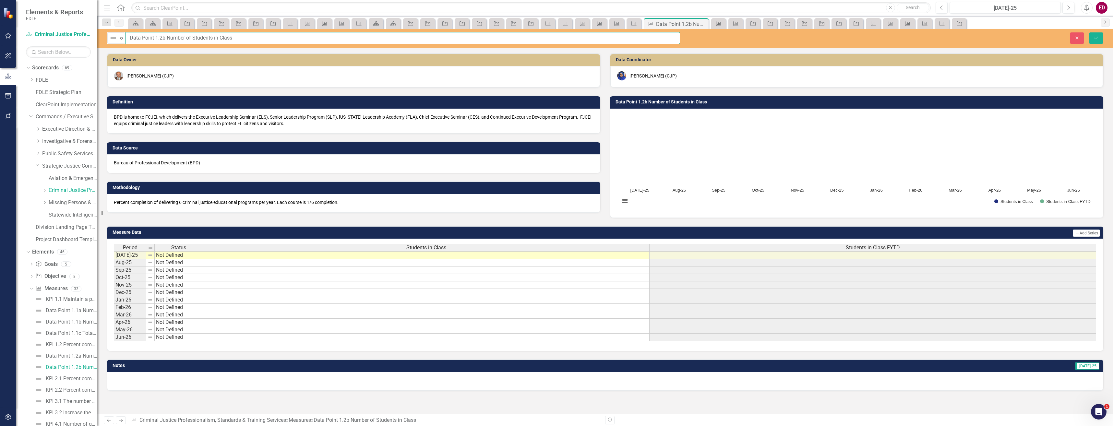
drag, startPoint x: 258, startPoint y: 33, endPoint x: 166, endPoint y: 30, distance: 92.2
click at [166, 30] on div "Not Defined Expand Data Point 1.2b Number of Students in Class Close Save" at bounding box center [605, 38] width 1016 height 19
click at [67, 204] on link "Missing Persons & Offender Enforcement" at bounding box center [73, 202] width 49 height 7
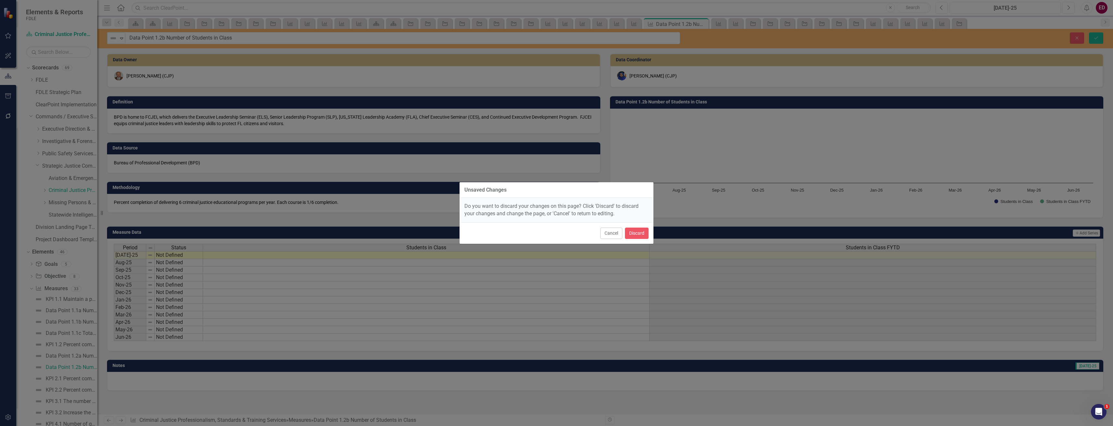
click at [639, 227] on div "Cancel Discard" at bounding box center [557, 233] width 194 height 21
click at [639, 235] on button "Discard" at bounding box center [637, 233] width 24 height 11
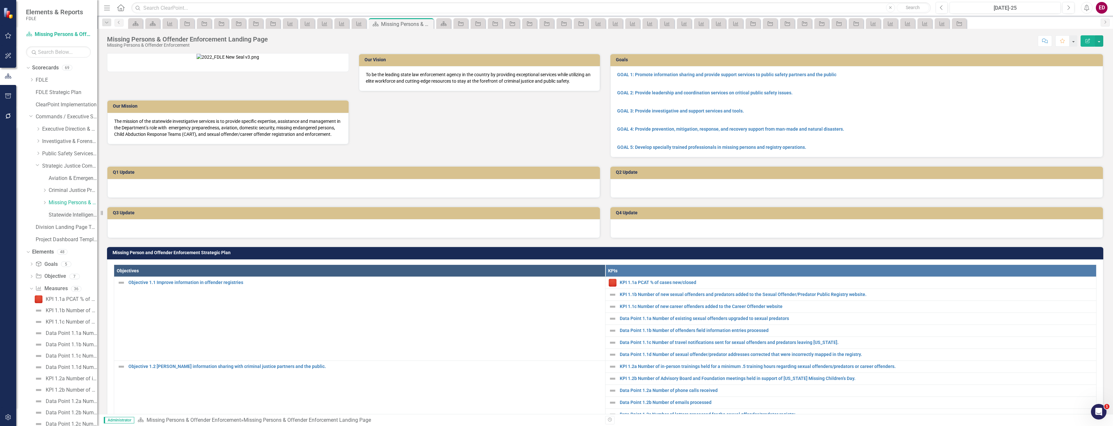
click at [82, 214] on link "Statewide Intelligence" at bounding box center [73, 214] width 49 height 7
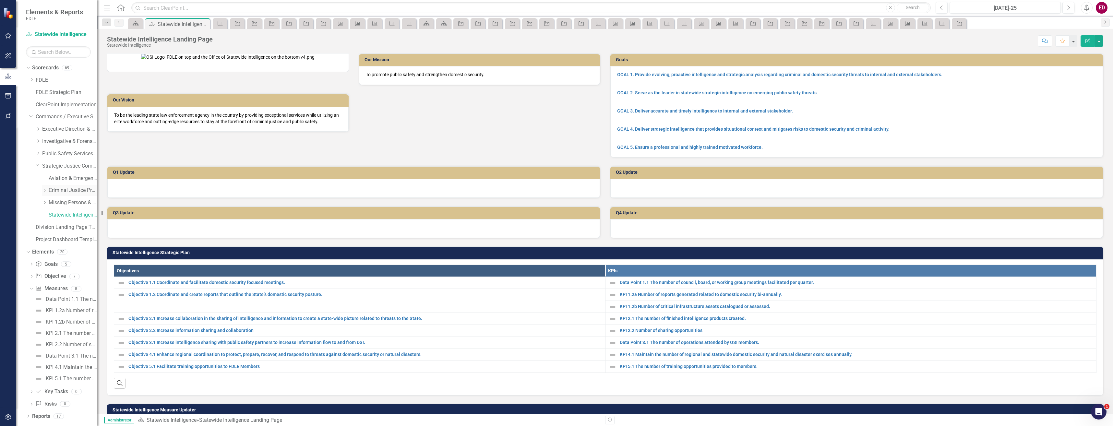
click at [87, 188] on link "Criminal Justice Professionalism, Standards & Training Services" at bounding box center [73, 190] width 49 height 7
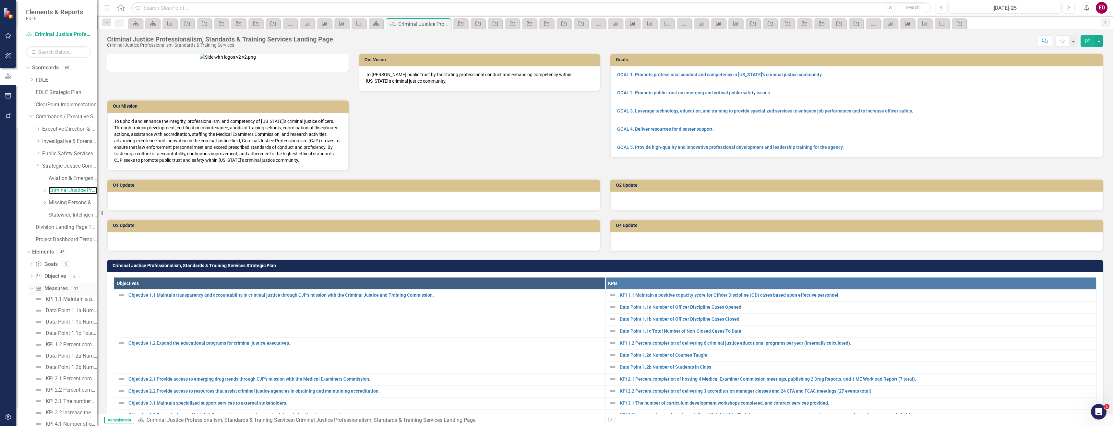
scroll to position [32, 0]
click at [78, 144] on link "Aviation & Emergency Preparedness" at bounding box center [73, 145] width 49 height 7
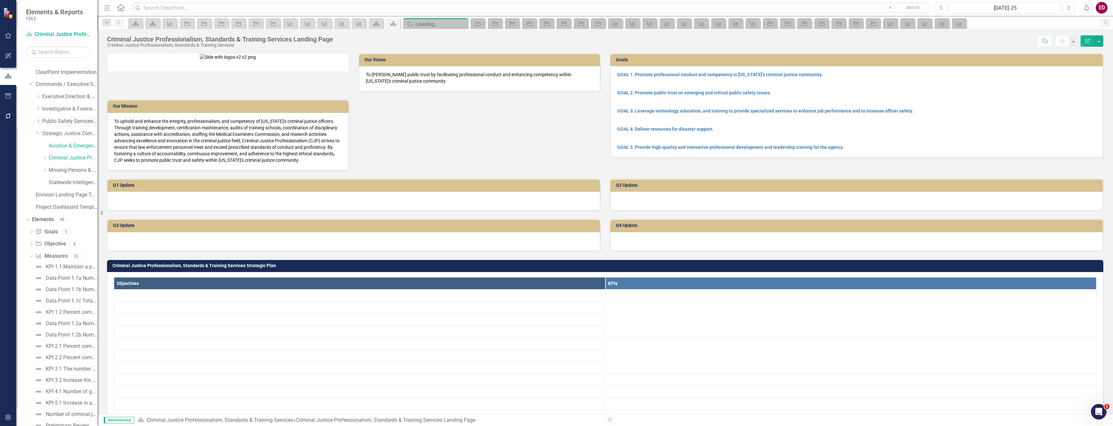
click at [37, 119] on icon "Dropdown" at bounding box center [38, 121] width 5 height 4
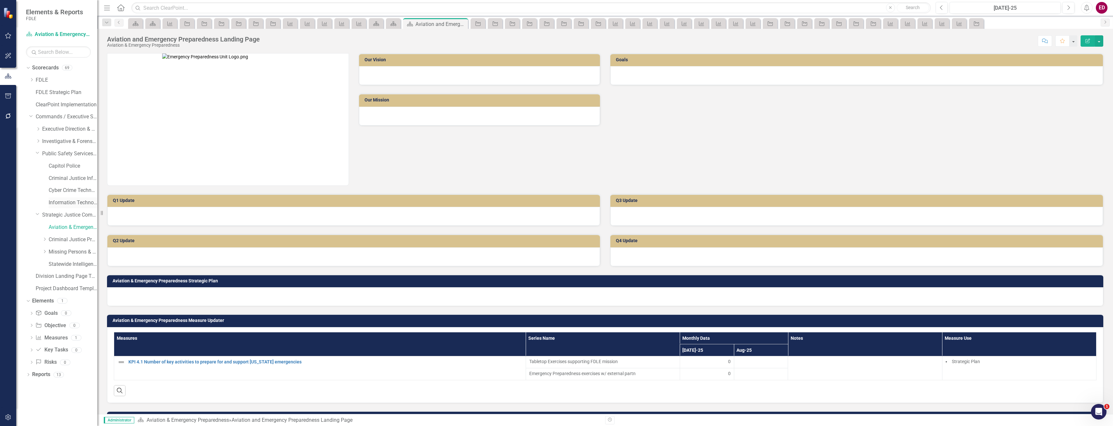
click at [86, 202] on link "Information Technology Services" at bounding box center [73, 202] width 49 height 7
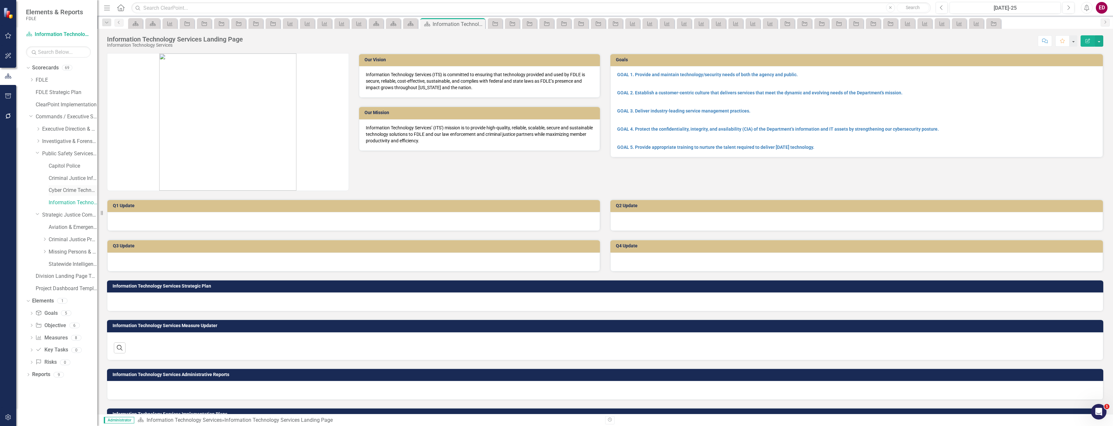
click at [81, 193] on link "Cyber Crime Technology & Telecommunications" at bounding box center [73, 190] width 49 height 7
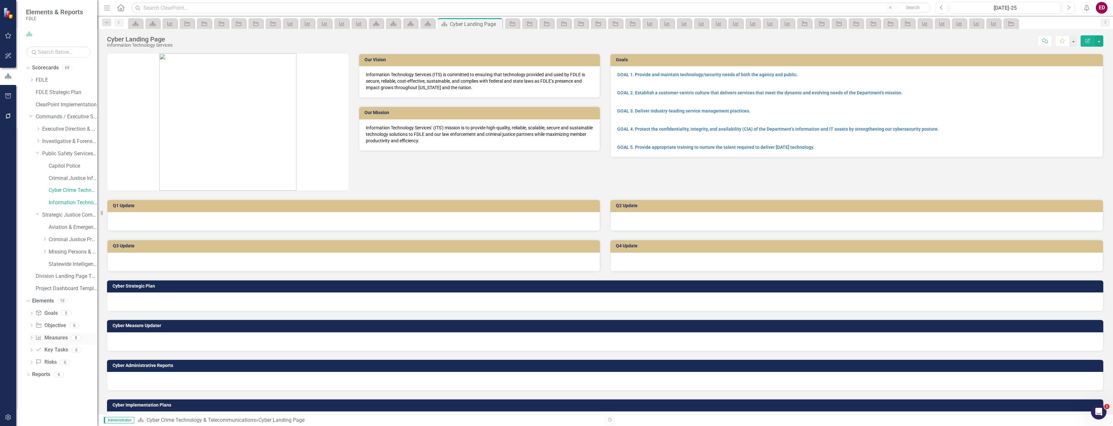
click at [29, 340] on icon "Dropdown" at bounding box center [31, 339] width 5 height 4
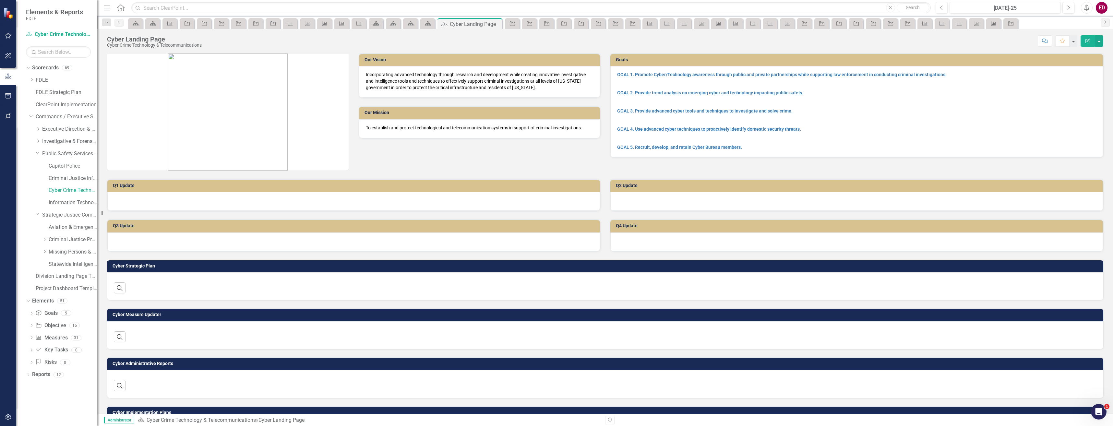
click at [29, 340] on icon "Dropdown" at bounding box center [31, 339] width 5 height 4
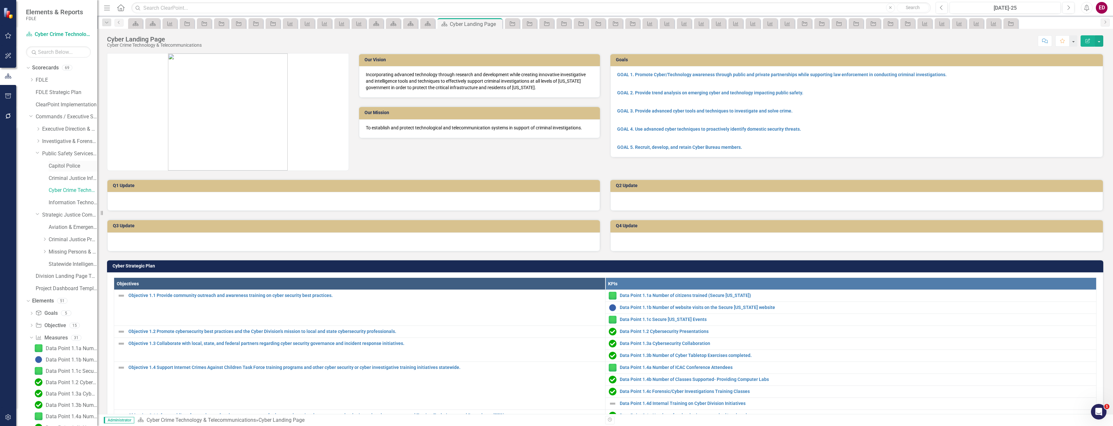
click at [83, 164] on link "Capitol Police" at bounding box center [73, 166] width 49 height 7
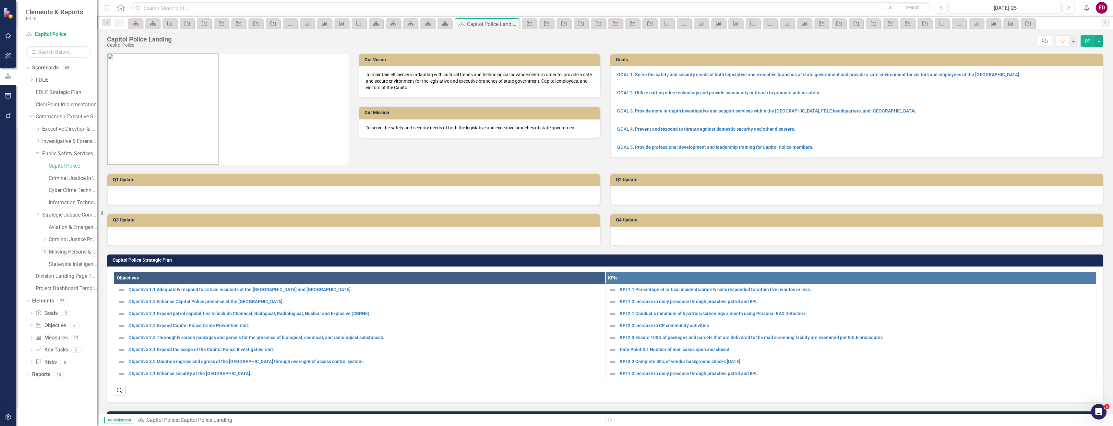
click at [76, 248] on link "Missing Persons & Offender Enforcement" at bounding box center [73, 251] width 49 height 7
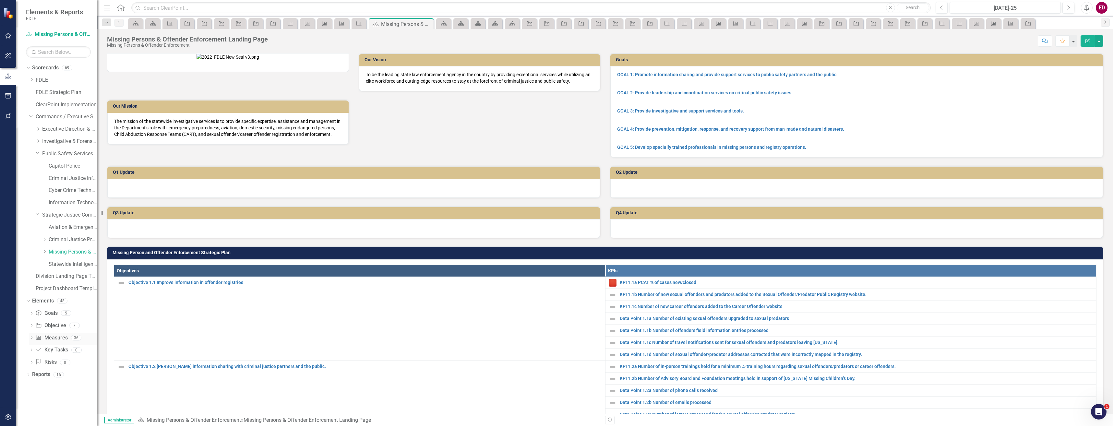
click at [33, 335] on div "Dropdown Measure Measures 36" at bounding box center [63, 339] width 68 height 12
click at [30, 341] on div "Dropdown" at bounding box center [31, 339] width 5 height 6
